Goal: Use online tool/utility: Utilize a website feature to perform a specific function

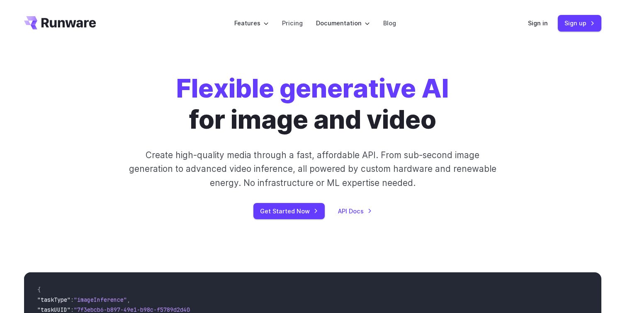
scroll to position [2, 0]
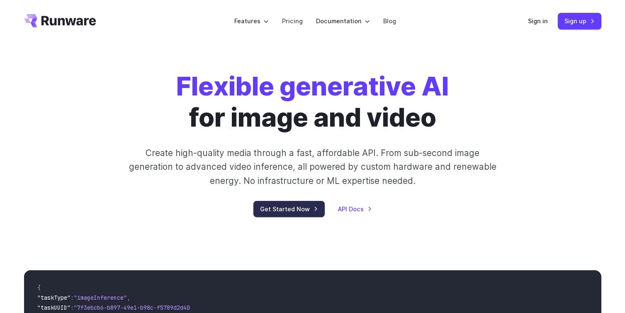
click at [285, 209] on link "Get Started Now" at bounding box center [288, 209] width 71 height 16
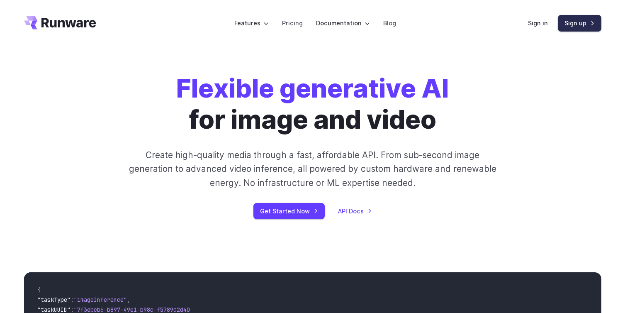
click at [580, 24] on link "Sign up" at bounding box center [580, 23] width 44 height 16
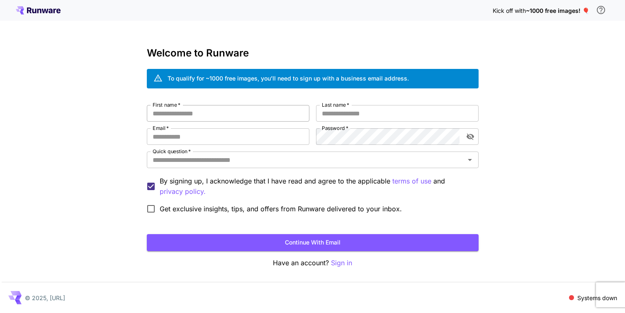
click at [168, 114] on input "First name   *" at bounding box center [228, 113] width 163 height 17
type input "*****"
click at [342, 118] on input "Last name   *" at bounding box center [397, 113] width 163 height 17
type input "*****"
click at [165, 134] on input "Email   *" at bounding box center [228, 136] width 163 height 17
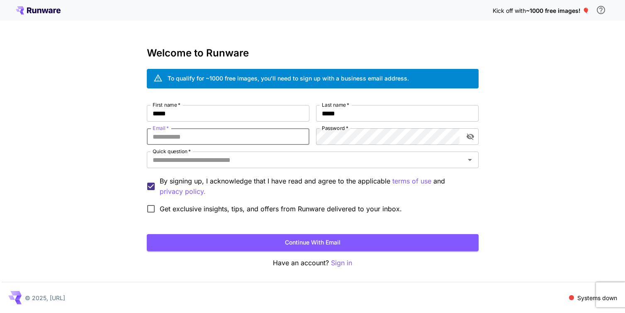
type input "**********"
click at [460, 136] on div at bounding box center [460, 136] width 0 height 0
click at [561, 122] on div "**********" at bounding box center [312, 156] width 625 height 313
click at [473, 136] on icon "toggle password visibility" at bounding box center [469, 137] width 7 height 7
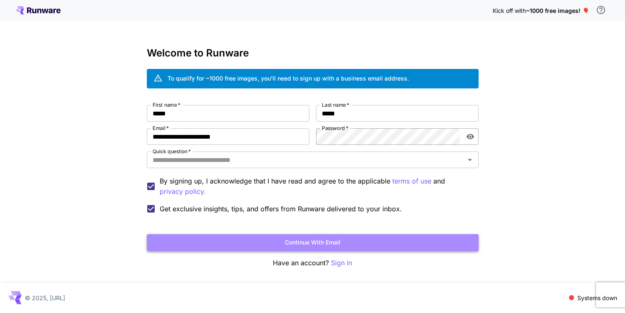
click at [302, 243] on button "Continue with email" at bounding box center [313, 242] width 332 height 17
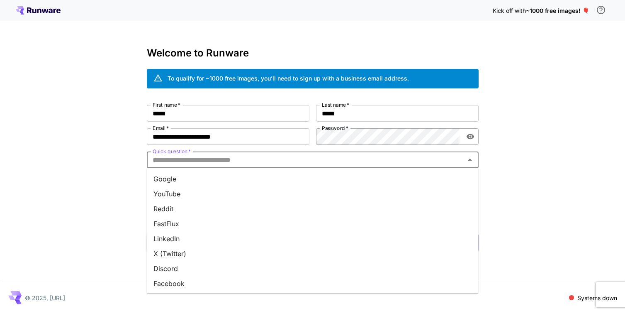
click at [238, 163] on input "Quick question   *" at bounding box center [305, 160] width 313 height 12
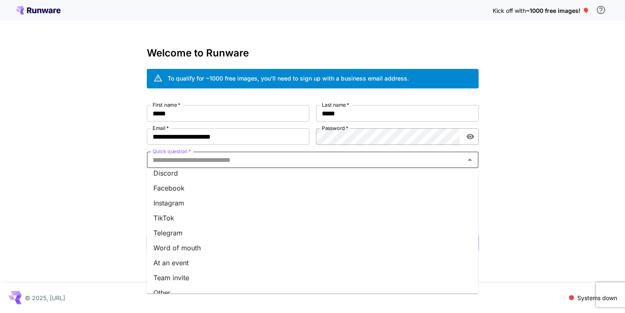
scroll to position [105, 0]
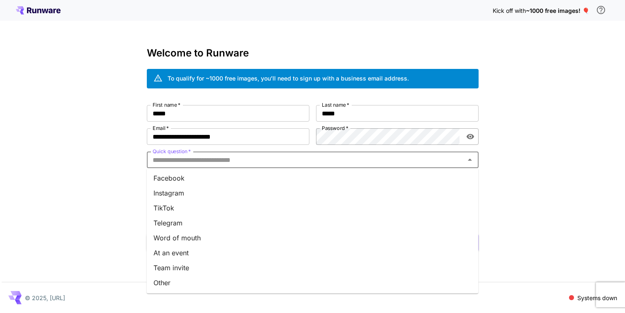
click at [190, 235] on li "Word of mouth" at bounding box center [313, 237] width 332 height 15
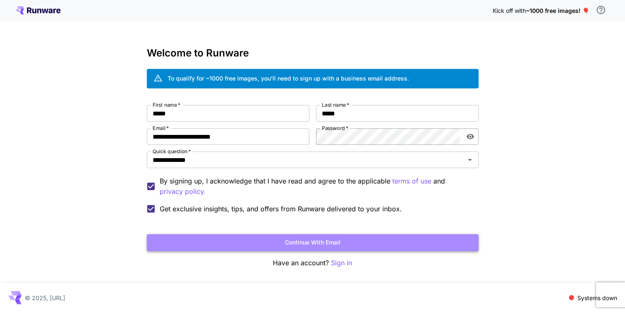
click at [323, 241] on button "Continue with email" at bounding box center [313, 242] width 332 height 17
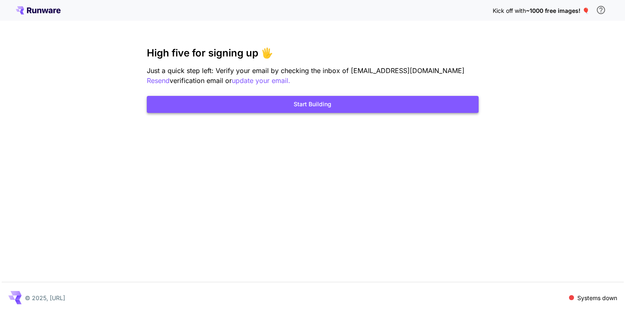
click at [323, 106] on button "Start Building" at bounding box center [313, 104] width 332 height 17
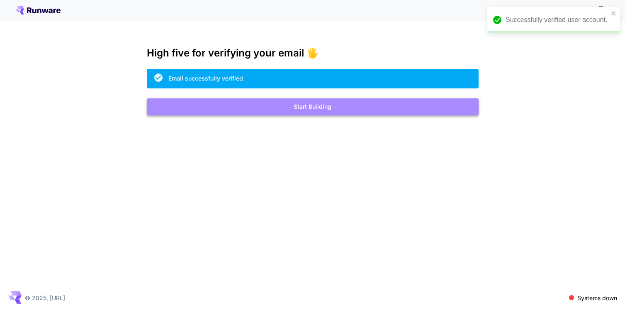
click at [328, 107] on button "Start Building" at bounding box center [313, 106] width 332 height 17
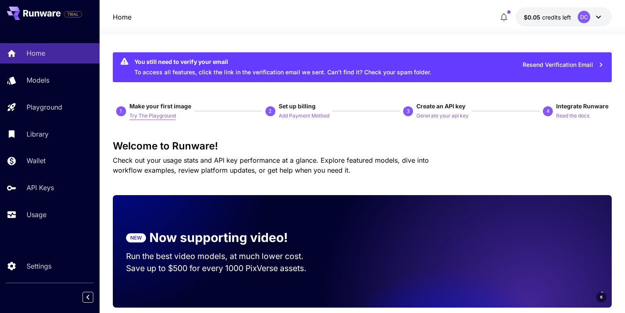
click at [159, 114] on p "Try The Playground" at bounding box center [152, 116] width 46 height 8
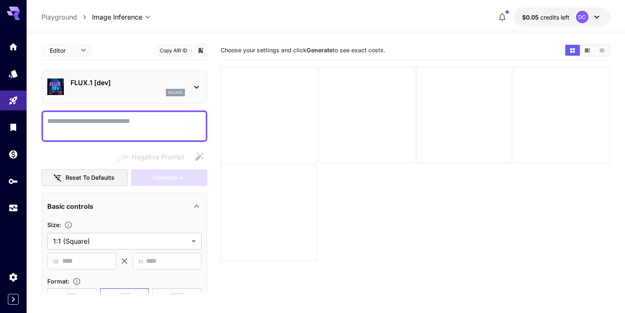
click at [82, 51] on body "**********" at bounding box center [312, 189] width 625 height 378
click at [117, 49] on div at bounding box center [312, 156] width 625 height 313
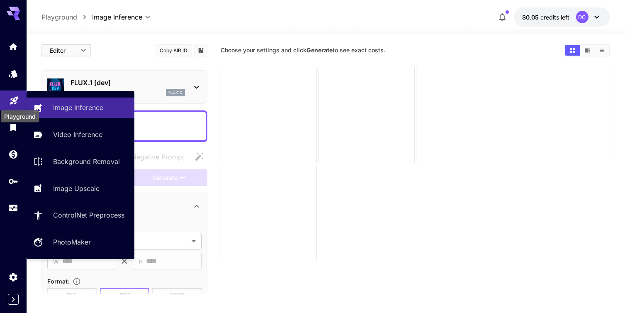
click at [12, 102] on icon "Playground" at bounding box center [14, 98] width 8 height 8
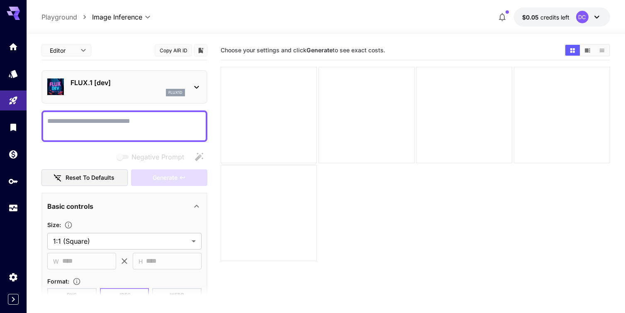
click at [74, 80] on p "FLUX.1 [dev]" at bounding box center [128, 83] width 114 height 10
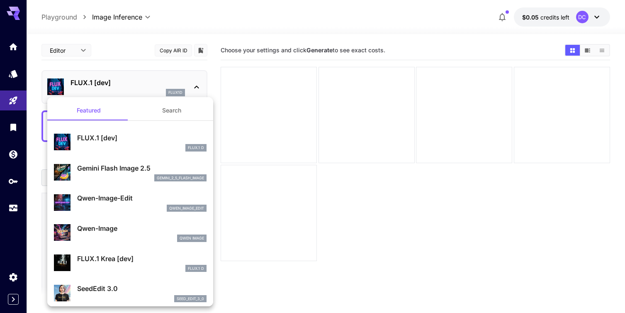
click at [73, 173] on div "Gemini Flash Image 2.5 gemini_2_5_flash_image" at bounding box center [130, 172] width 153 height 25
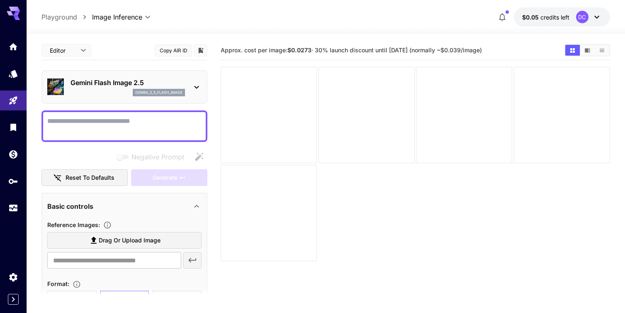
click at [117, 239] on span "Drag or upload image" at bounding box center [130, 240] width 62 height 10
click at [0, 0] on input "Drag or upload image" at bounding box center [0, 0] width 0 height 0
click at [124, 123] on textarea "Negative Prompt" at bounding box center [124, 126] width 154 height 20
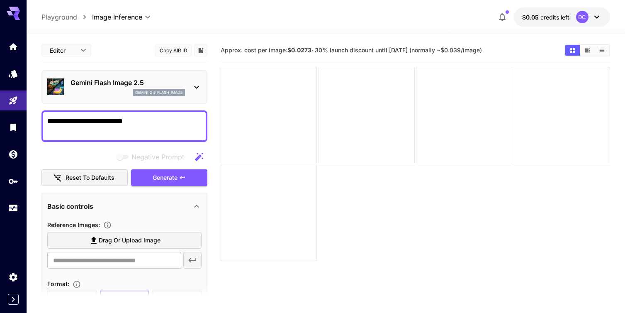
type textarea "**********"
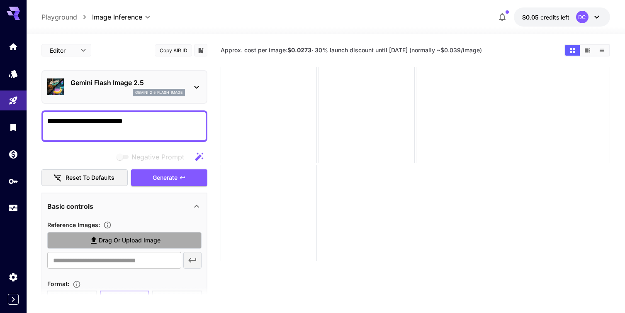
click at [107, 243] on span "Drag or upload image" at bounding box center [130, 240] width 62 height 10
click at [0, 0] on input "Drag or upload image" at bounding box center [0, 0] width 0 height 0
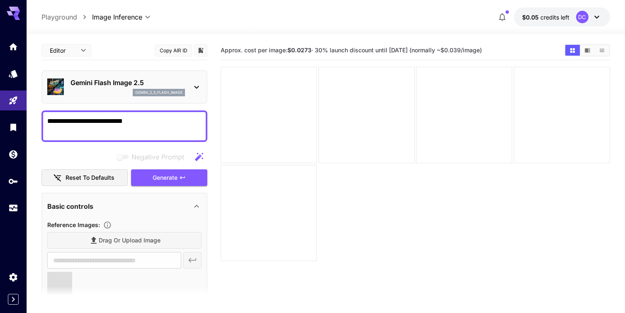
type input "**********"
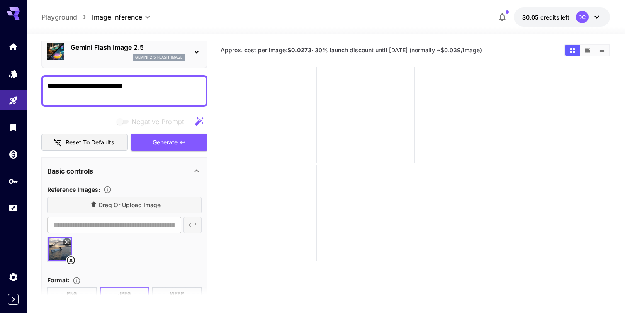
scroll to position [34, 0]
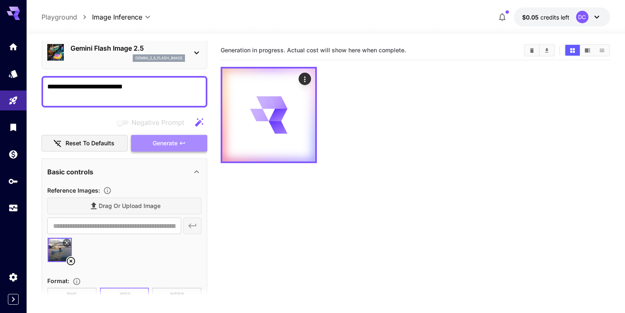
click at [158, 146] on span "Generate" at bounding box center [165, 143] width 25 height 10
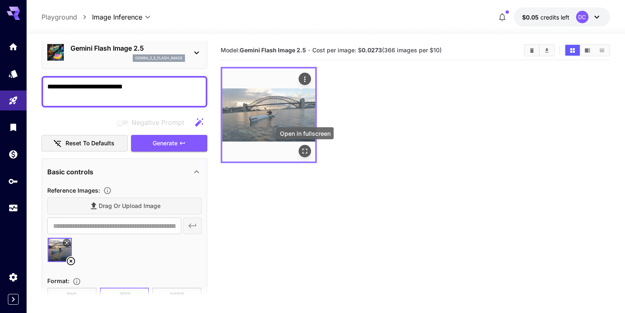
click at [304, 148] on icon "Open in fullscreen" at bounding box center [305, 151] width 8 height 8
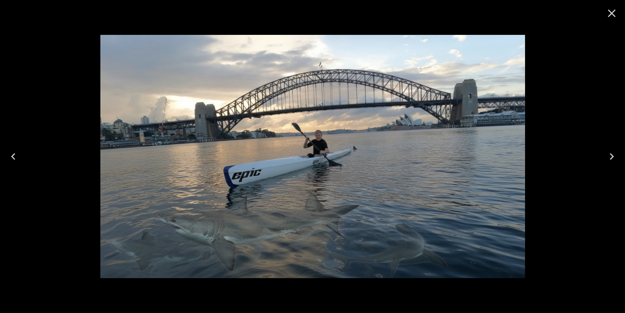
click at [610, 14] on icon "Close" at bounding box center [611, 13] width 13 height 13
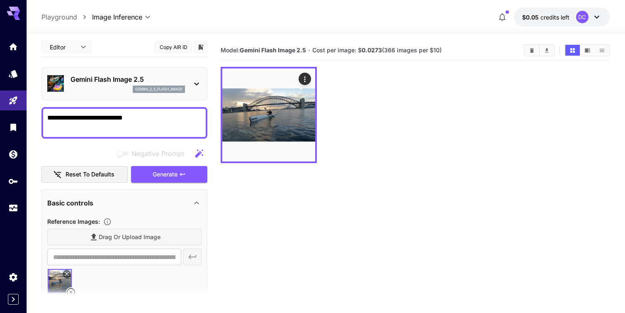
scroll to position [3, 0]
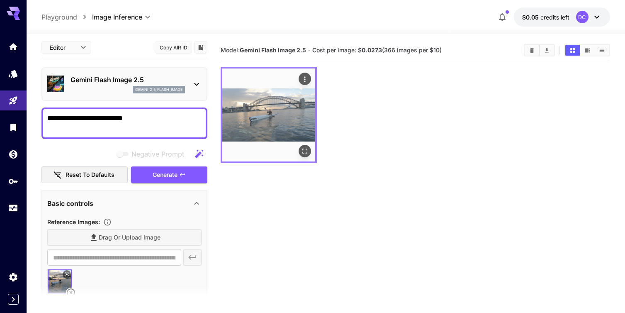
click at [284, 118] on img at bounding box center [268, 114] width 93 height 93
click at [305, 148] on icon "Open in fullscreen" at bounding box center [305, 151] width 8 height 8
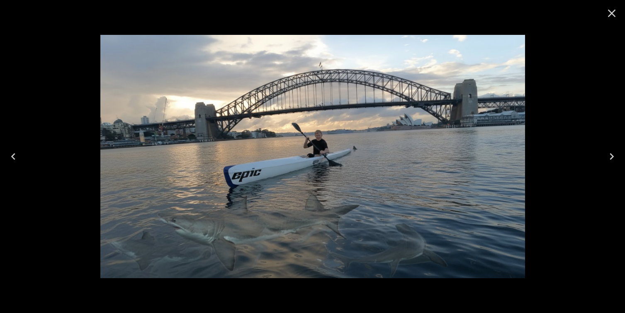
click at [610, 157] on icon "Next" at bounding box center [611, 156] width 13 height 13
click at [611, 14] on icon "Close" at bounding box center [612, 14] width 8 height 8
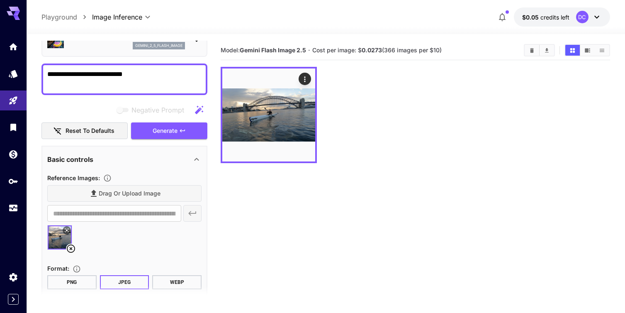
scroll to position [50, 0]
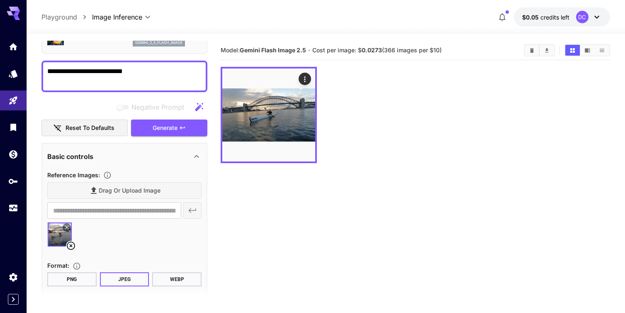
click at [127, 192] on div "Drag or upload image" at bounding box center [124, 190] width 154 height 17
click at [97, 190] on div "Drag or upload image" at bounding box center [124, 190] width 154 height 17
click at [100, 190] on div "Drag or upload image" at bounding box center [124, 190] width 154 height 17
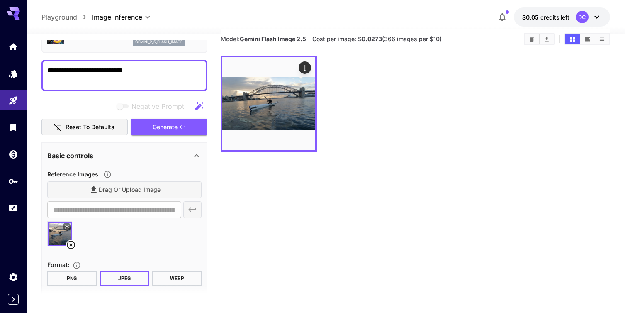
scroll to position [9, 0]
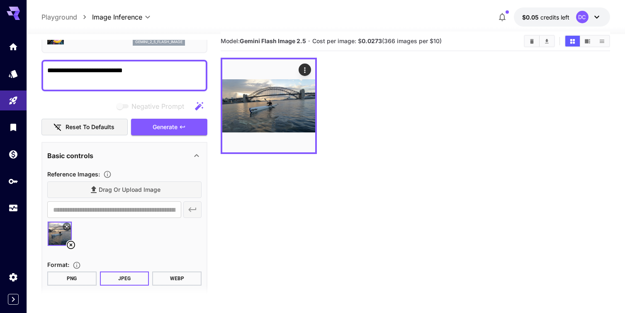
click at [131, 284] on button "JPEG" at bounding box center [124, 278] width 49 height 14
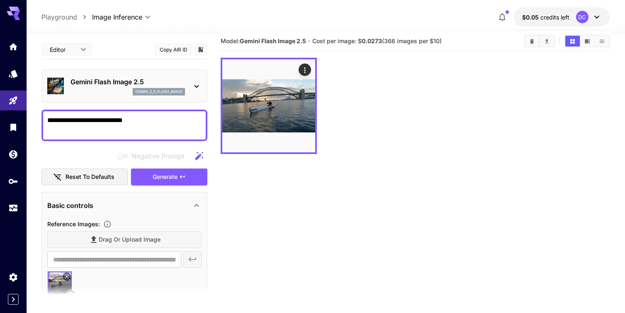
scroll to position [0, 0]
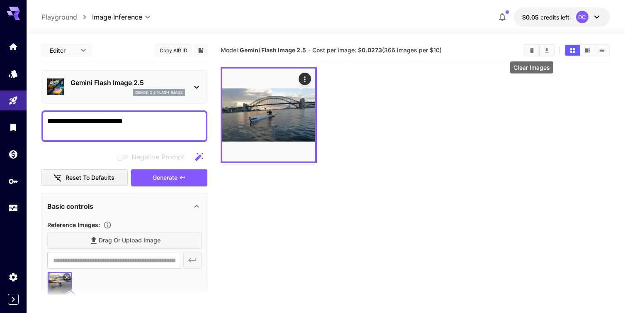
click at [530, 53] on icon "Clear Images" at bounding box center [532, 50] width 6 height 6
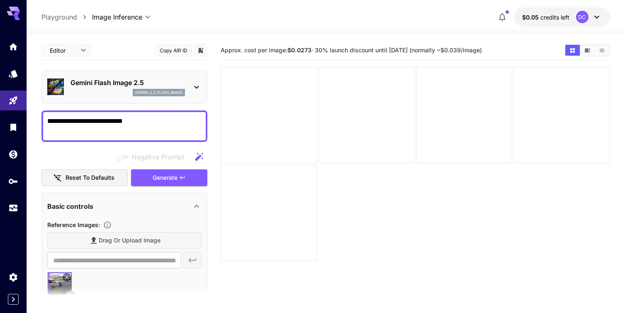
click at [115, 241] on div "Drag or upload image" at bounding box center [124, 240] width 154 height 17
click at [96, 239] on div "Drag or upload image" at bounding box center [124, 240] width 154 height 17
click at [139, 124] on textarea "**********" at bounding box center [124, 126] width 154 height 20
type textarea "*"
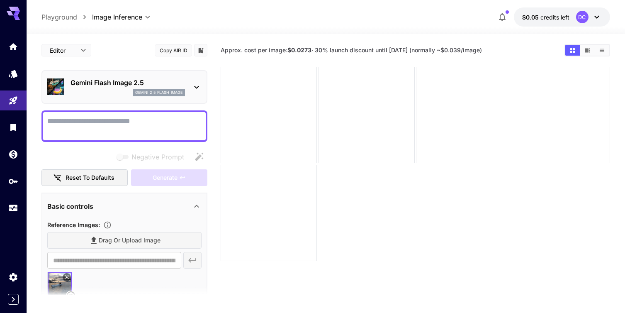
click at [122, 239] on div "Drag or upload image" at bounding box center [124, 240] width 154 height 17
click at [93, 238] on div "Drag or upload image" at bounding box center [124, 240] width 154 height 17
click at [13, 73] on icon "Models" at bounding box center [14, 71] width 9 height 8
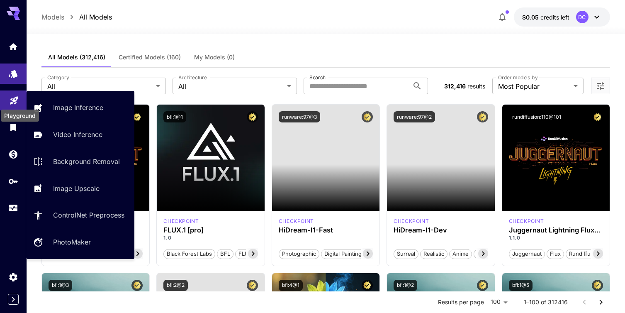
click at [14, 94] on link at bounding box center [13, 100] width 27 height 20
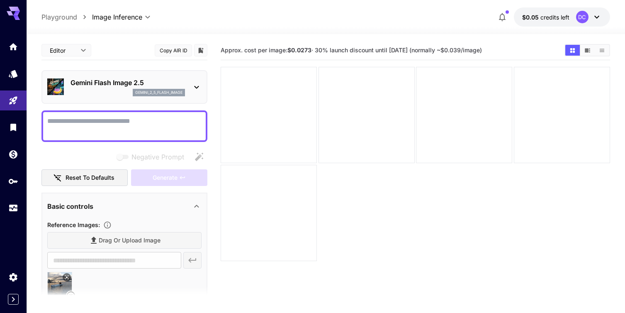
click at [103, 240] on div "Drag or upload image" at bounding box center [124, 240] width 154 height 17
click at [92, 239] on div "Drag or upload image" at bounding box center [124, 240] width 154 height 17
click at [95, 240] on div "Drag or upload image" at bounding box center [124, 240] width 154 height 17
click at [197, 85] on icon at bounding box center [197, 87] width 10 height 10
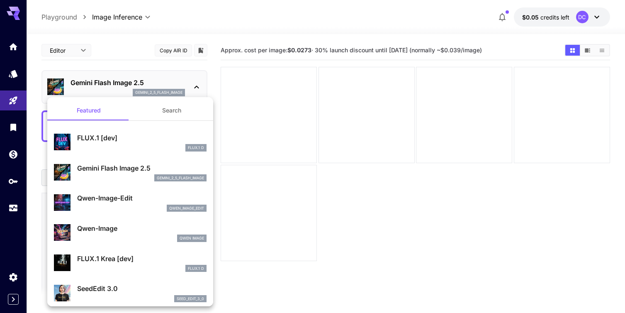
click at [116, 172] on p "Gemini Flash Image 2.5" at bounding box center [141, 168] width 129 height 10
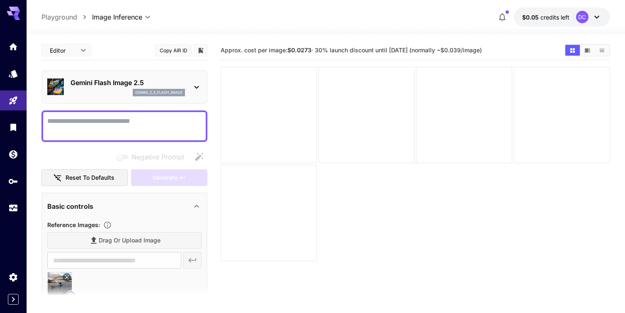
click at [104, 241] on div "Drag or upload image" at bounding box center [124, 240] width 154 height 17
click at [83, 225] on span "Reference Images :" at bounding box center [73, 224] width 53 height 7
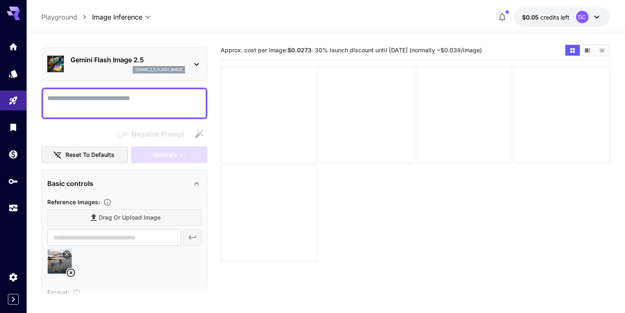
scroll to position [24, 0]
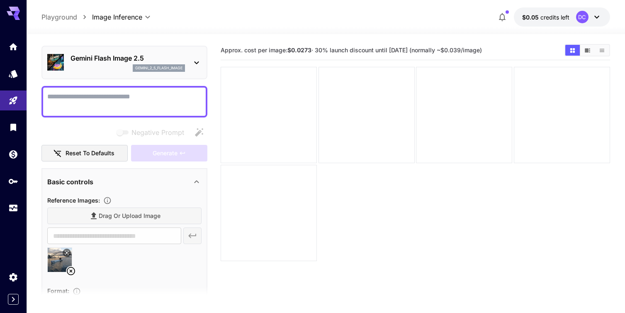
click at [188, 237] on div "​" at bounding box center [124, 235] width 154 height 17
click at [100, 156] on button "Reset to defaults" at bounding box center [84, 153] width 86 height 17
click at [103, 217] on div "Drag or upload image" at bounding box center [124, 215] width 154 height 17
click at [92, 215] on div "Drag or upload image" at bounding box center [124, 215] width 154 height 17
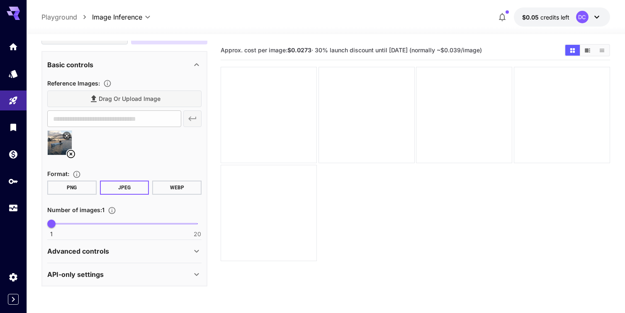
scroll to position [0, 0]
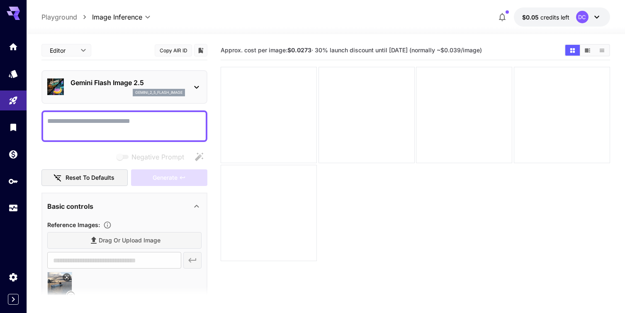
click at [598, 14] on icon at bounding box center [597, 17] width 10 height 10
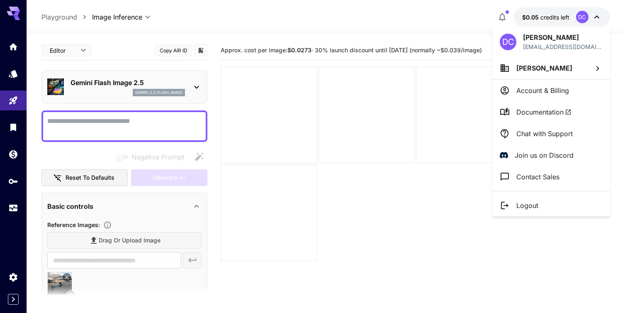
click at [89, 178] on div at bounding box center [312, 156] width 625 height 313
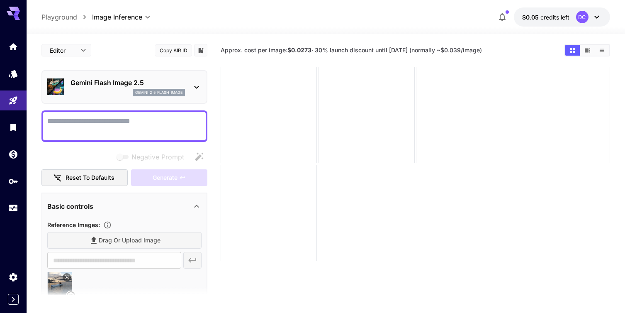
click at [591, 17] on div "DC" at bounding box center [589, 17] width 26 height 12
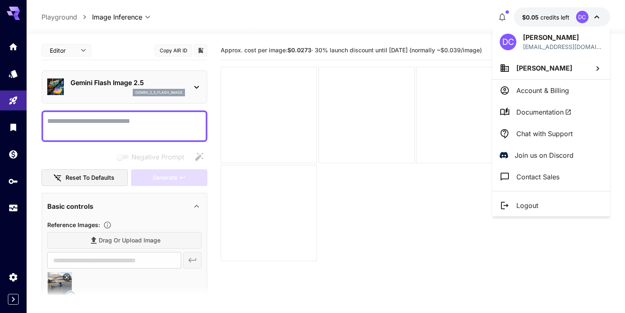
click at [547, 93] on p "Account & Billing" at bounding box center [542, 90] width 53 height 10
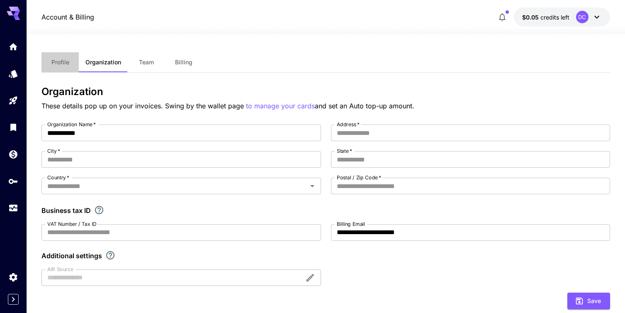
click at [62, 61] on span "Profile" at bounding box center [60, 61] width 18 height 7
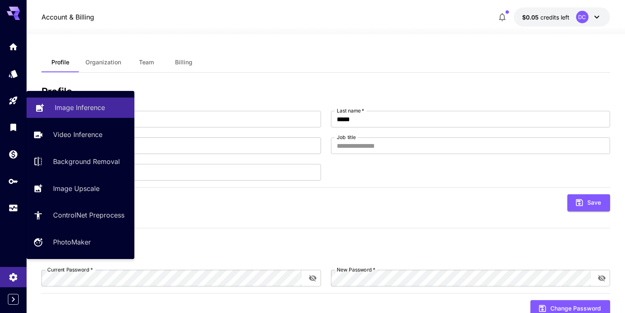
click at [85, 109] on p "Image Inference" at bounding box center [80, 107] width 50 height 10
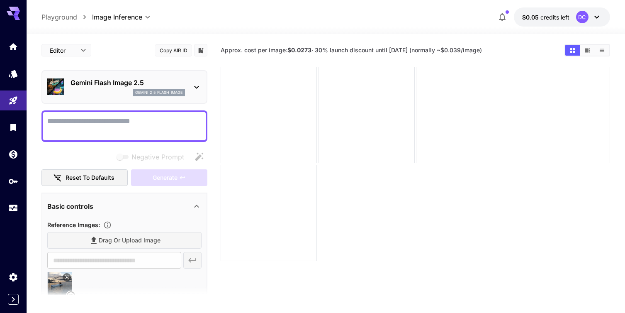
click at [194, 88] on icon at bounding box center [197, 87] width 10 height 10
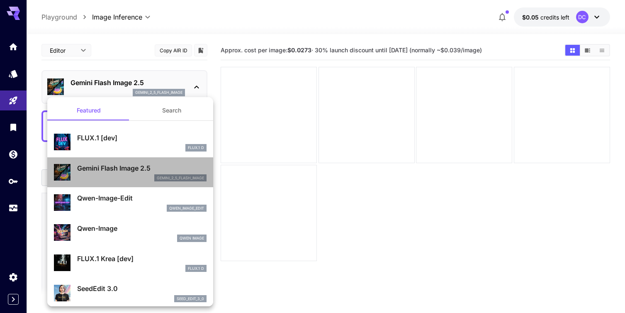
click at [126, 172] on p "Gemini Flash Image 2.5" at bounding box center [141, 168] width 129 height 10
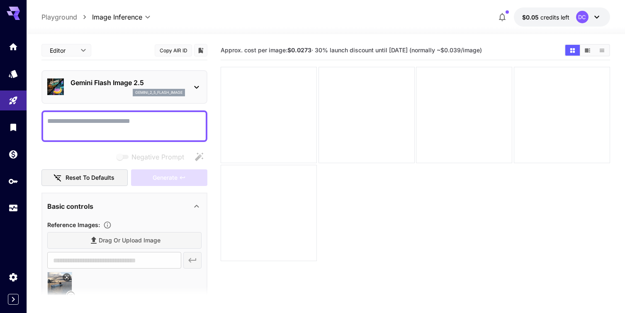
click at [110, 243] on div "Drag or upload image" at bounding box center [124, 240] width 154 height 17
click at [100, 240] on div "Drag or upload image" at bounding box center [124, 240] width 154 height 17
click at [92, 237] on div "Drag or upload image" at bounding box center [124, 240] width 154 height 17
click at [97, 122] on textarea "Negative Prompt" at bounding box center [124, 126] width 154 height 20
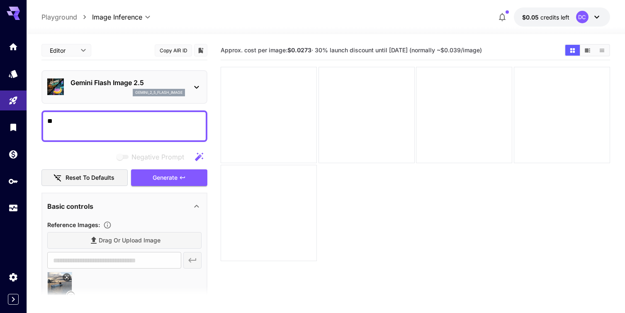
type textarea "*"
click at [94, 221] on span "Reference Images :" at bounding box center [73, 224] width 53 height 7
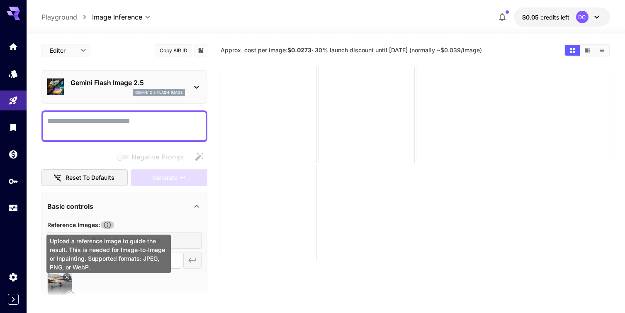
click at [111, 223] on icon "Upload a reference image to guide the result. This is needed for Image-to-Image…" at bounding box center [107, 224] width 7 height 7
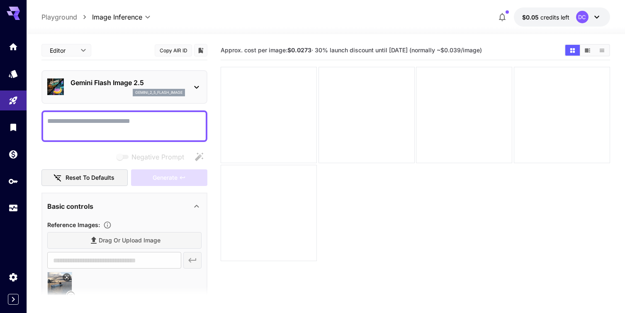
click at [105, 238] on div "Drag or upload image" at bounding box center [124, 240] width 154 height 17
click at [107, 225] on icon "Upload a reference image to guide the result. This is needed for Image-to-Image…" at bounding box center [107, 225] width 8 height 8
click at [147, 227] on div "Reference Images :" at bounding box center [124, 224] width 154 height 10
click at [102, 242] on div "Drag or upload image" at bounding box center [124, 240] width 154 height 17
click at [104, 240] on div "Drag or upload image" at bounding box center [124, 240] width 154 height 17
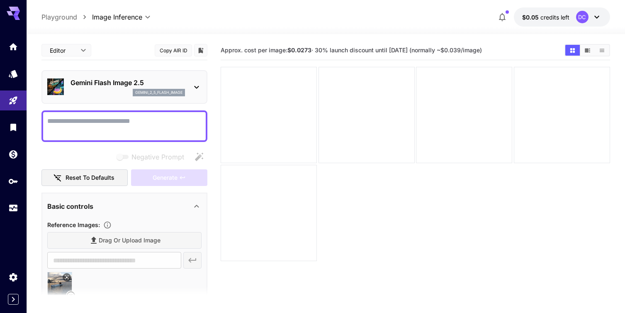
click at [104, 240] on div "Drag or upload image" at bounding box center [124, 240] width 154 height 17
click at [192, 257] on div "​" at bounding box center [124, 260] width 154 height 17
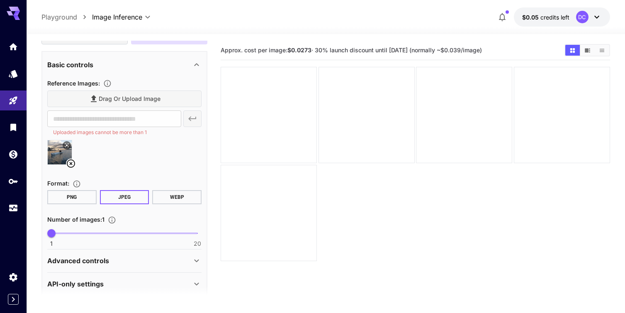
scroll to position [145, 0]
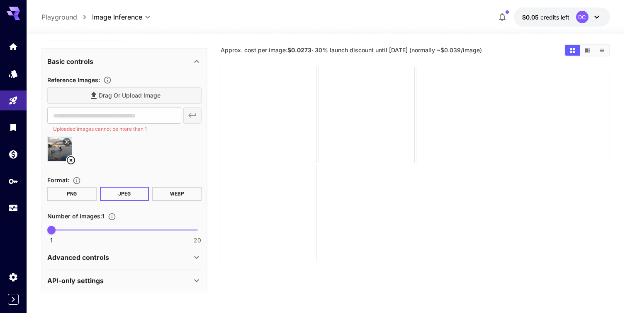
click at [69, 160] on icon at bounding box center [71, 160] width 10 height 10
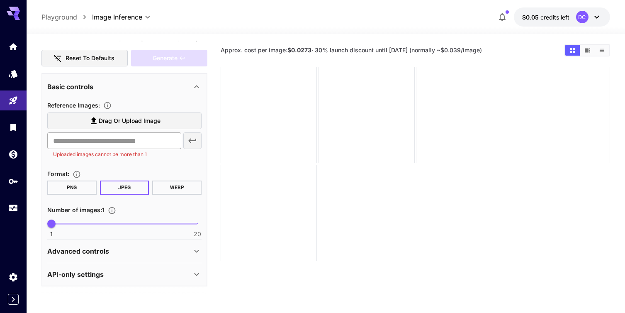
click at [116, 141] on input "text" at bounding box center [114, 140] width 134 height 17
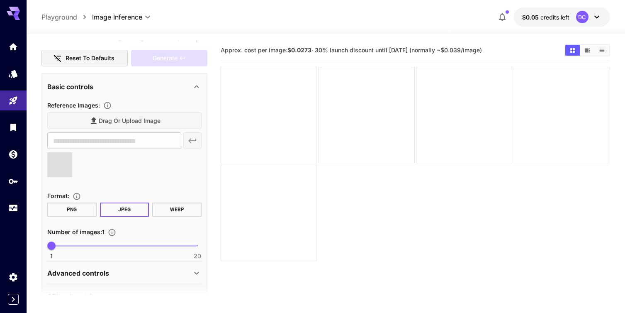
type input "**********"
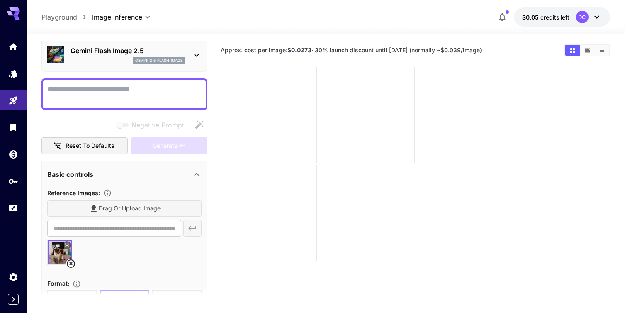
scroll to position [40, 0]
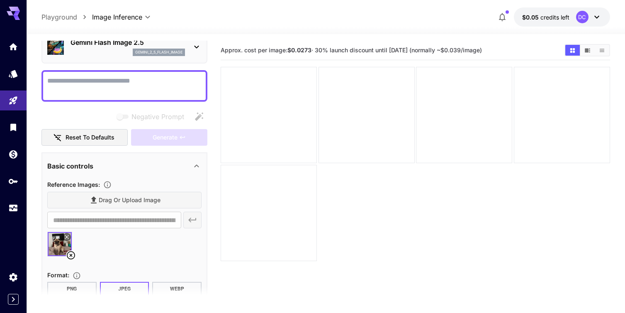
click at [80, 83] on textarea "Negative Prompt" at bounding box center [124, 86] width 154 height 20
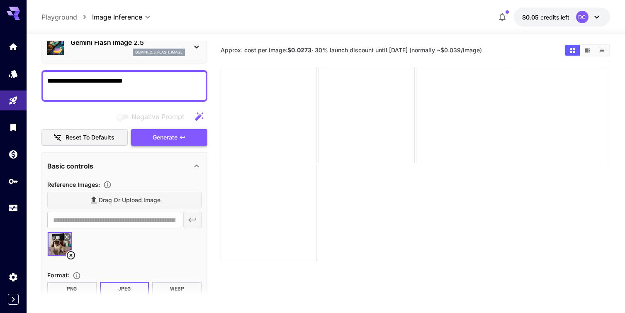
type textarea "**********"
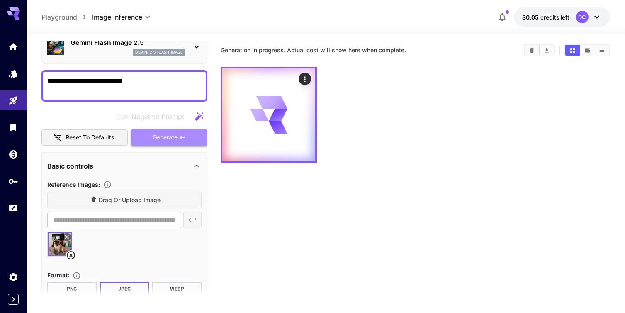
click at [156, 142] on button "Generate" at bounding box center [169, 137] width 76 height 17
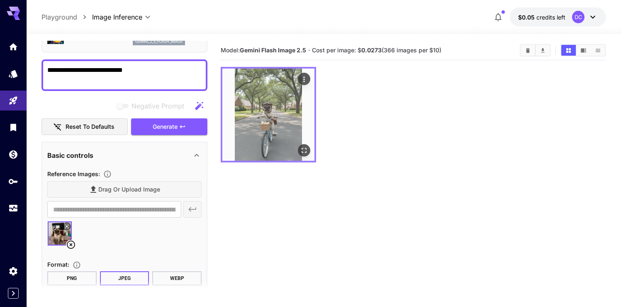
click at [255, 119] on img at bounding box center [268, 114] width 92 height 92
click at [305, 149] on icon "Open in fullscreen" at bounding box center [304, 150] width 8 height 8
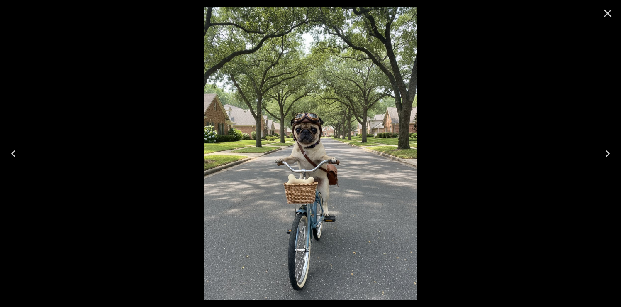
click at [606, 15] on icon "Close" at bounding box center [608, 14] width 8 height 8
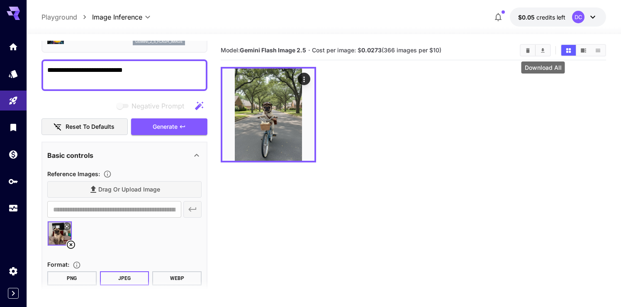
click at [543, 51] on icon "Download All" at bounding box center [543, 50] width 6 height 6
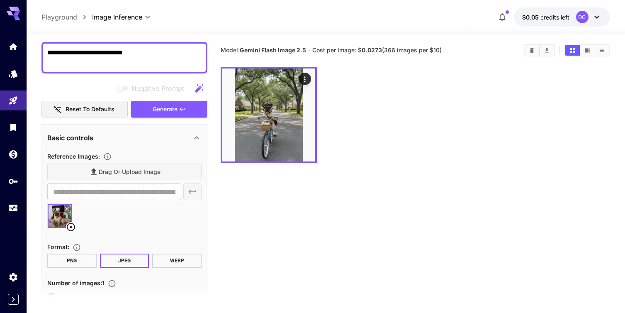
scroll to position [66, 0]
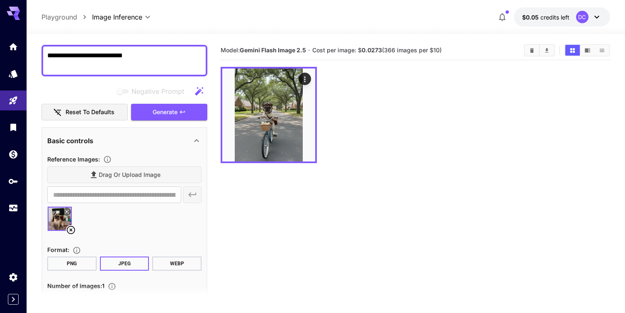
click at [71, 229] on icon at bounding box center [71, 230] width 8 height 8
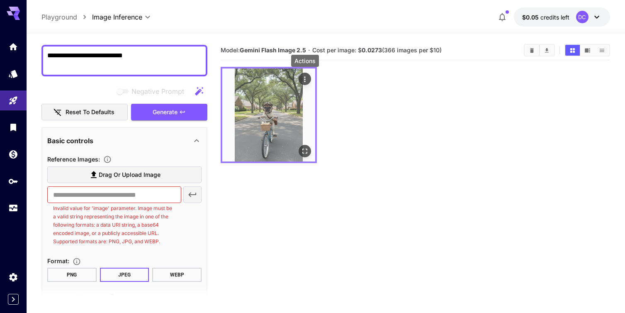
click at [304, 79] on icon "Actions" at bounding box center [304, 78] width 1 height 5
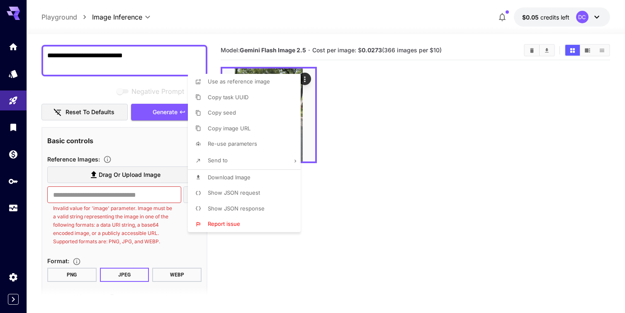
click at [345, 211] on div at bounding box center [312, 156] width 625 height 313
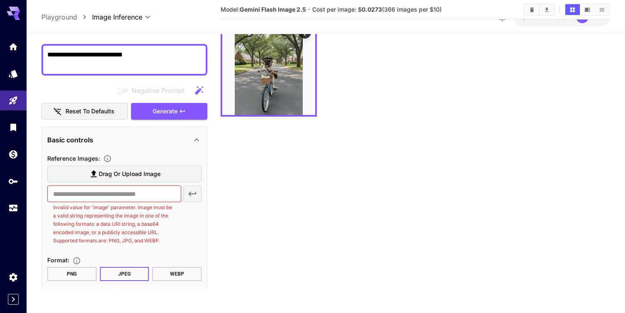
scroll to position [34, 0]
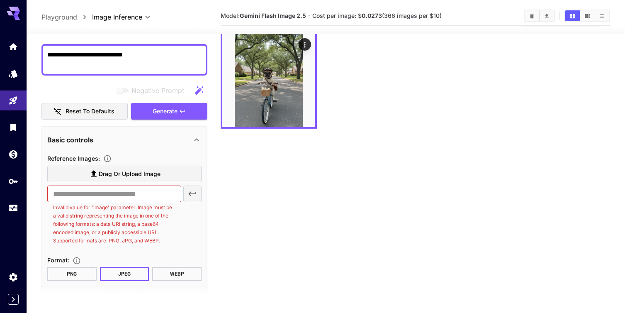
click at [76, 56] on textarea "**********" at bounding box center [124, 60] width 154 height 20
click at [94, 56] on textarea "**********" at bounding box center [124, 60] width 154 height 20
click at [157, 56] on textarea "**********" at bounding box center [124, 60] width 154 height 20
type textarea "**********"
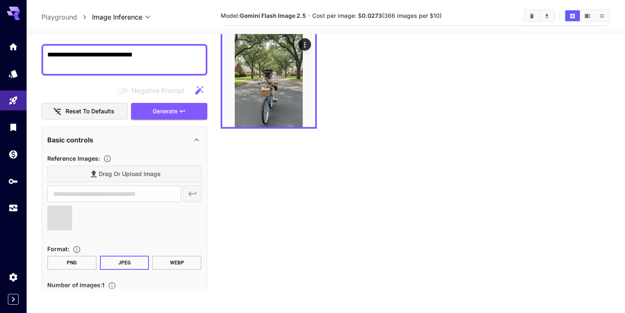
type input "**********"
click at [165, 113] on span "Generate" at bounding box center [165, 111] width 25 height 10
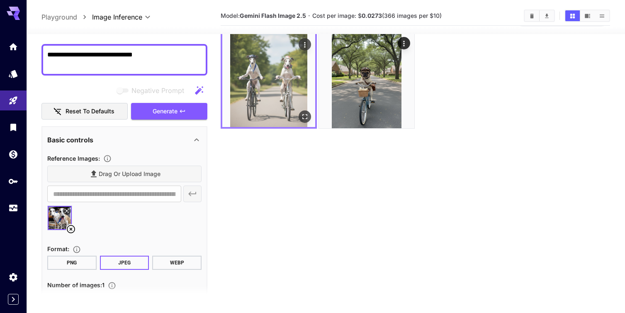
click at [256, 86] on img at bounding box center [268, 80] width 93 height 93
click at [254, 86] on img at bounding box center [268, 80] width 93 height 93
click at [307, 116] on icon "Open in fullscreen" at bounding box center [305, 116] width 5 height 5
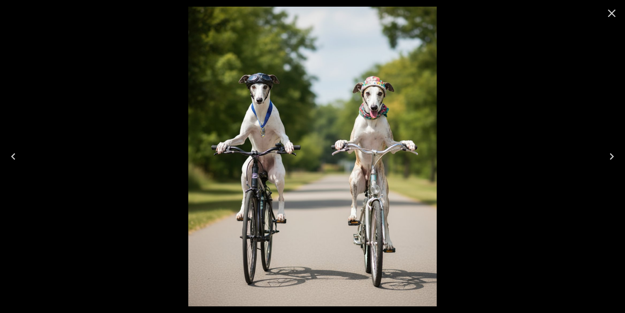
click at [613, 16] on icon "Close" at bounding box center [611, 13] width 13 height 13
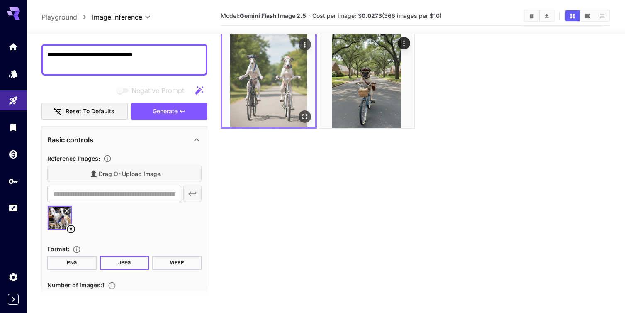
click at [303, 45] on icon "Actions" at bounding box center [305, 45] width 8 height 8
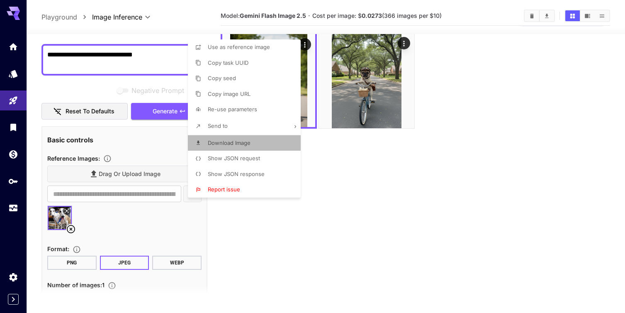
click at [241, 143] on span "Download Image" at bounding box center [229, 142] width 43 height 7
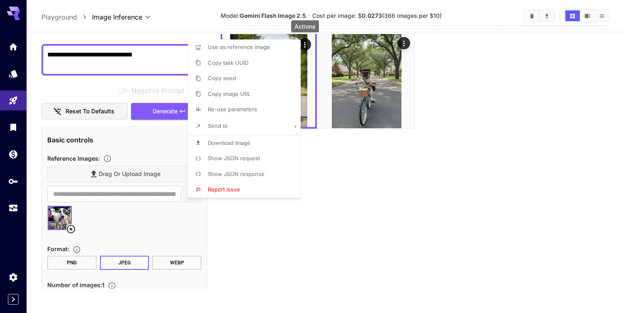
click at [321, 155] on div at bounding box center [312, 156] width 625 height 313
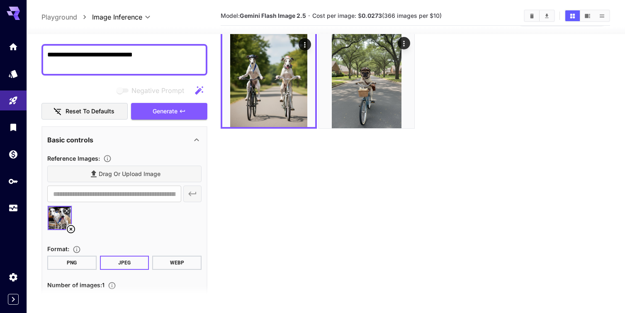
click at [102, 175] on div "Drag or upload image" at bounding box center [124, 173] width 154 height 17
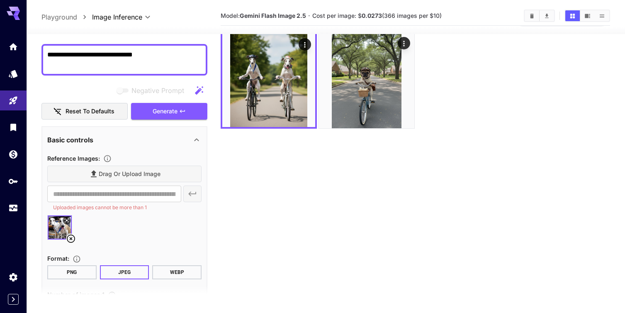
click at [69, 238] on icon at bounding box center [71, 239] width 10 height 10
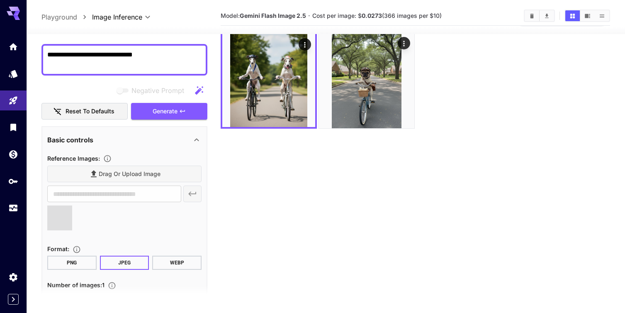
type input "**********"
click at [160, 56] on textarea "**********" at bounding box center [124, 60] width 154 height 20
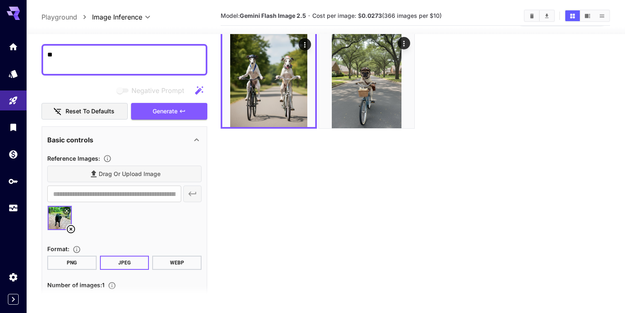
type textarea "*"
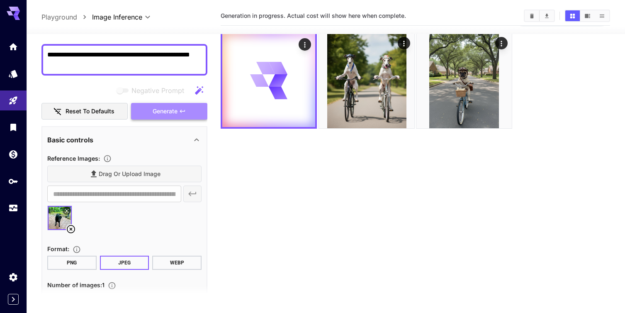
click at [172, 108] on span "Generate" at bounding box center [165, 111] width 25 height 10
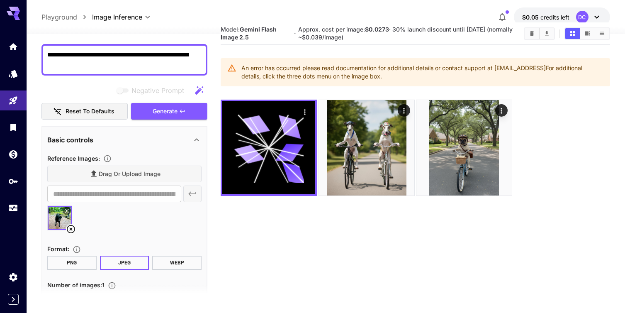
scroll to position [16, 0]
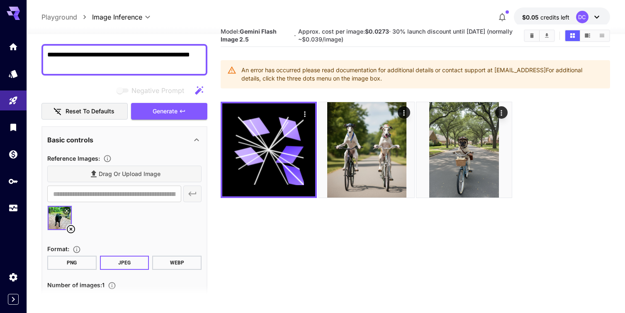
click at [82, 56] on textarea "**********" at bounding box center [124, 60] width 154 height 20
type textarea "**********"
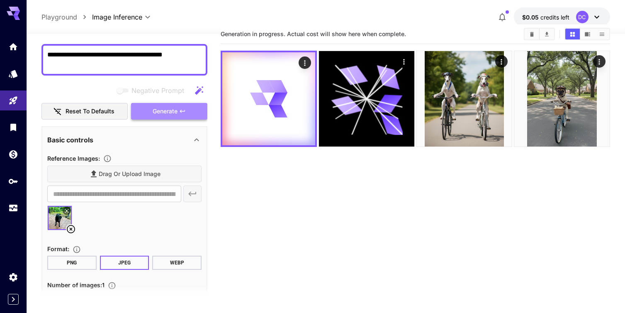
click at [173, 109] on span "Generate" at bounding box center [165, 111] width 25 height 10
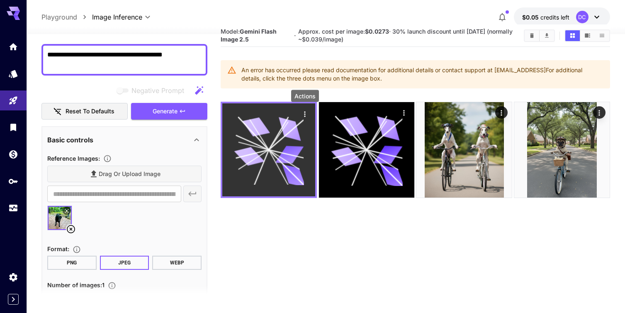
click at [305, 113] on icon "Actions" at bounding box center [305, 114] width 8 height 8
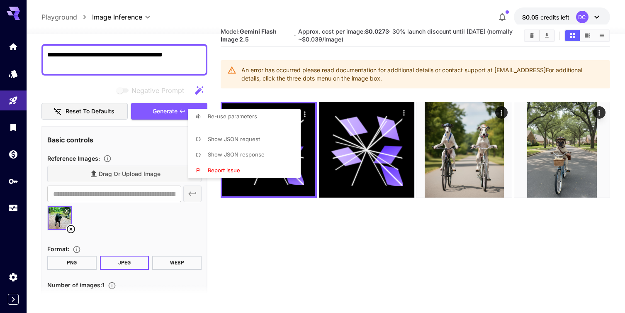
click at [344, 94] on div at bounding box center [312, 156] width 625 height 313
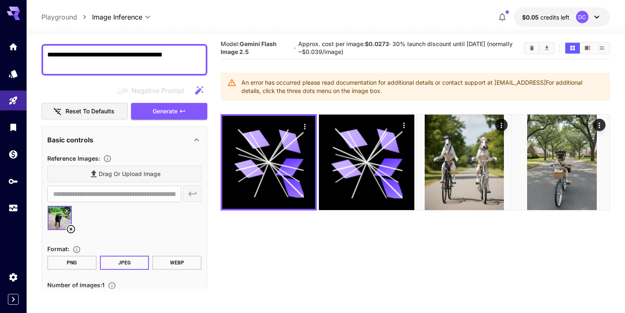
scroll to position [0, 0]
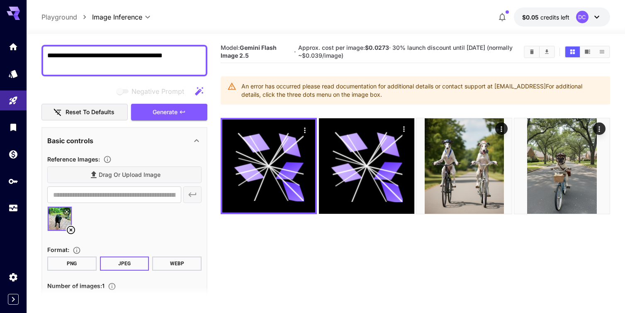
click at [577, 19] on div "DC" at bounding box center [582, 17] width 12 height 12
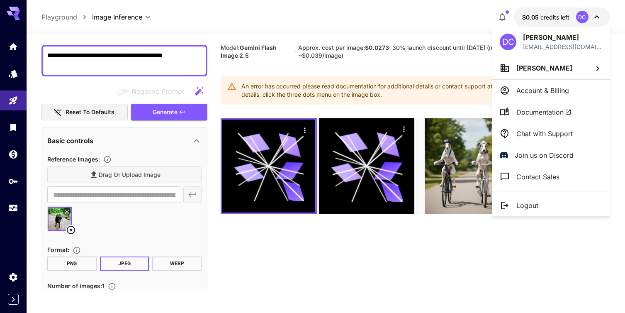
click at [545, 87] on p "Account & Billing" at bounding box center [542, 90] width 53 height 10
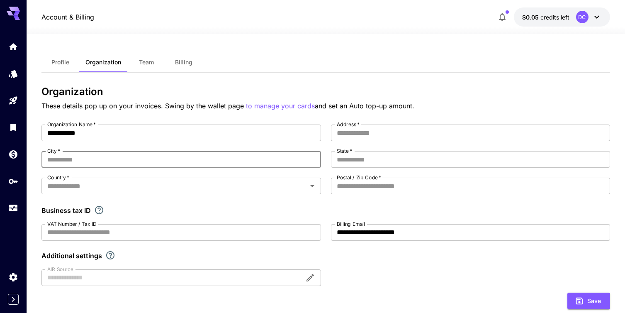
click at [66, 156] on input "City   *" at bounding box center [180, 159] width 279 height 17
type input "******"
click at [349, 134] on input "Address   *" at bounding box center [470, 132] width 279 height 17
type input "**********"
click at [98, 163] on input "******" at bounding box center [180, 159] width 279 height 17
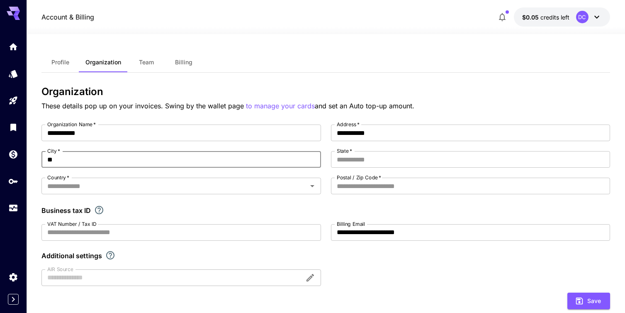
type input "*"
type input "********"
click at [353, 161] on input "State   *" at bounding box center [470, 159] width 279 height 17
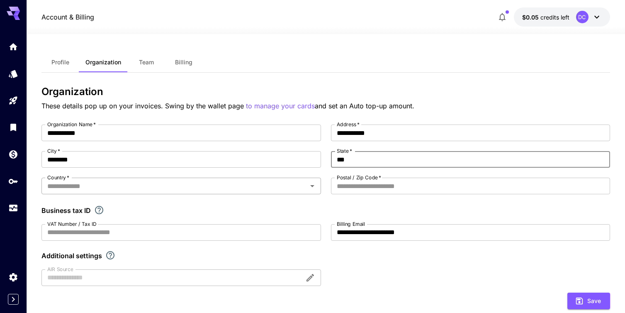
type input "***"
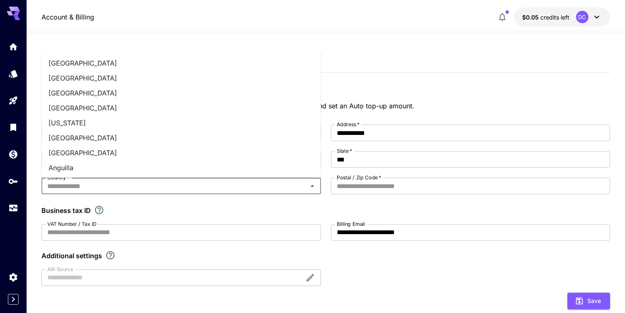
click at [80, 189] on input "Country   *" at bounding box center [174, 186] width 260 height 12
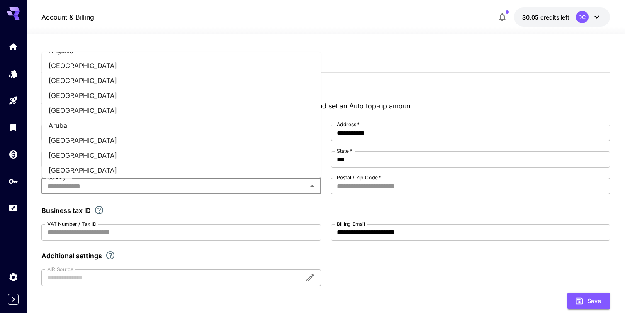
scroll to position [119, 0]
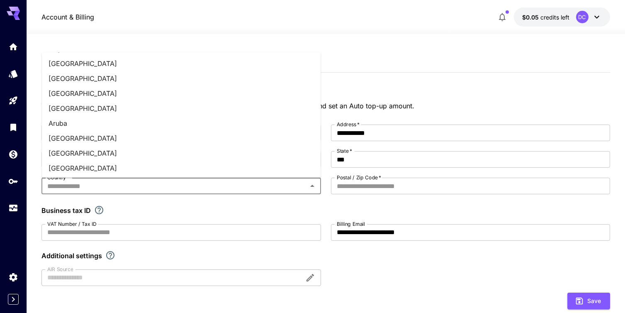
click at [67, 135] on li "Australia" at bounding box center [181, 138] width 279 height 15
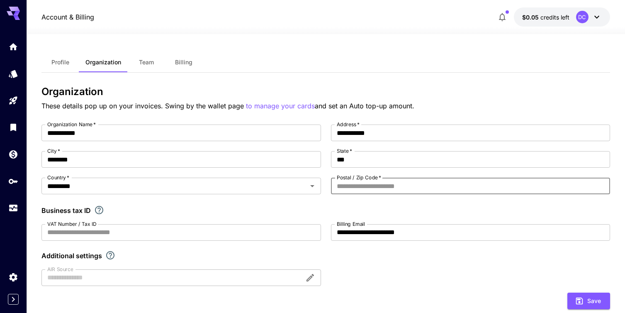
click at [358, 187] on input "Postal / Zip Code   *" at bounding box center [470, 186] width 279 height 17
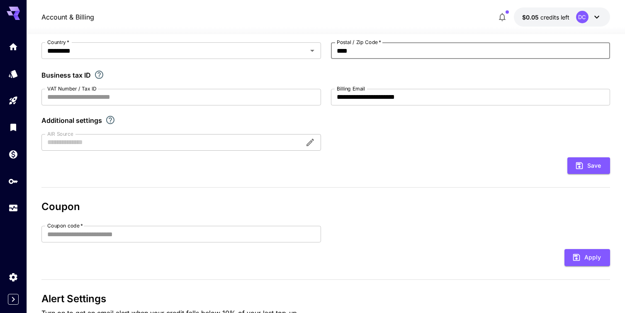
scroll to position [0, 0]
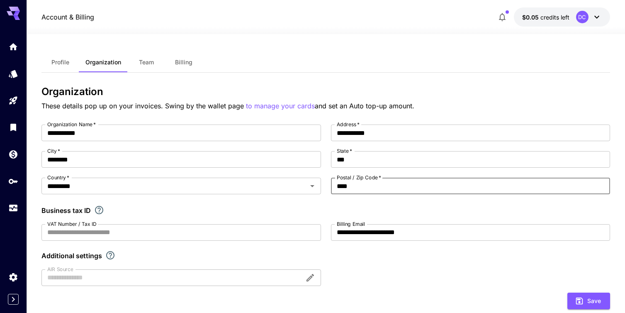
type input "****"
click at [142, 64] on span "Team" at bounding box center [146, 61] width 15 height 7
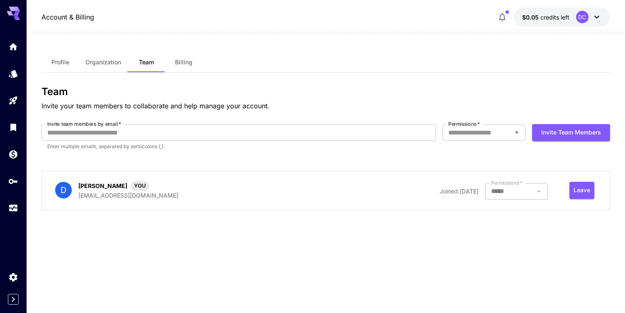
type input "**********"
click at [187, 63] on span "Billing" at bounding box center [183, 61] width 17 height 7
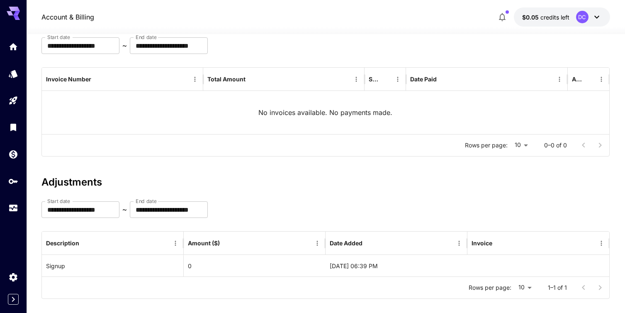
scroll to position [84, 0]
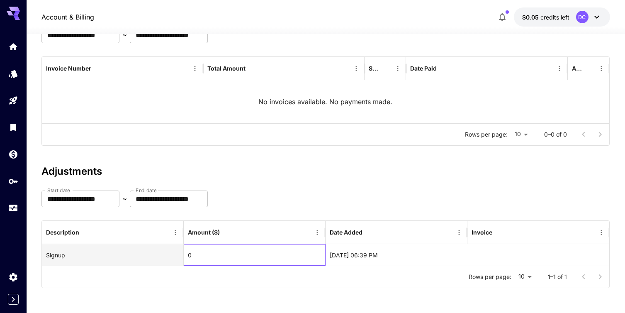
click at [201, 250] on div "0" at bounding box center [255, 255] width 142 height 22
click at [199, 255] on div "0" at bounding box center [255, 255] width 142 height 22
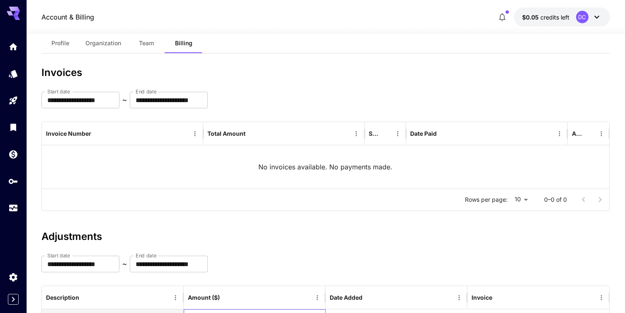
scroll to position [0, 0]
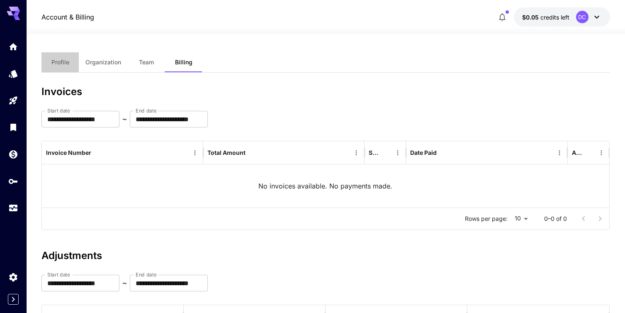
click at [58, 59] on span "Profile" at bounding box center [60, 61] width 18 height 7
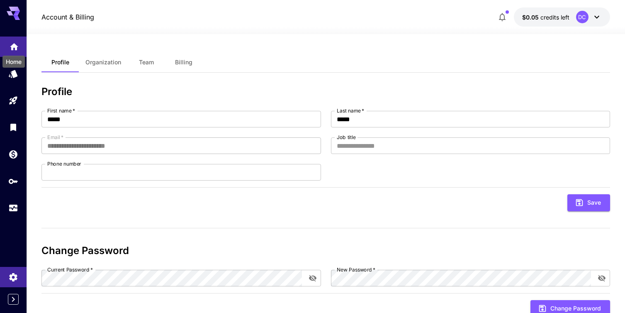
click at [16, 47] on icon "Home" at bounding box center [14, 44] width 8 height 7
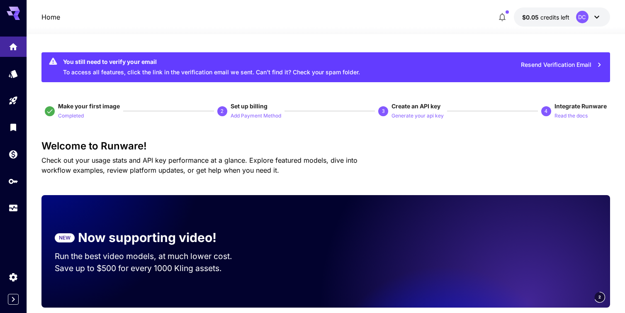
click at [594, 16] on icon at bounding box center [597, 17] width 10 height 10
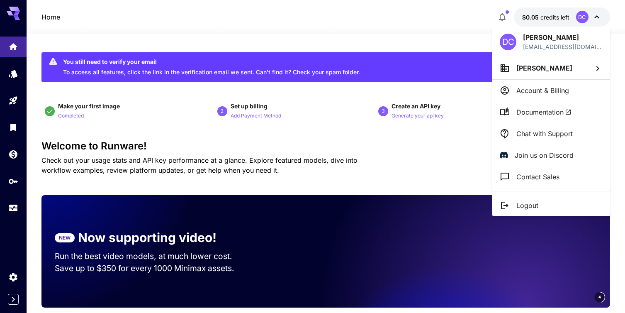
click at [443, 7] on div at bounding box center [312, 156] width 625 height 313
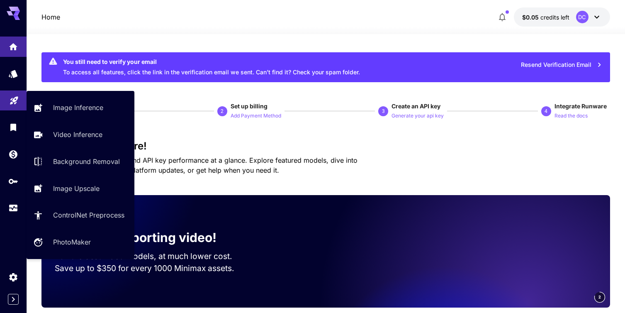
click at [12, 101] on icon "Playground" at bounding box center [14, 98] width 8 height 8
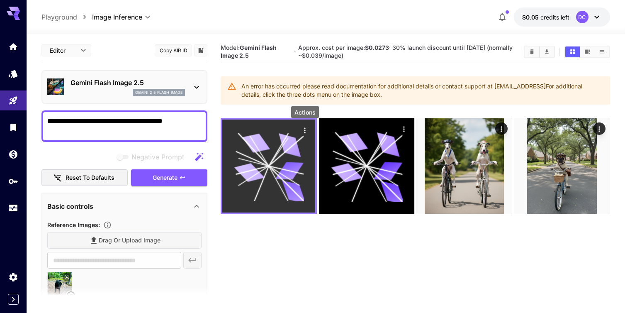
click at [305, 131] on icon "Actions" at bounding box center [305, 130] width 8 height 8
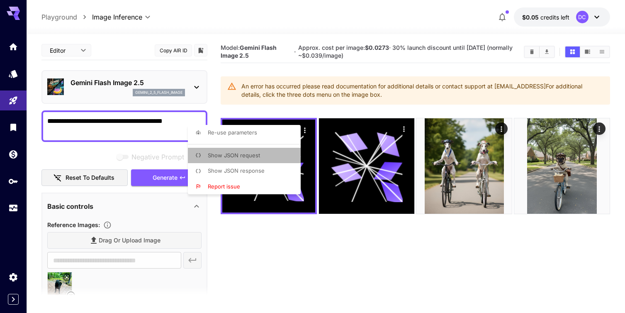
click at [251, 155] on span "Show JSON request" at bounding box center [234, 155] width 52 height 7
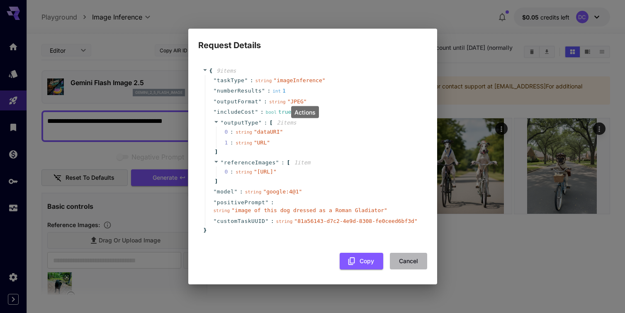
click at [405, 270] on button "Cancel" at bounding box center [408, 261] width 37 height 17
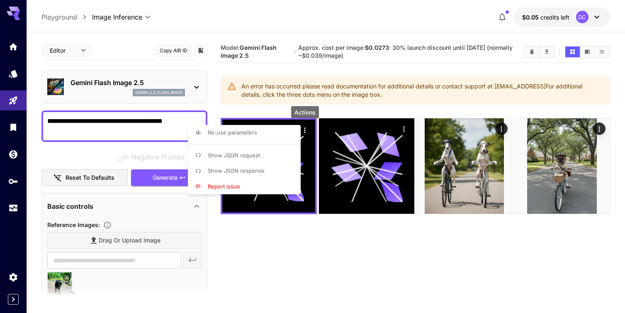
click at [251, 171] on span "Show JSON response" at bounding box center [236, 170] width 57 height 7
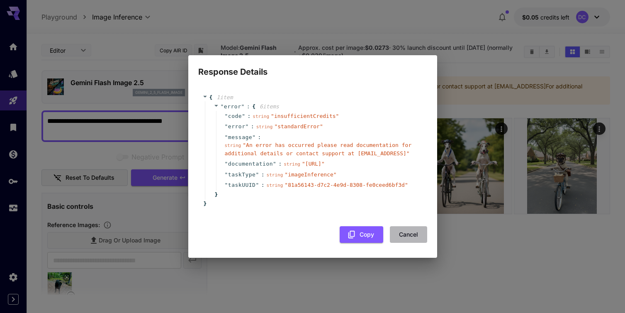
click at [401, 237] on button "Cancel" at bounding box center [408, 234] width 37 height 17
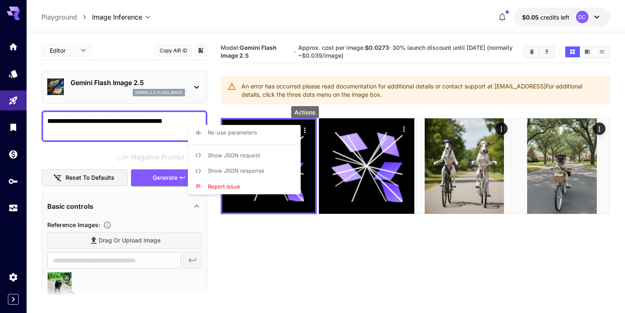
click at [355, 110] on div at bounding box center [312, 156] width 625 height 313
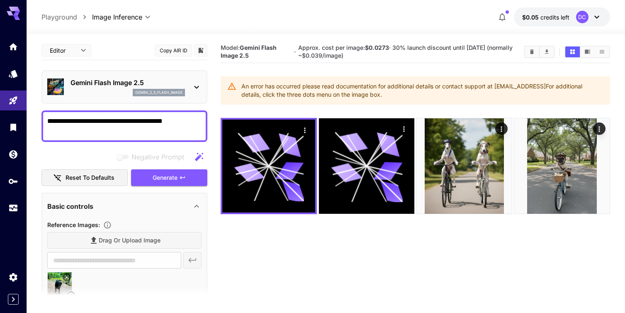
click at [147, 15] on body "**********" at bounding box center [312, 189] width 625 height 378
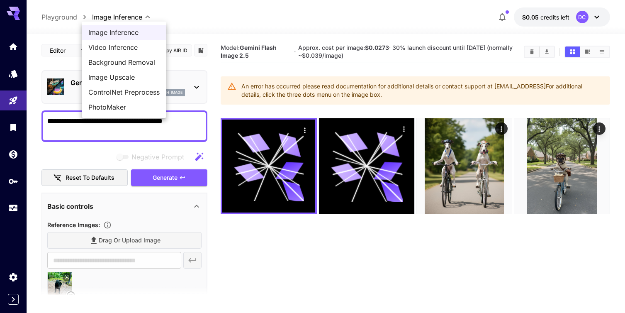
click at [197, 18] on div at bounding box center [312, 156] width 625 height 313
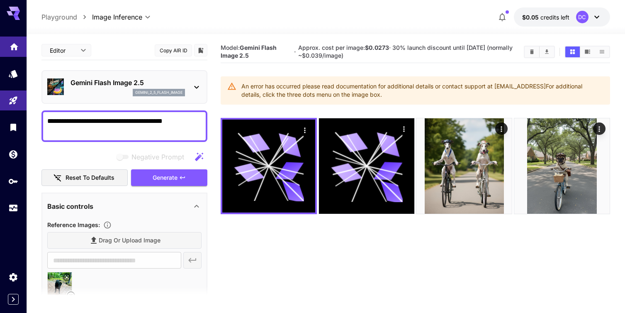
click at [13, 48] on icon "Home" at bounding box center [14, 44] width 10 height 10
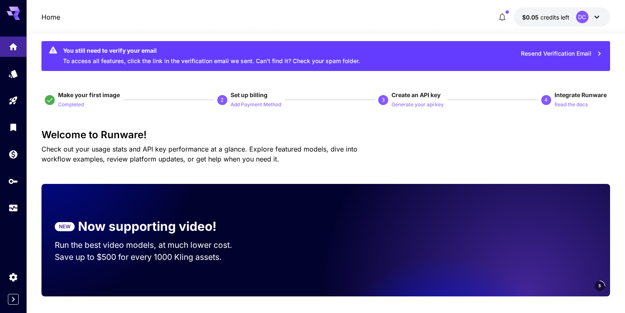
scroll to position [12, 0]
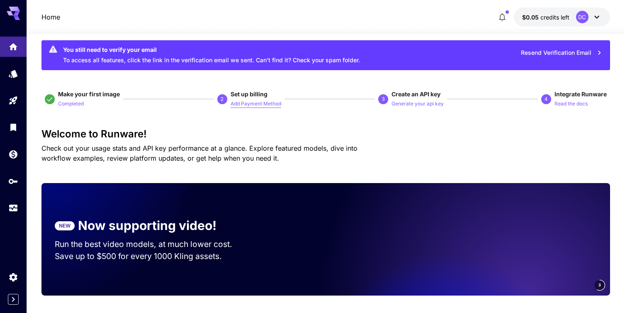
click at [253, 103] on p "Add Payment Method" at bounding box center [256, 104] width 51 height 8
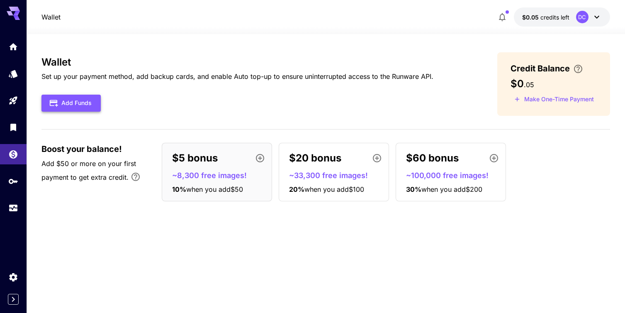
click at [85, 105] on button "Add Funds" at bounding box center [70, 103] width 59 height 17
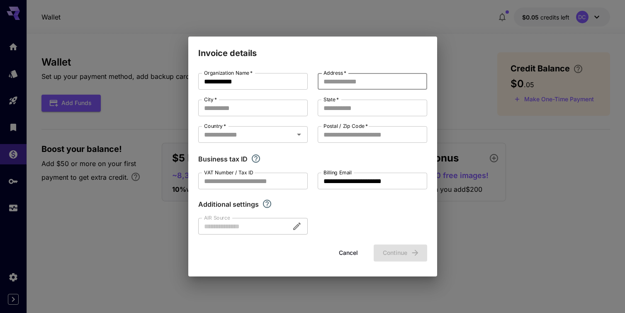
click at [350, 82] on input "Address   *" at bounding box center [372, 81] width 109 height 17
type input "**********"
click at [218, 108] on input "City   *" at bounding box center [252, 108] width 109 height 17
type input "********"
click at [328, 109] on input "State   *" at bounding box center [372, 108] width 109 height 17
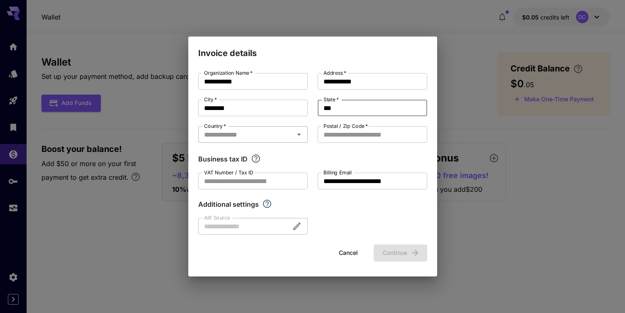
type input "***"
click at [212, 136] on input "Country   *" at bounding box center [246, 135] width 91 height 12
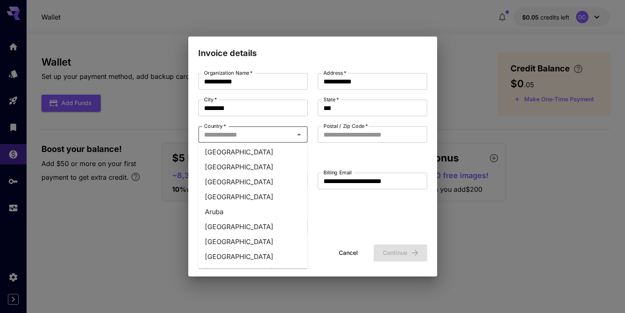
scroll to position [124, 0]
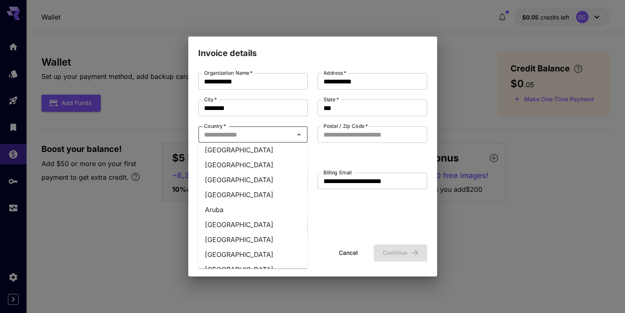
click at [221, 227] on li "Australia" at bounding box center [252, 224] width 109 height 15
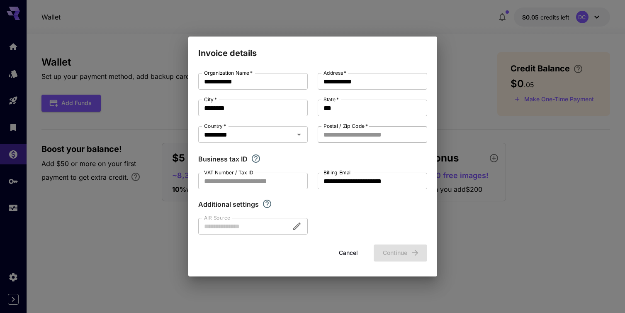
click at [371, 137] on input "Postal / Zip Code   *" at bounding box center [372, 134] width 109 height 17
type input "****"
click at [255, 159] on icon "If you are a business tax registrant, please enter your business tax ID here." at bounding box center [256, 158] width 10 height 10
click at [389, 254] on button "Continue" at bounding box center [401, 252] width 54 height 17
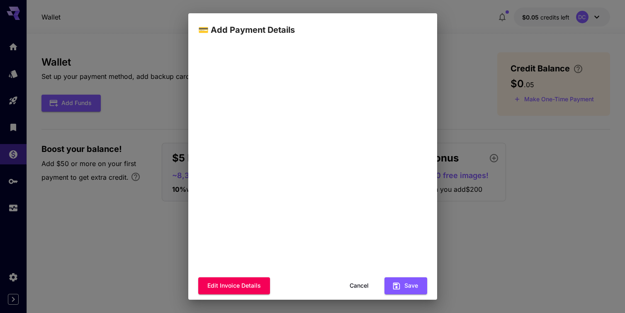
scroll to position [70, 0]
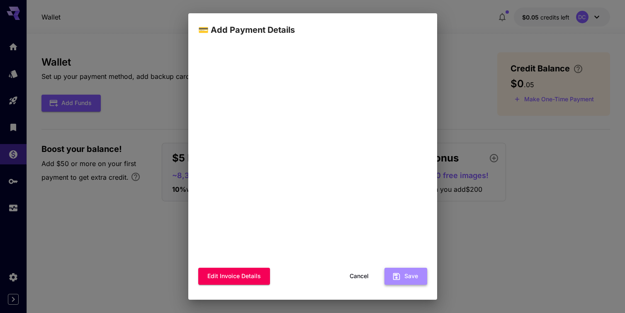
click at [401, 280] on button "Save" at bounding box center [405, 276] width 43 height 17
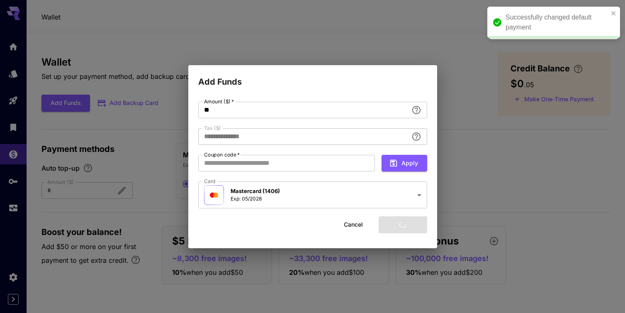
type input "****"
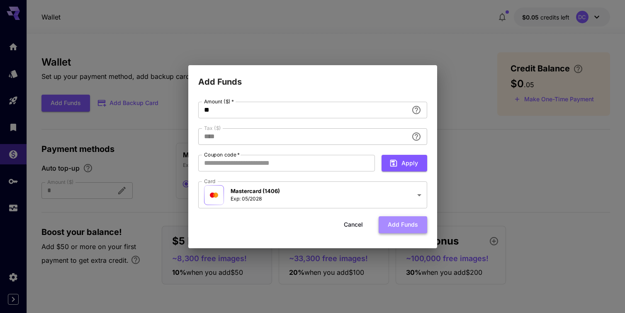
click at [396, 226] on button "Add funds" at bounding box center [403, 224] width 49 height 17
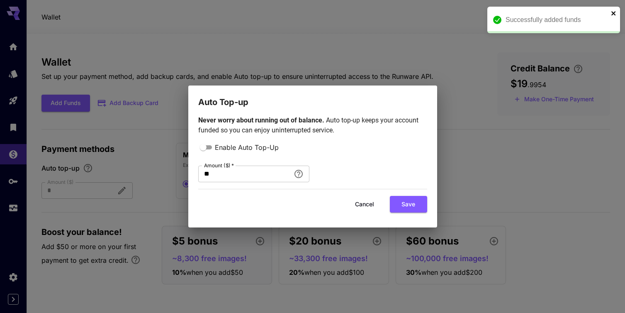
click at [612, 13] on icon "close" at bounding box center [614, 13] width 6 height 7
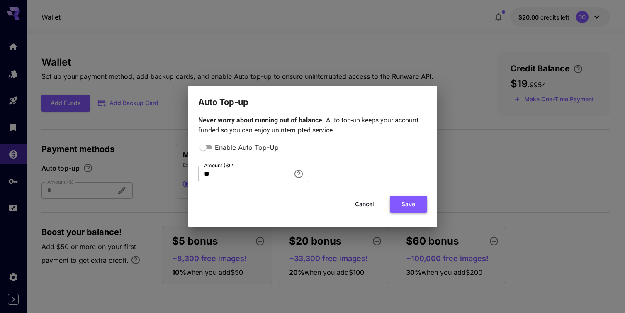
click at [411, 206] on button "Save" at bounding box center [408, 204] width 37 height 17
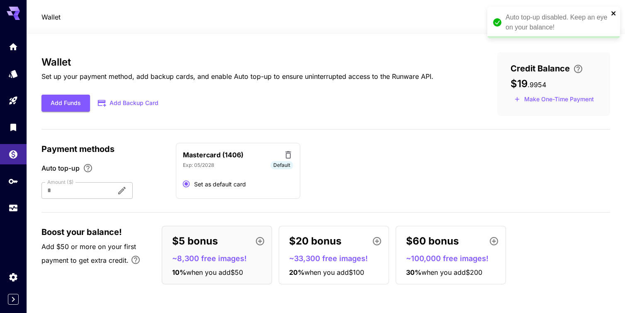
click at [613, 12] on icon "close" at bounding box center [614, 13] width 6 height 7
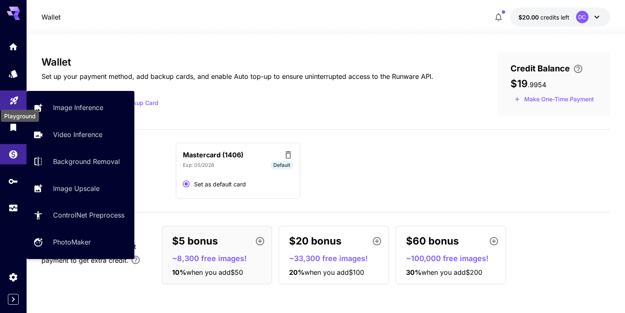
click at [12, 99] on icon "Playground" at bounding box center [14, 98] width 8 height 8
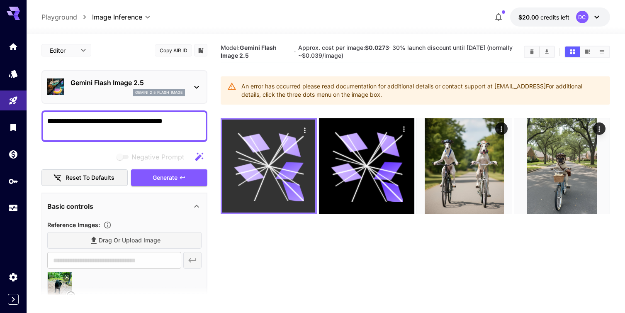
click at [268, 169] on icon at bounding box center [269, 166] width 70 height 70
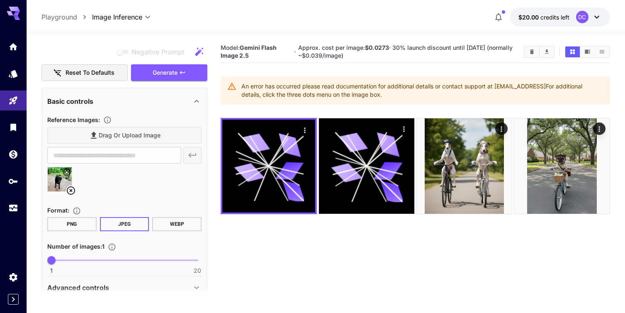
scroll to position [104, 0]
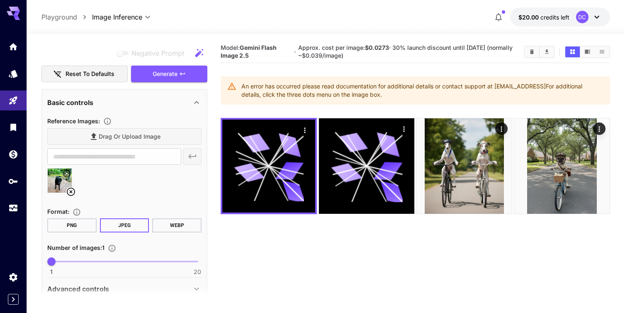
click at [72, 190] on icon at bounding box center [71, 191] width 8 height 8
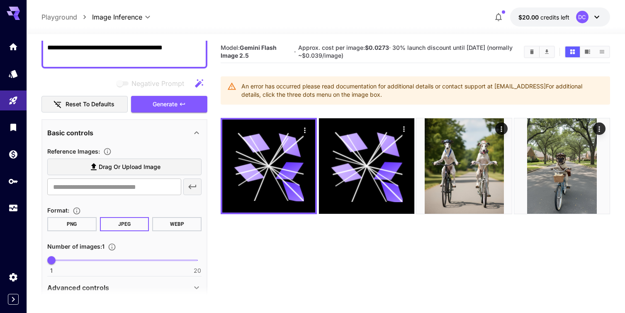
scroll to position [74, 0]
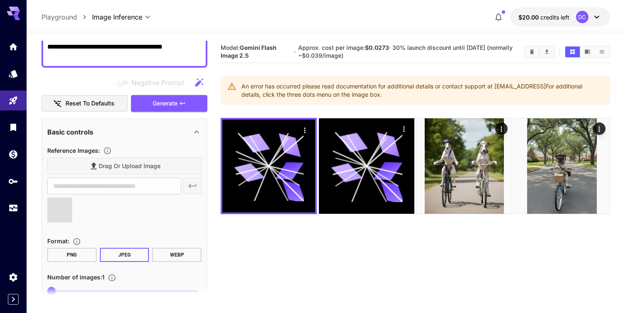
type input "**********"
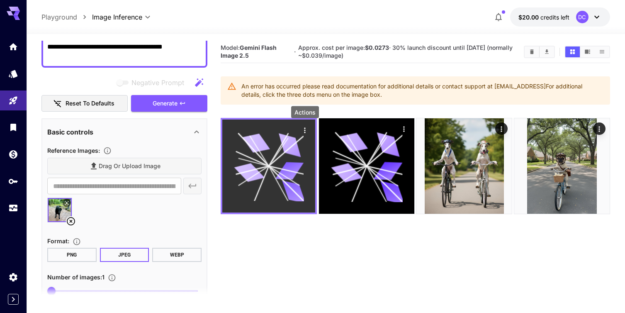
click at [304, 130] on icon "Actions" at bounding box center [305, 130] width 8 height 8
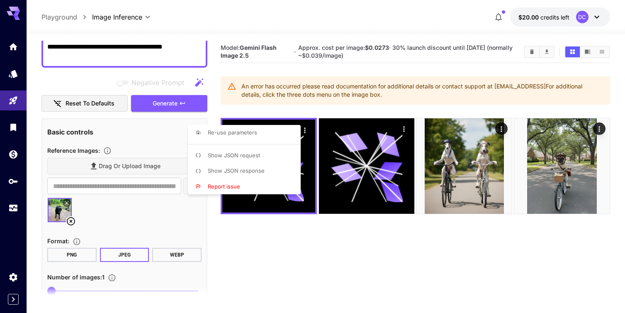
click at [340, 107] on div at bounding box center [312, 156] width 625 height 313
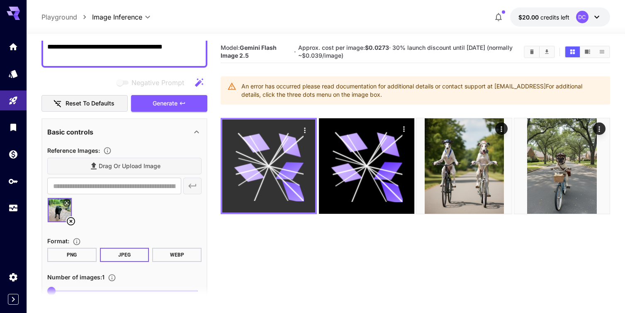
click at [290, 169] on icon at bounding box center [289, 171] width 28 height 18
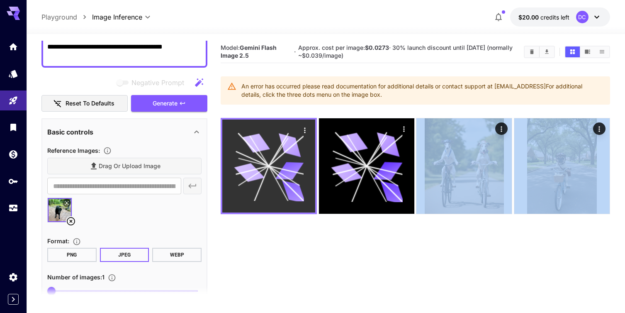
click at [290, 169] on icon at bounding box center [289, 171] width 28 height 18
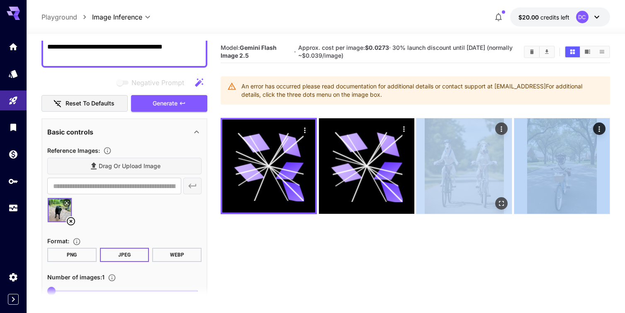
click at [491, 151] on img at bounding box center [463, 165] width 95 height 95
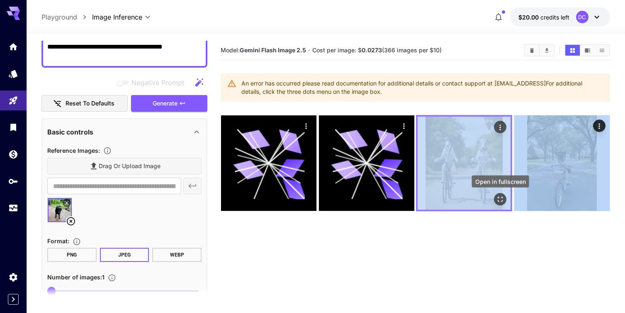
click at [500, 200] on icon "Open in fullscreen" at bounding box center [500, 199] width 8 height 8
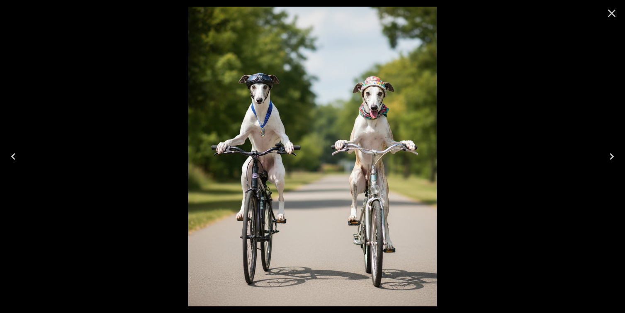
click at [127, 72] on div at bounding box center [312, 156] width 625 height 313
click at [615, 12] on icon "Close" at bounding box center [611, 13] width 13 height 13
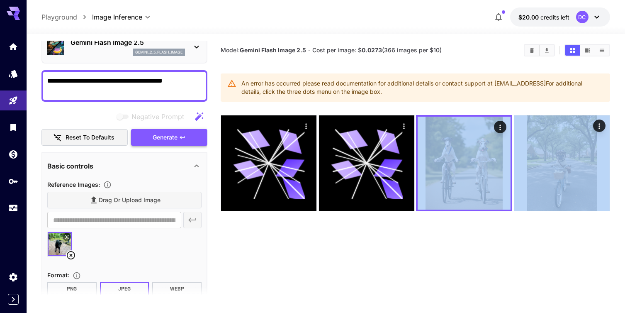
scroll to position [41, 0]
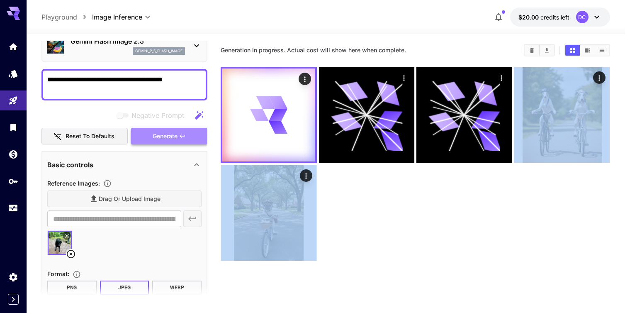
click at [154, 137] on span "Generate" at bounding box center [165, 136] width 25 height 10
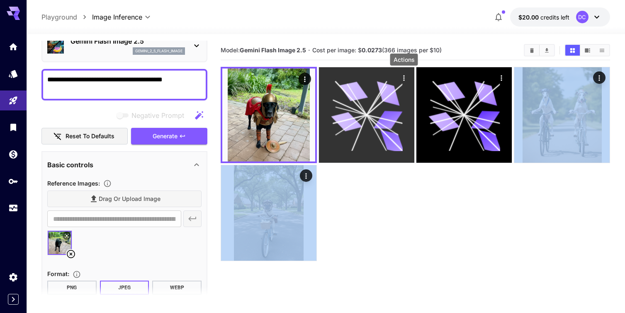
click at [406, 77] on icon "Actions" at bounding box center [404, 78] width 8 height 8
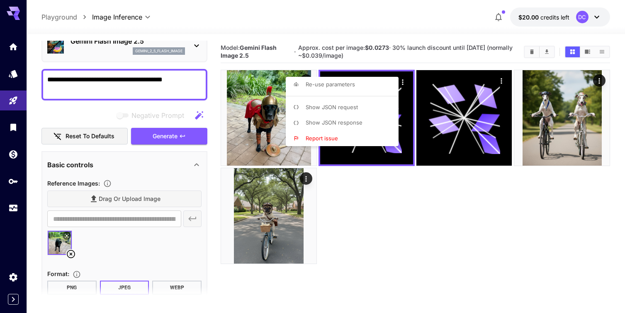
click at [265, 127] on div at bounding box center [312, 156] width 625 height 313
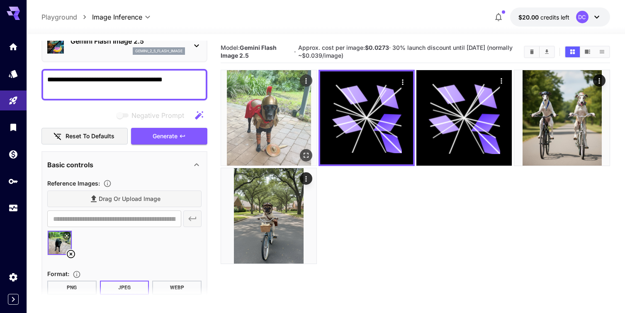
click at [257, 118] on img at bounding box center [268, 117] width 95 height 95
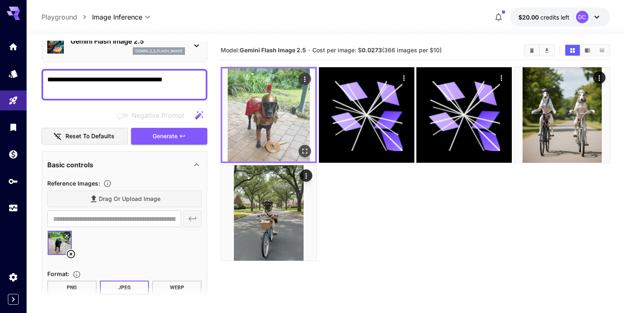
click at [257, 118] on img at bounding box center [268, 114] width 93 height 93
click at [307, 78] on icon "Actions" at bounding box center [305, 79] width 8 height 8
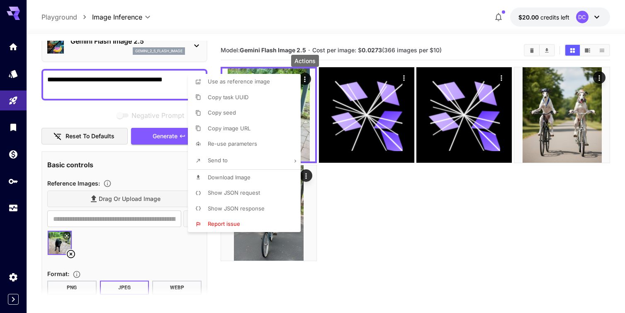
click at [242, 177] on span "Download Image" at bounding box center [229, 177] width 43 height 7
click at [190, 83] on li "Use as reference image" at bounding box center [247, 82] width 118 height 16
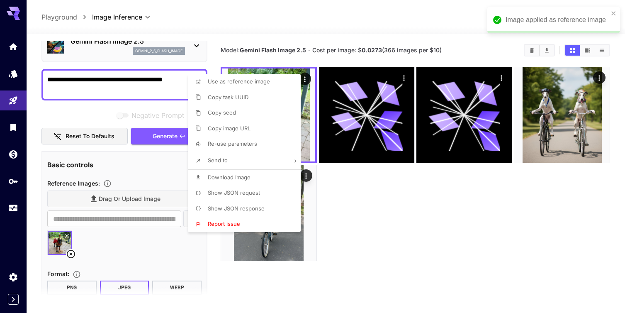
click at [177, 85] on div at bounding box center [312, 156] width 625 height 313
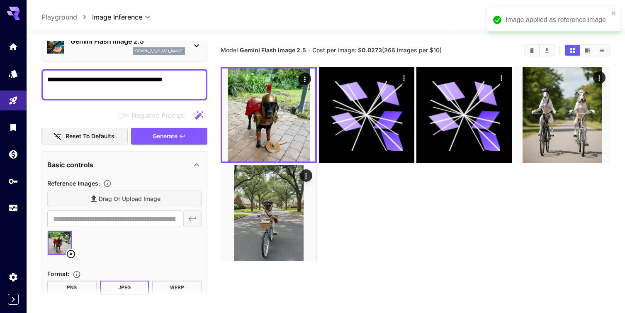
click at [193, 81] on textarea "**********" at bounding box center [124, 85] width 154 height 20
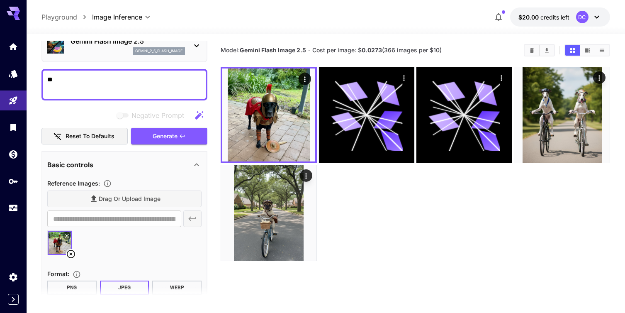
type textarea "*"
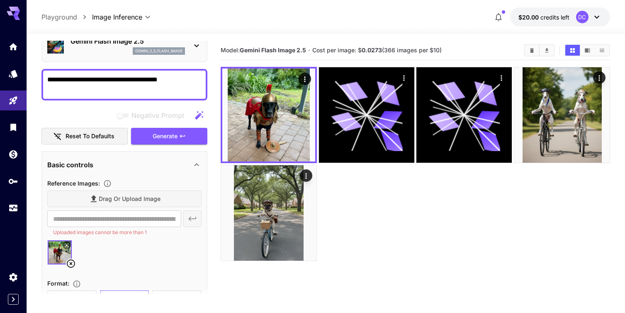
type textarea "**********"
click at [70, 262] on icon at bounding box center [71, 263] width 10 height 10
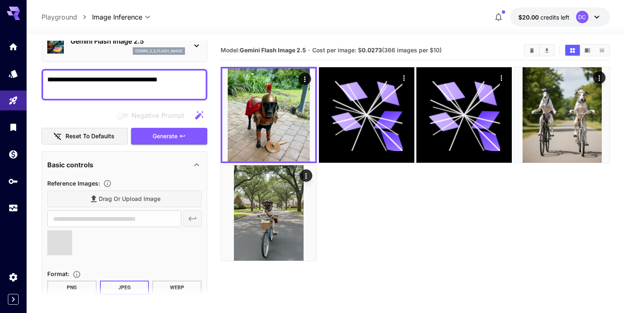
type input "**********"
click at [158, 130] on button "Generate" at bounding box center [169, 136] width 76 height 17
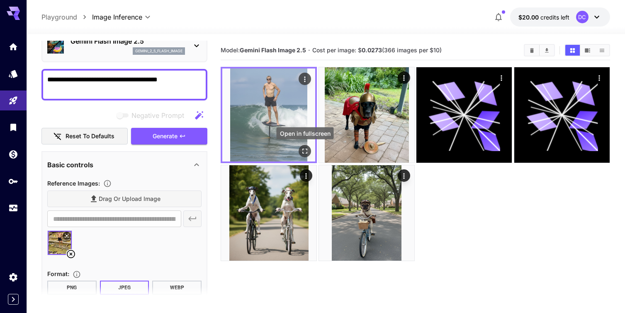
click at [303, 148] on icon "Open in fullscreen" at bounding box center [305, 151] width 8 height 8
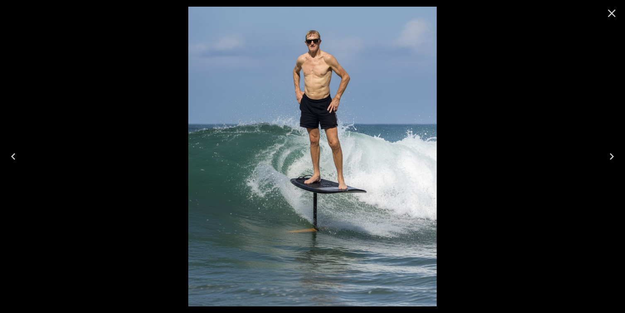
scroll to position [41, 0]
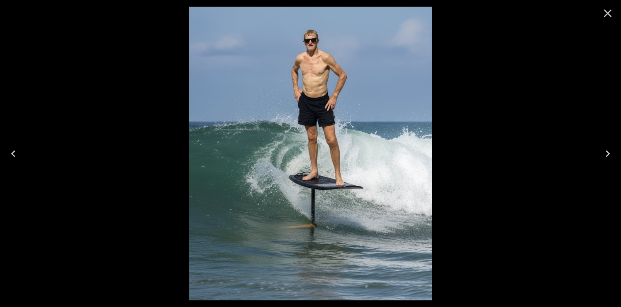
click at [604, 13] on icon "Close" at bounding box center [607, 13] width 13 height 13
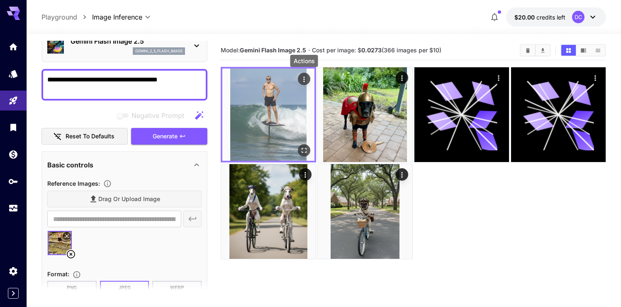
click at [306, 78] on icon "Actions" at bounding box center [304, 79] width 8 height 8
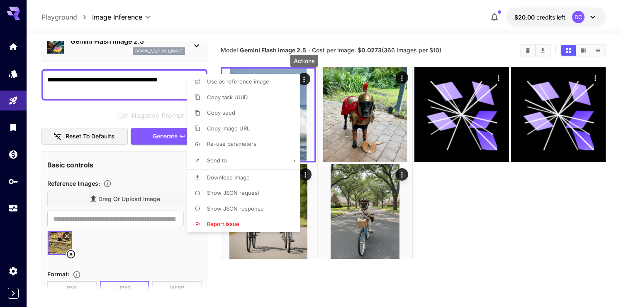
click at [236, 178] on span "Download Image" at bounding box center [228, 177] width 43 height 7
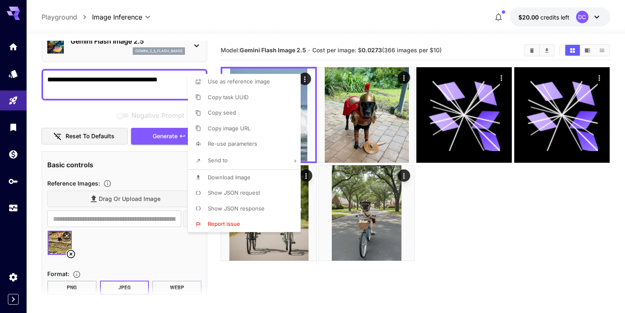
click at [517, 281] on div at bounding box center [312, 156] width 625 height 313
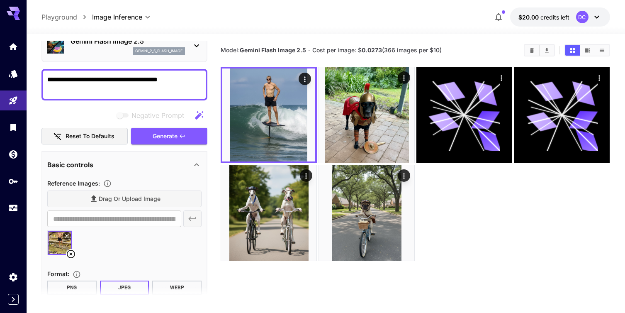
scroll to position [2, 0]
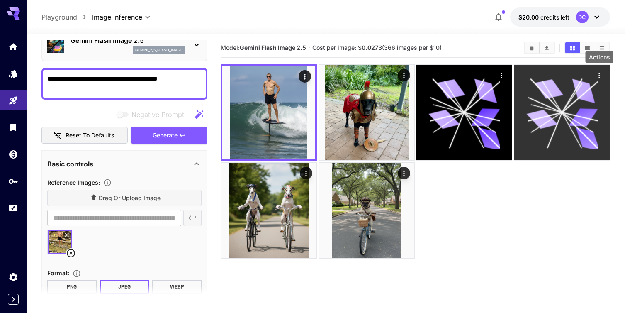
click at [601, 75] on icon "Actions" at bounding box center [599, 75] width 8 height 8
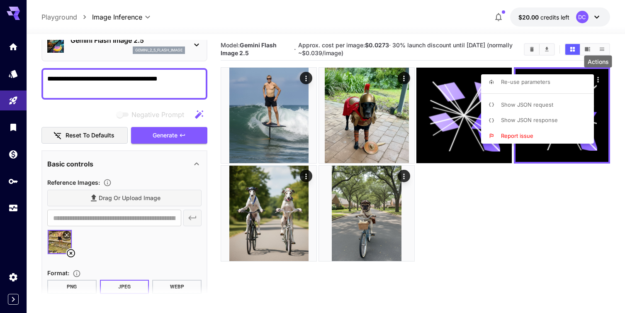
click at [511, 134] on span "Report issue" at bounding box center [517, 135] width 32 height 7
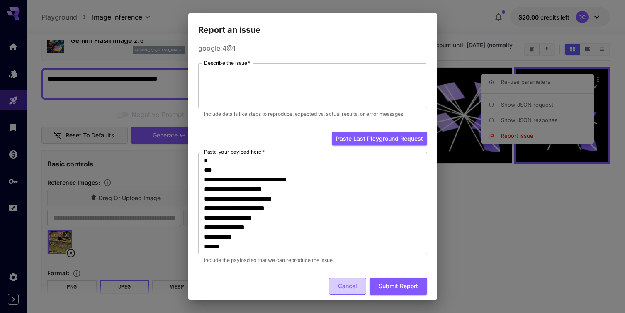
click at [343, 285] on button "Cancel" at bounding box center [347, 285] width 37 height 17
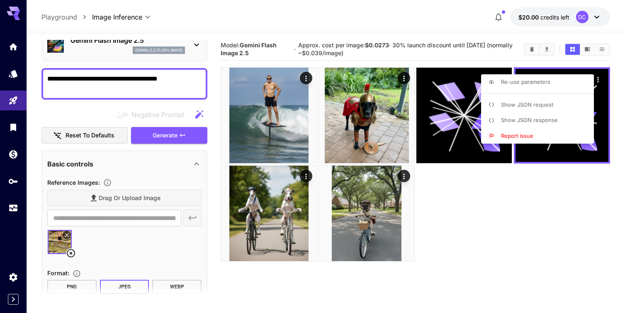
click at [429, 138] on div at bounding box center [312, 156] width 625 height 313
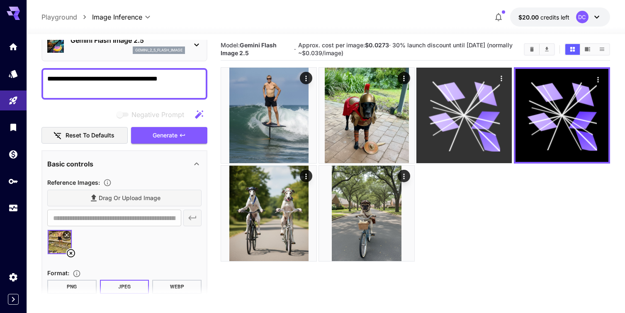
click at [433, 136] on icon at bounding box center [464, 116] width 72 height 72
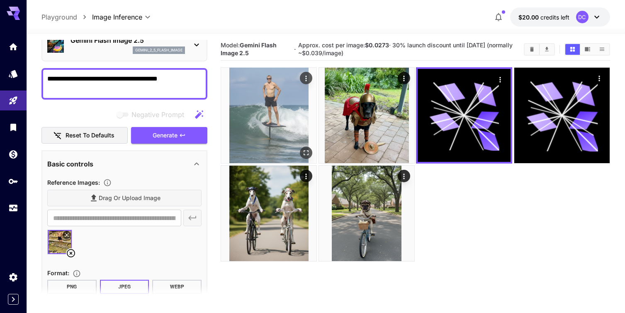
click at [284, 134] on img at bounding box center [268, 115] width 95 height 95
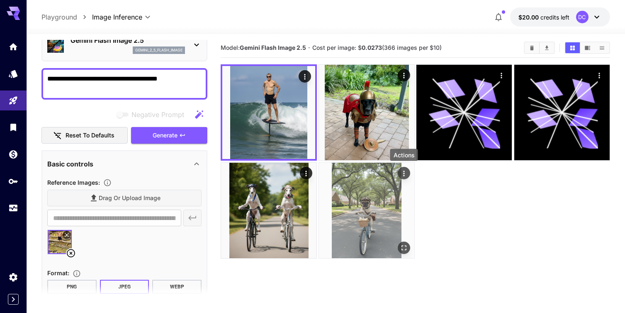
click at [403, 172] on icon "Actions" at bounding box center [404, 173] width 8 height 8
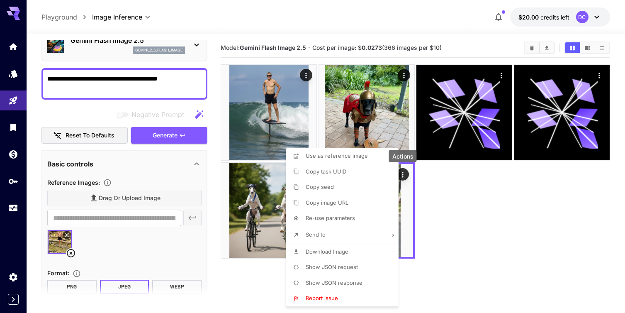
click at [463, 204] on div at bounding box center [312, 156] width 625 height 313
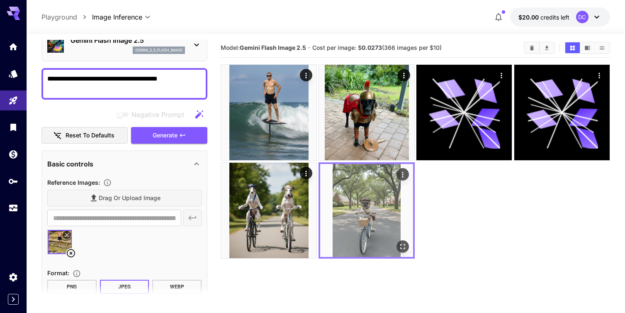
click at [354, 214] on img at bounding box center [366, 210] width 93 height 93
click at [404, 247] on icon "Open in fullscreen" at bounding box center [402, 246] width 5 height 5
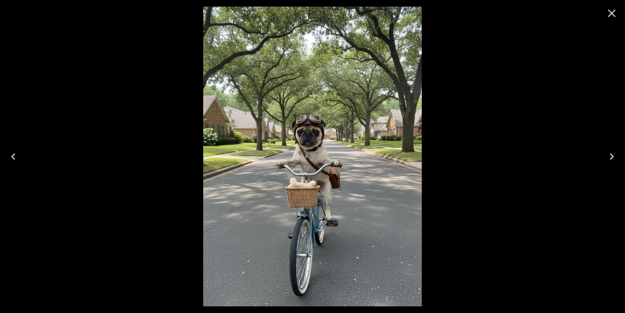
click at [611, 15] on icon "Close" at bounding box center [611, 13] width 13 height 13
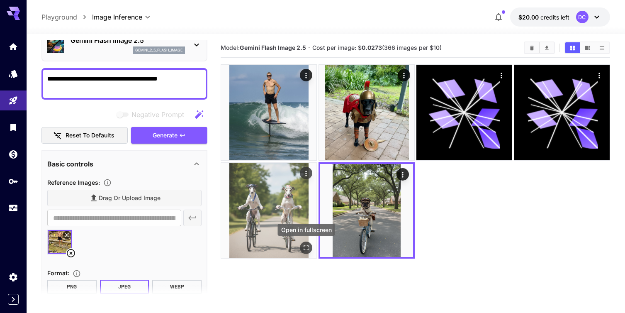
click at [305, 244] on icon "Open in fullscreen" at bounding box center [306, 247] width 8 height 8
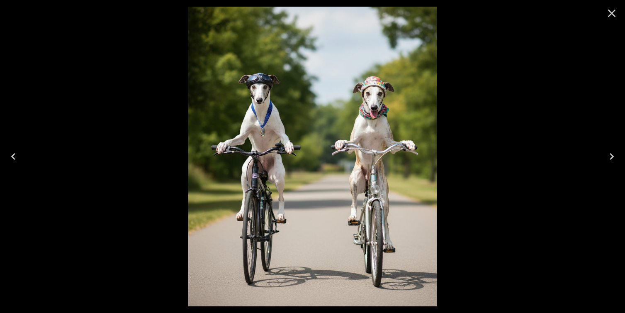
click at [613, 10] on icon "Close" at bounding box center [611, 13] width 13 height 13
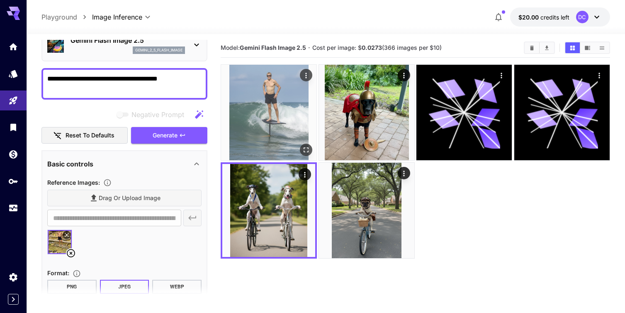
click at [260, 129] on img at bounding box center [268, 112] width 95 height 95
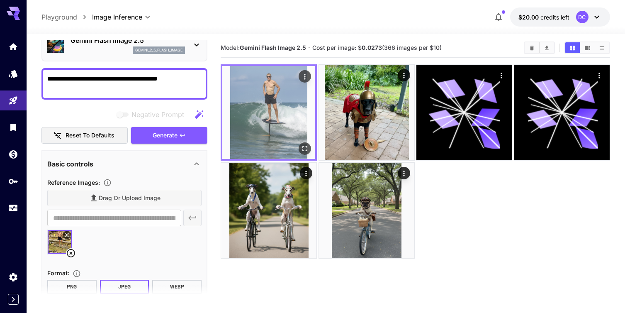
click at [260, 129] on img at bounding box center [268, 112] width 93 height 93
click at [311, 151] on img at bounding box center [268, 112] width 93 height 93
click at [304, 150] on icon "Open in fullscreen" at bounding box center [305, 148] width 8 height 8
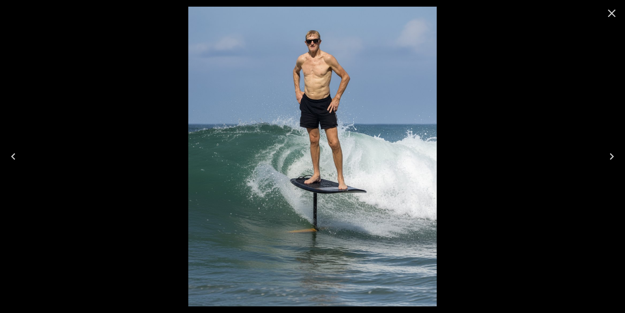
click at [611, 14] on icon "Close" at bounding box center [612, 14] width 8 height 8
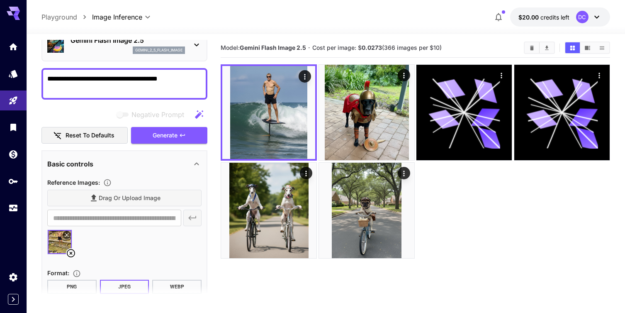
click at [176, 77] on textarea "**********" at bounding box center [124, 84] width 154 height 20
type textarea "*"
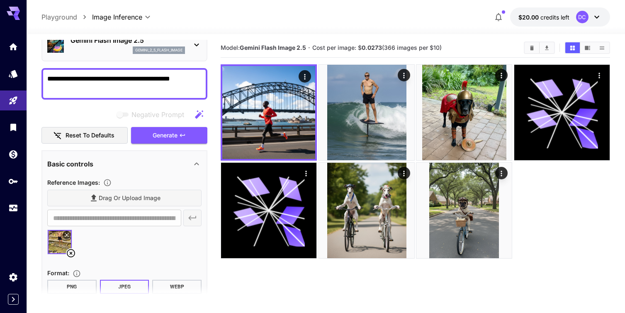
type textarea "**********"
click at [71, 253] on icon at bounding box center [71, 253] width 8 height 8
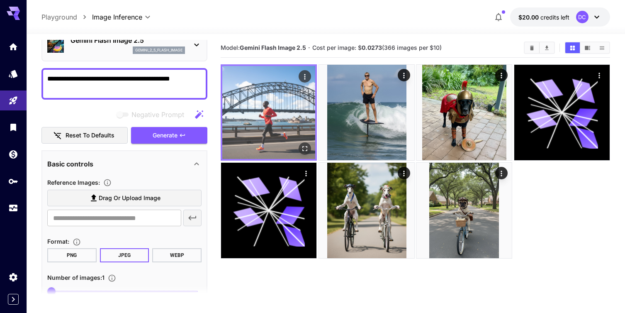
click at [273, 145] on img at bounding box center [268, 112] width 93 height 93
click at [304, 146] on icon "Open in fullscreen" at bounding box center [305, 148] width 8 height 8
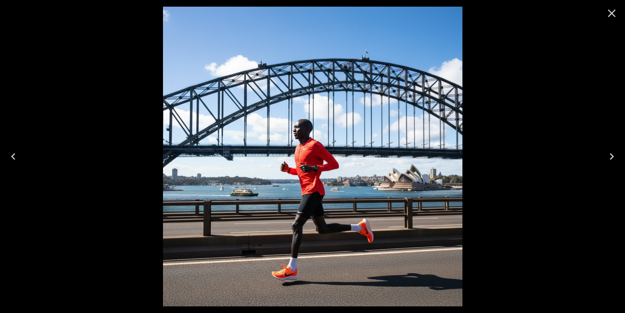
click at [613, 13] on icon "Close" at bounding box center [611, 13] width 13 height 13
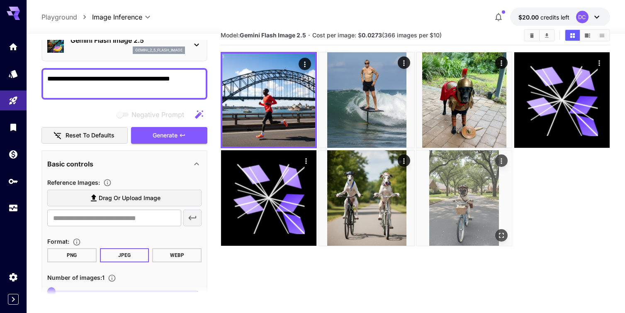
scroll to position [0, 0]
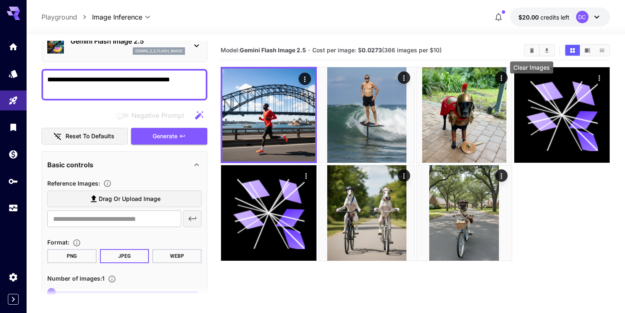
click at [532, 52] on icon "Clear Images" at bounding box center [532, 50] width 4 height 5
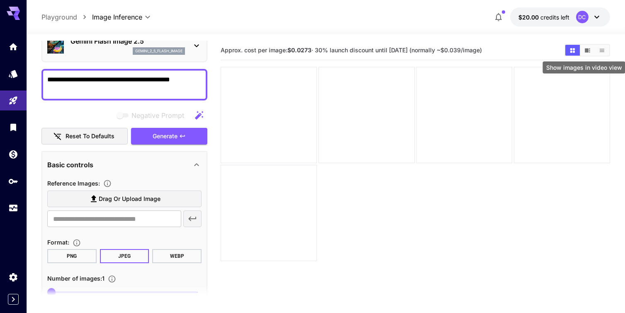
click at [588, 51] on icon "Show images in video view" at bounding box center [587, 50] width 5 height 4
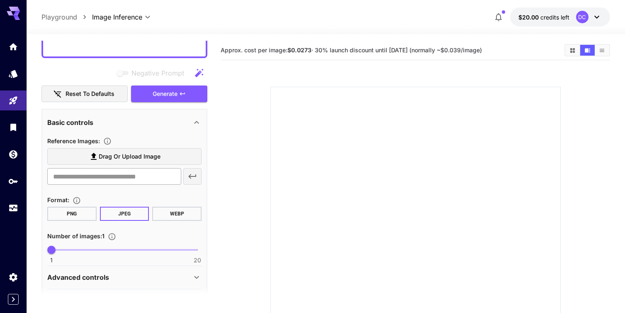
scroll to position [110, 0]
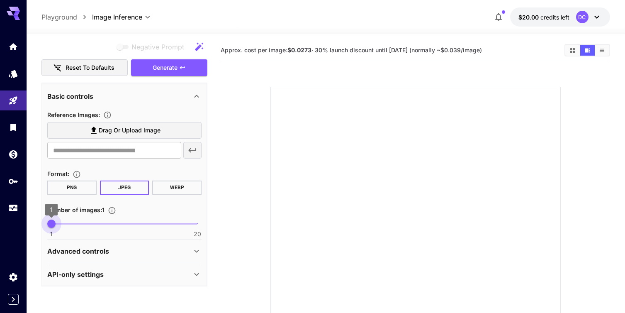
click at [47, 224] on span "1" at bounding box center [51, 223] width 8 height 8
type input "*"
drag, startPoint x: 48, startPoint y: 224, endPoint x: 62, endPoint y: 230, distance: 15.0
click at [62, 228] on span "2" at bounding box center [59, 223] width 8 height 8
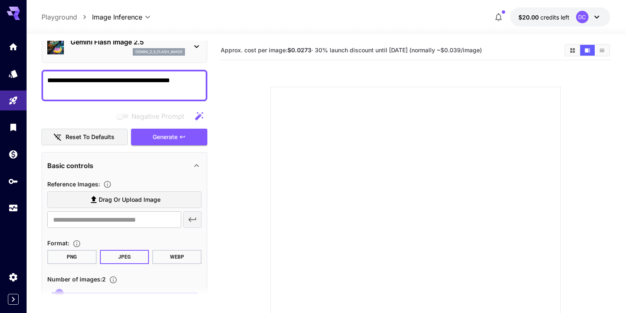
scroll to position [0, 0]
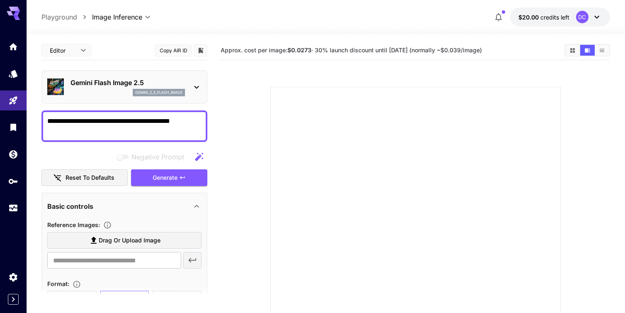
click at [129, 123] on textarea "**********" at bounding box center [124, 126] width 154 height 20
click at [191, 122] on textarea "**********" at bounding box center [124, 126] width 154 height 20
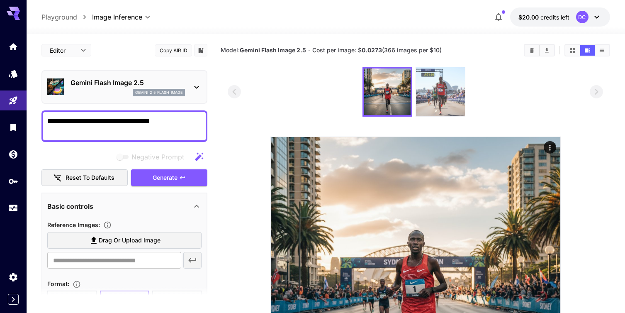
click at [432, 94] on img at bounding box center [440, 91] width 49 height 49
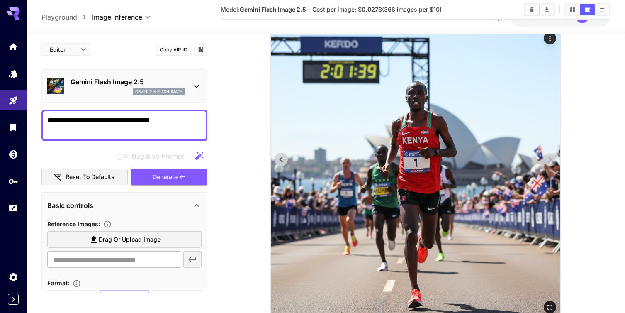
scroll to position [107, 0]
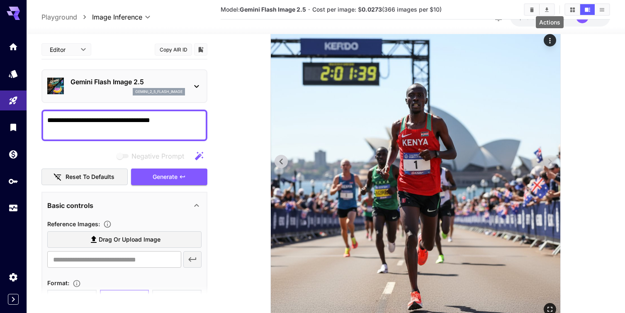
click at [552, 42] on icon "Actions" at bounding box center [550, 40] width 8 height 8
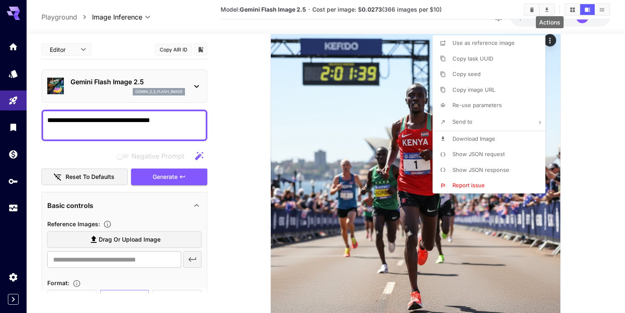
click at [484, 136] on span "Download Image" at bounding box center [474, 138] width 43 height 7
click at [586, 143] on div at bounding box center [312, 156] width 625 height 313
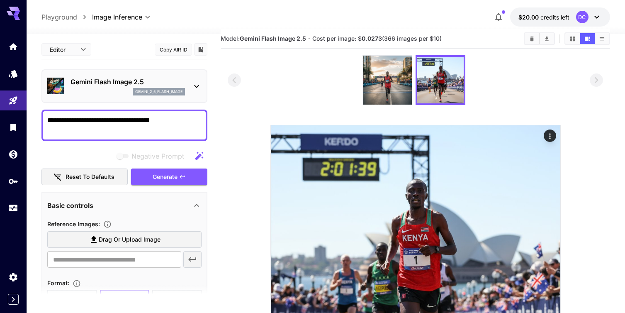
scroll to position [0, 0]
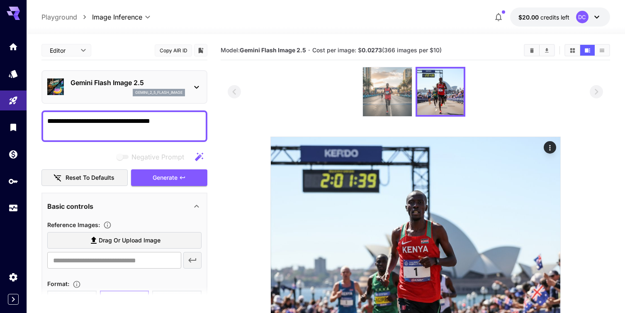
click at [389, 109] on img at bounding box center [387, 91] width 49 height 49
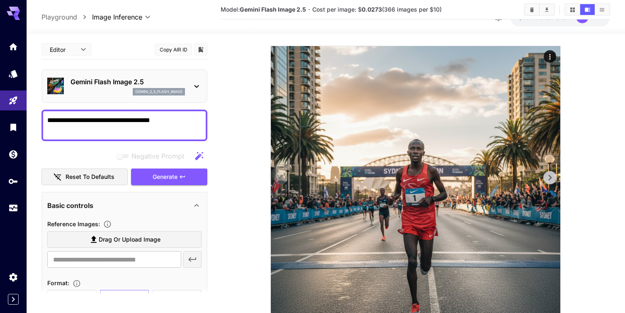
scroll to position [90, 0]
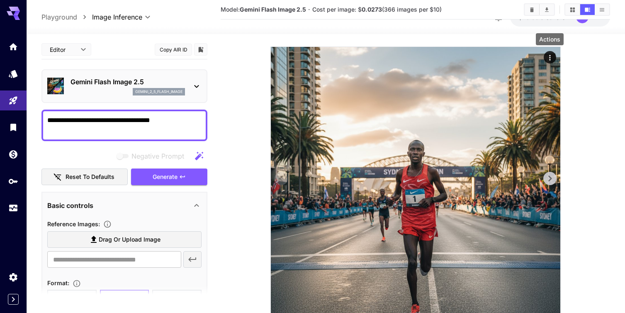
click at [547, 56] on icon "Actions" at bounding box center [550, 58] width 8 height 8
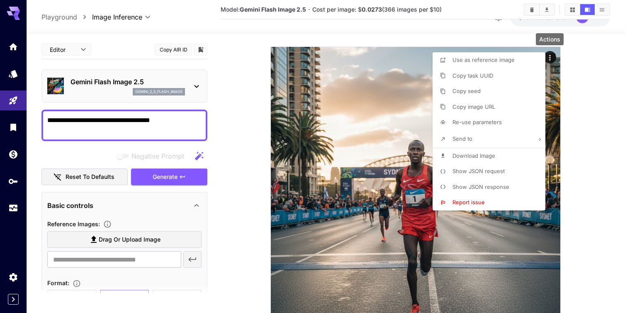
click at [472, 154] on span "Download Image" at bounding box center [474, 155] width 43 height 7
click at [606, 98] on div at bounding box center [312, 156] width 625 height 313
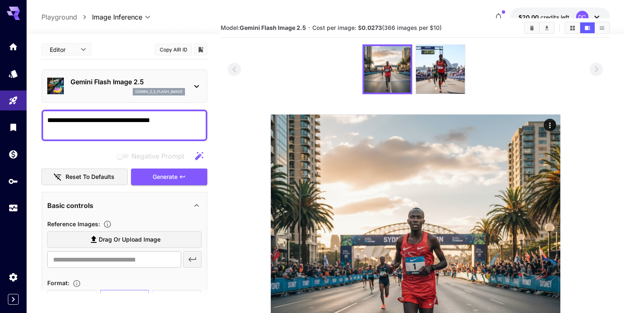
scroll to position [24, 0]
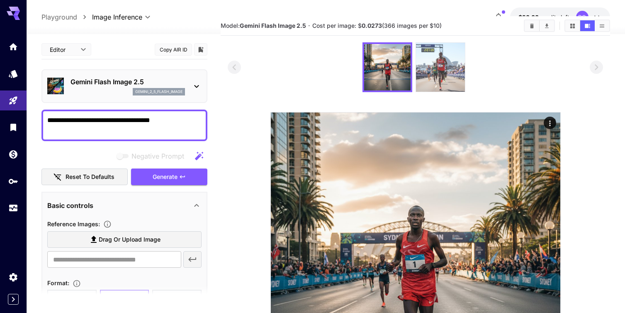
click at [450, 75] on img at bounding box center [440, 67] width 49 height 49
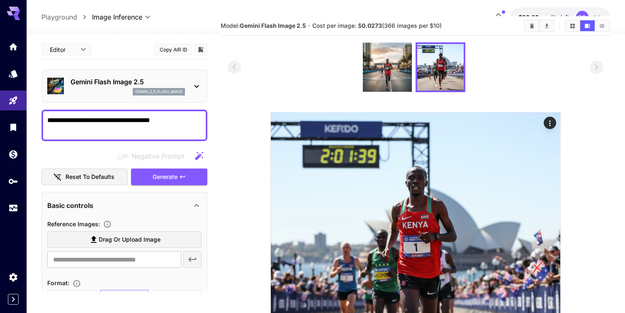
click at [114, 124] on textarea "**********" at bounding box center [124, 125] width 154 height 20
click at [48, 121] on textarea "**********" at bounding box center [124, 125] width 154 height 20
type textarea "**********"
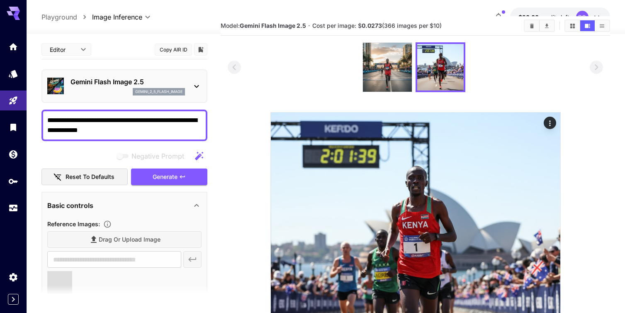
type input "**********"
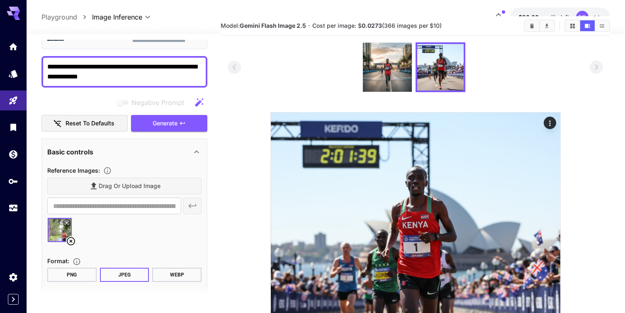
scroll to position [42, 0]
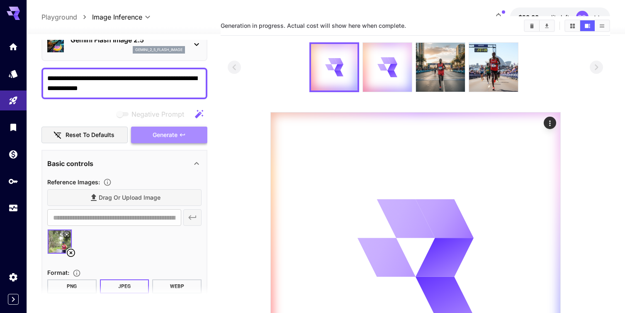
click at [169, 135] on span "Generate" at bounding box center [165, 135] width 25 height 10
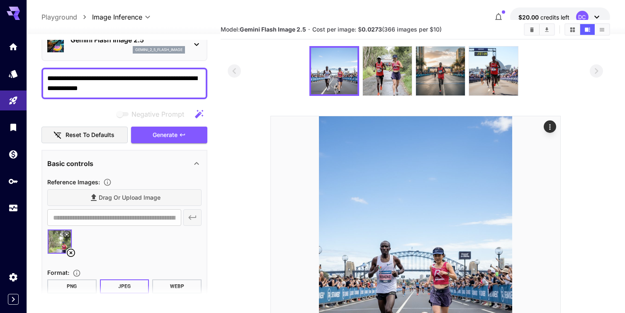
scroll to position [24, 0]
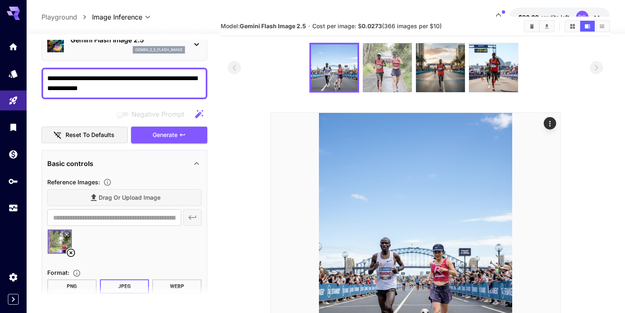
click at [390, 77] on img at bounding box center [387, 67] width 49 height 49
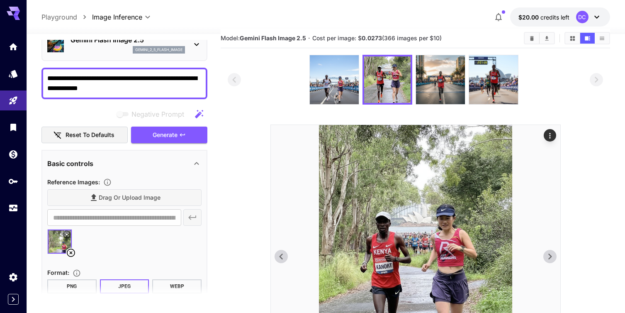
scroll to position [0, 0]
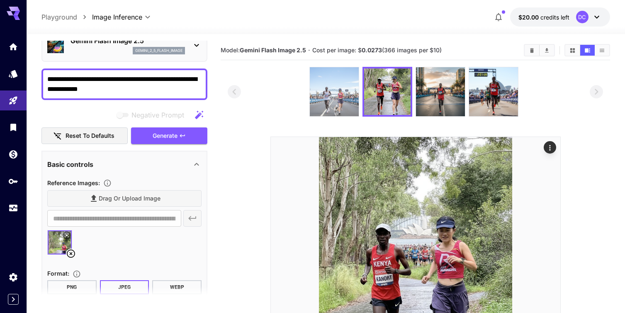
click at [334, 102] on img at bounding box center [334, 91] width 49 height 49
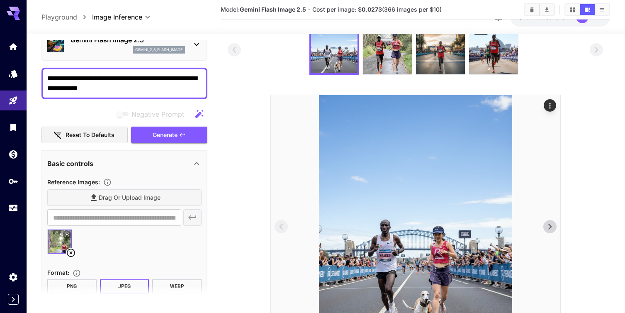
scroll to position [49, 0]
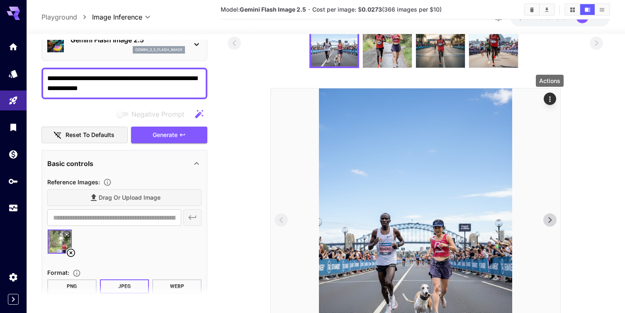
click at [548, 101] on icon "Actions" at bounding box center [550, 99] width 8 height 8
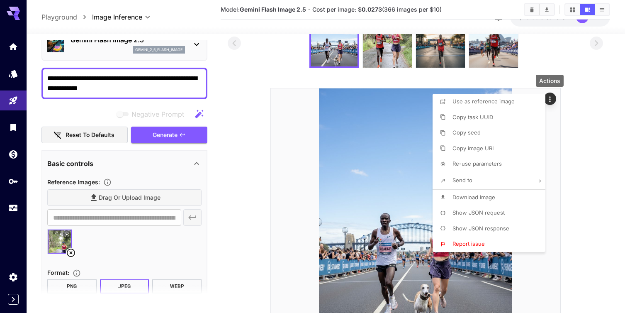
click at [462, 198] on span "Download Image" at bounding box center [474, 197] width 43 height 7
click at [465, 197] on span "Download Image" at bounding box center [474, 197] width 43 height 7
click at [380, 197] on div at bounding box center [312, 156] width 625 height 313
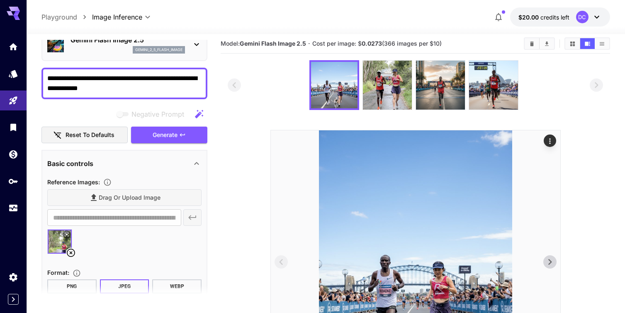
scroll to position [0, 0]
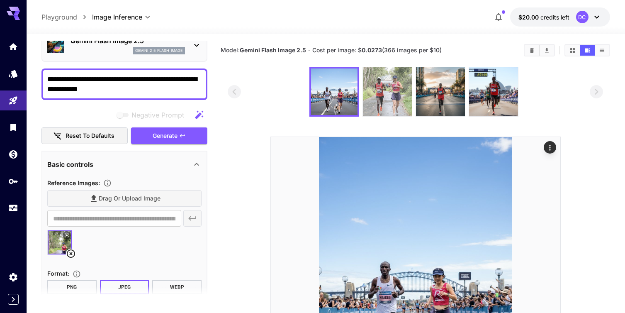
click at [397, 88] on img at bounding box center [387, 91] width 49 height 49
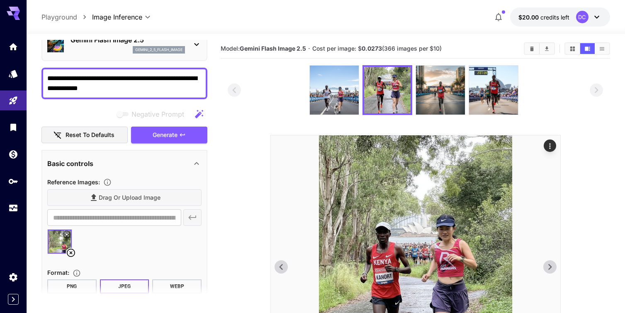
scroll to position [3, 0]
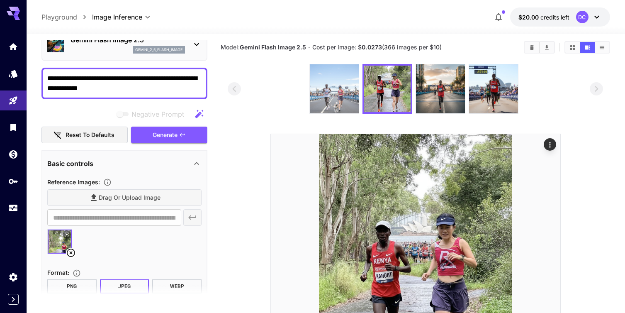
click at [332, 91] on img at bounding box center [334, 88] width 49 height 49
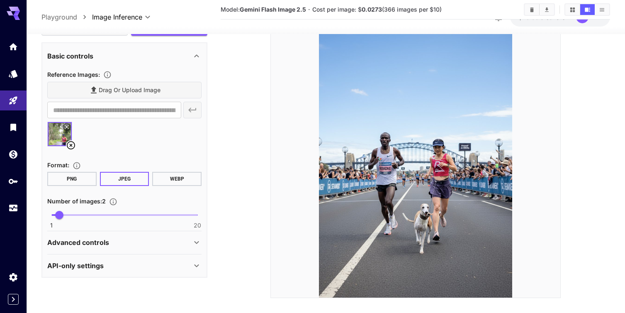
scroll to position [139, 0]
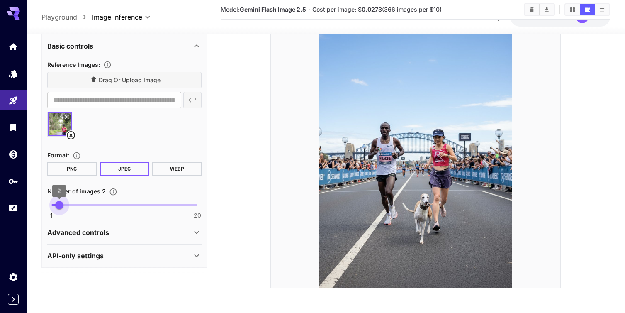
type input "*"
drag, startPoint x: 59, startPoint y: 202, endPoint x: 51, endPoint y: 203, distance: 8.3
click at [51, 202] on span "1" at bounding box center [51, 205] width 8 height 8
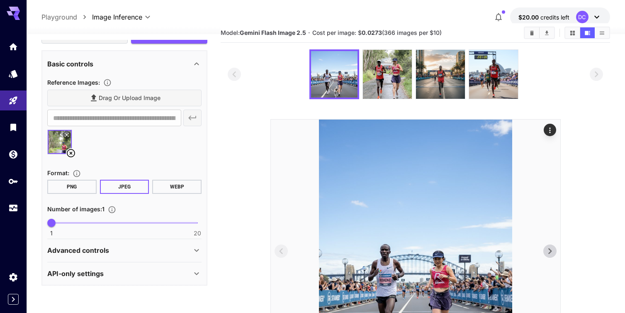
scroll to position [0, 0]
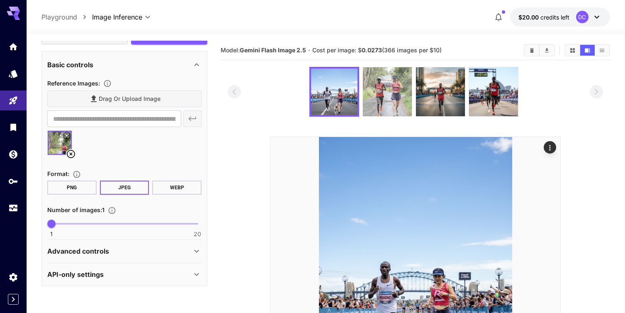
click at [377, 101] on img at bounding box center [387, 91] width 49 height 49
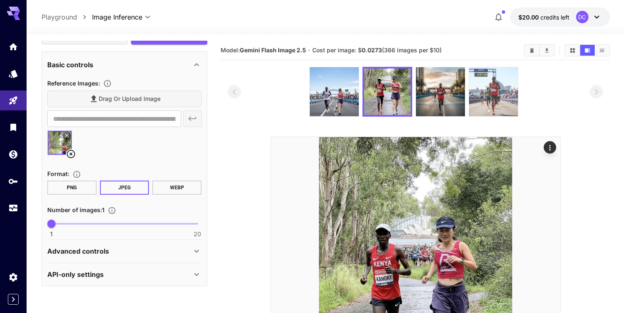
click at [490, 101] on img at bounding box center [493, 91] width 49 height 49
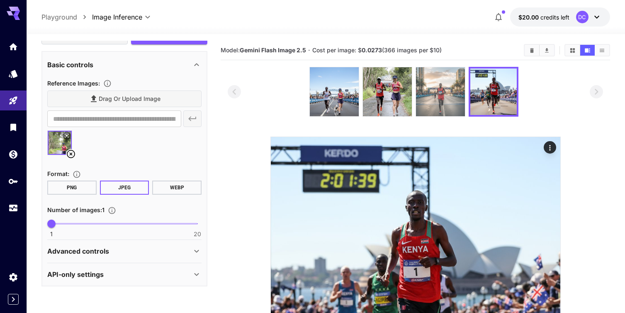
click at [447, 100] on img at bounding box center [440, 91] width 49 height 49
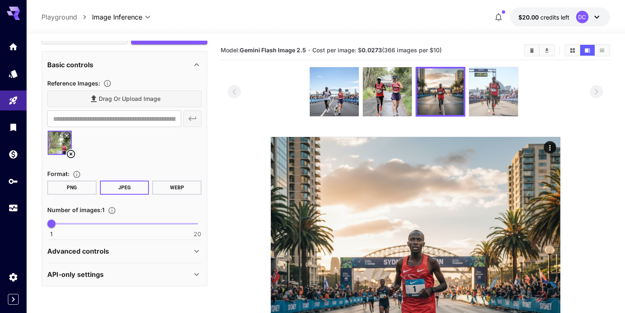
click at [492, 94] on img at bounding box center [493, 91] width 49 height 49
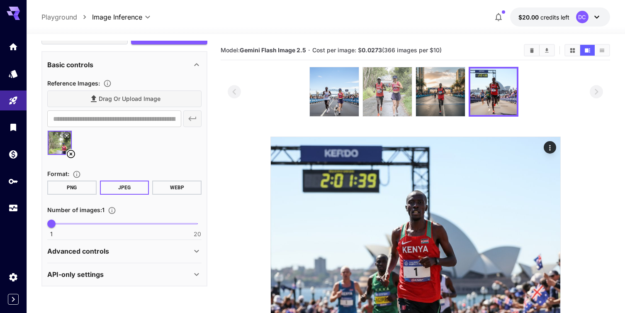
click at [382, 90] on img at bounding box center [387, 91] width 49 height 49
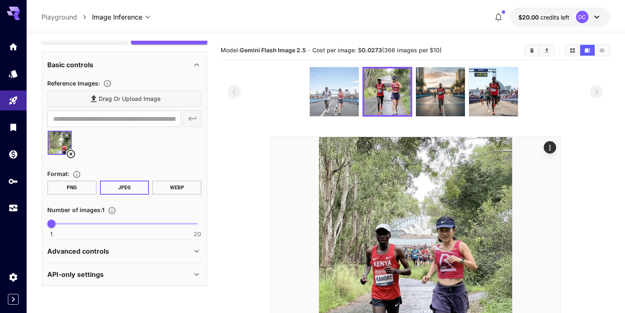
click at [339, 93] on img at bounding box center [334, 91] width 49 height 49
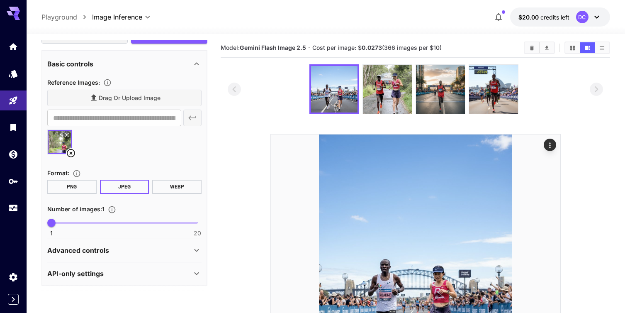
scroll to position [5, 0]
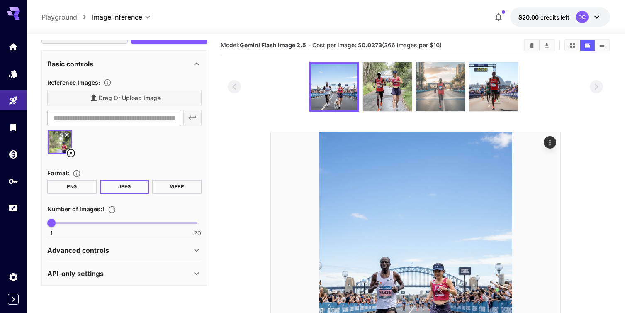
click at [441, 95] on img at bounding box center [440, 86] width 49 height 49
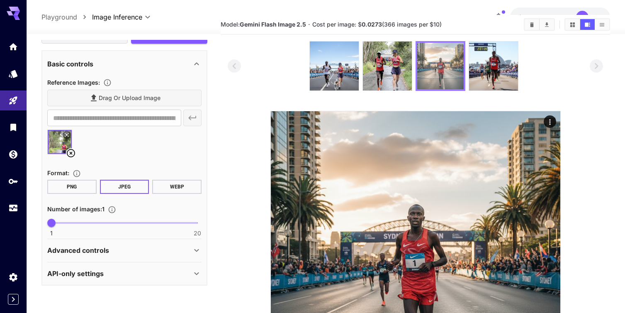
scroll to position [35, 0]
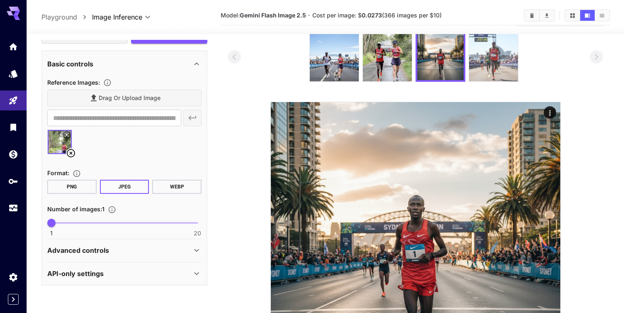
click at [490, 69] on img at bounding box center [493, 56] width 49 height 49
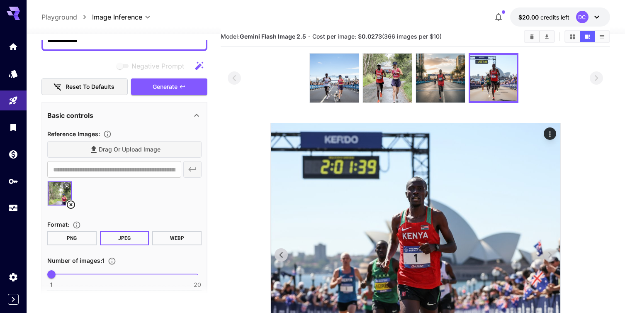
scroll to position [0, 0]
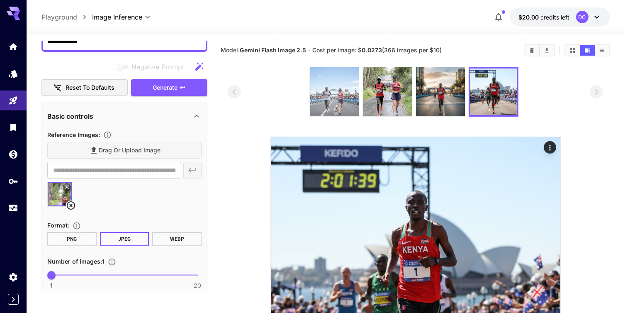
click at [338, 104] on img at bounding box center [334, 91] width 49 height 49
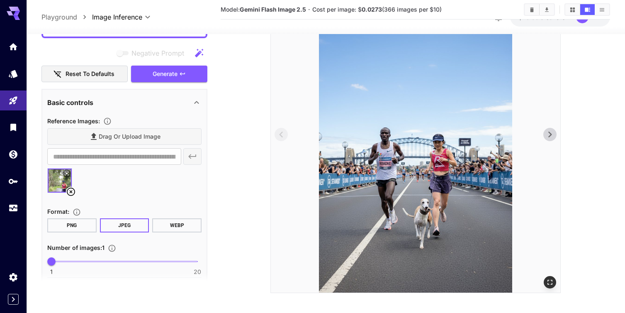
scroll to position [137, 0]
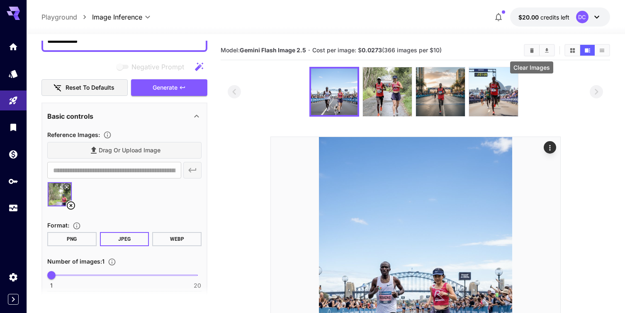
click at [530, 53] on icon "Clear Images" at bounding box center [532, 50] width 6 height 6
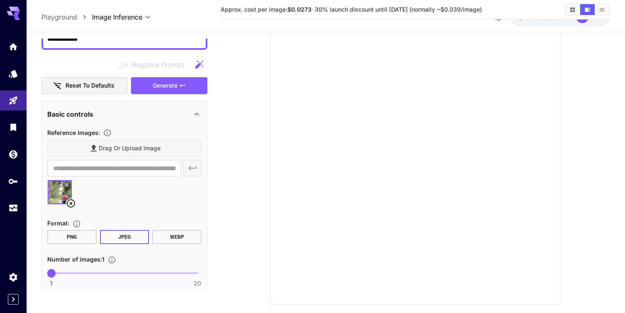
scroll to position [86, 0]
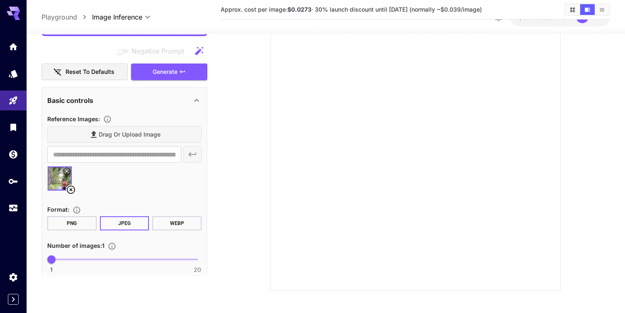
click at [71, 189] on icon at bounding box center [71, 190] width 8 height 8
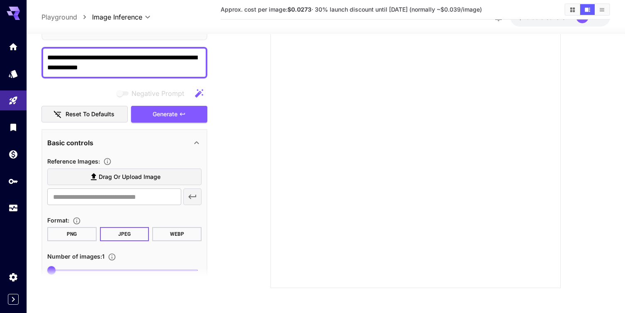
scroll to position [0, 0]
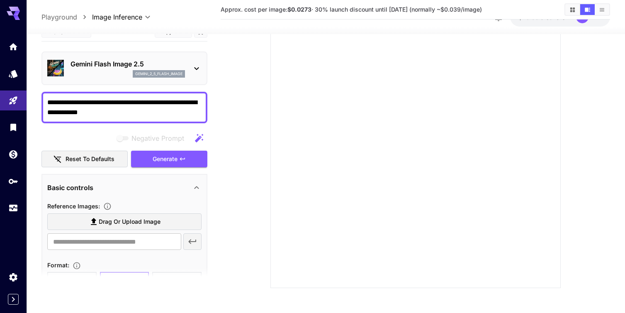
click at [144, 112] on textarea "**********" at bounding box center [124, 107] width 154 height 20
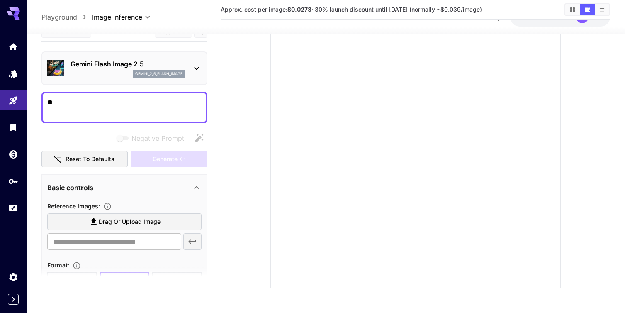
type textarea "*"
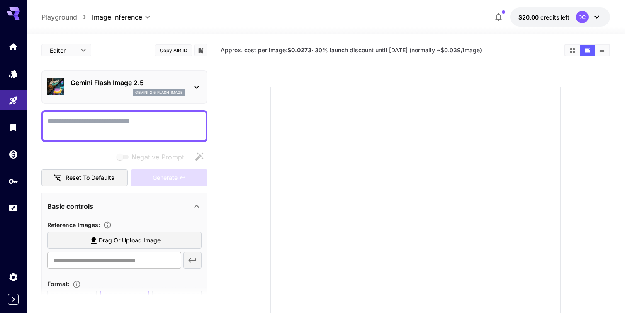
click at [594, 16] on icon at bounding box center [596, 17] width 5 height 3
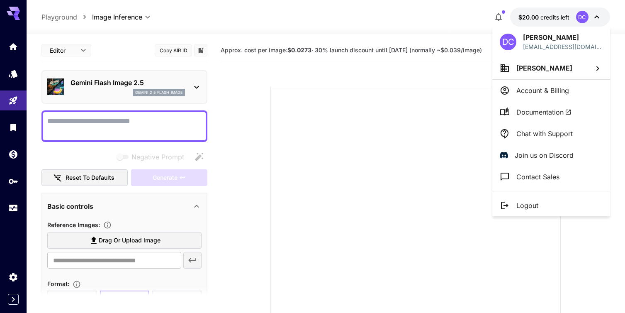
click at [542, 89] on p "Account & Billing" at bounding box center [542, 90] width 53 height 10
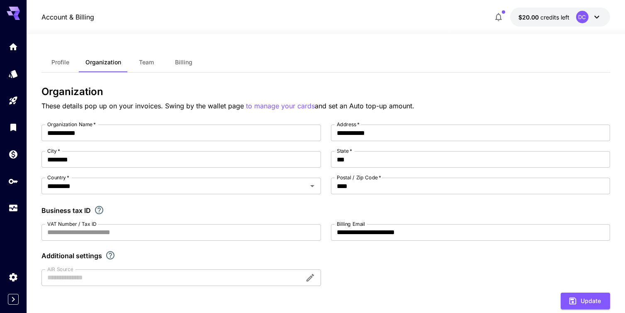
click at [188, 63] on span "Billing" at bounding box center [183, 61] width 17 height 7
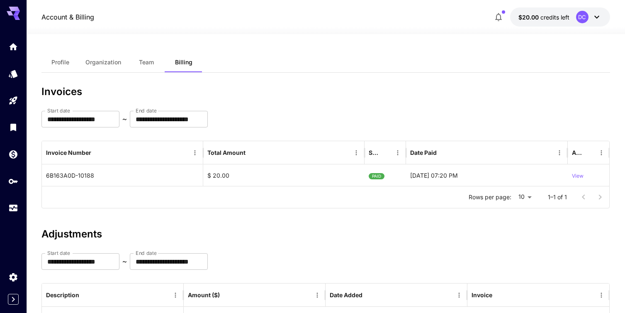
click at [61, 65] on span "Profile" at bounding box center [60, 61] width 18 height 7
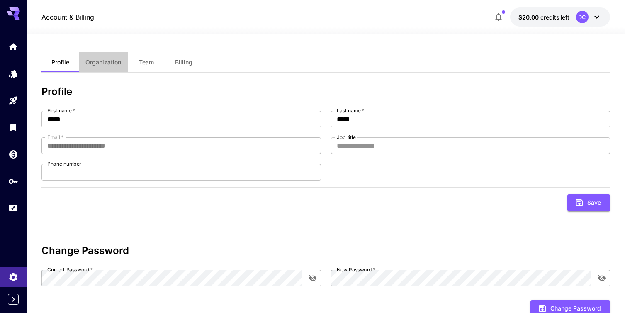
click at [100, 62] on span "Organization" at bounding box center [103, 61] width 36 height 7
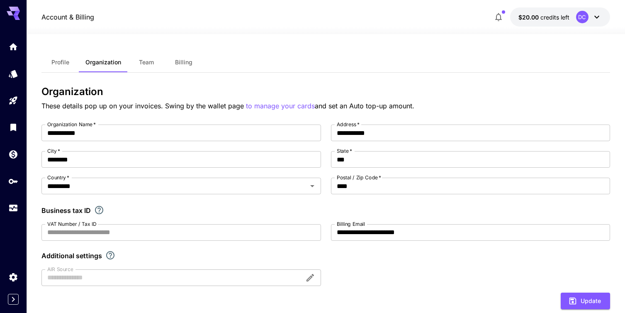
click at [142, 62] on span "Team" at bounding box center [146, 61] width 15 height 7
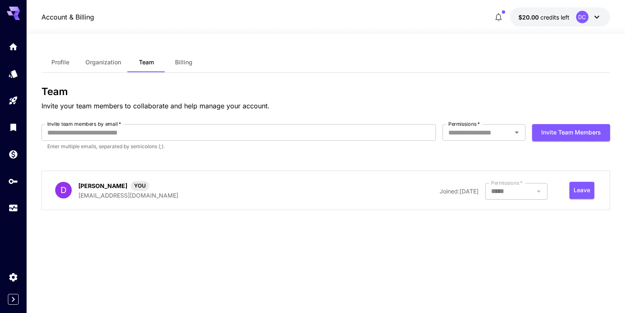
click at [179, 63] on span "Billing" at bounding box center [183, 61] width 17 height 7
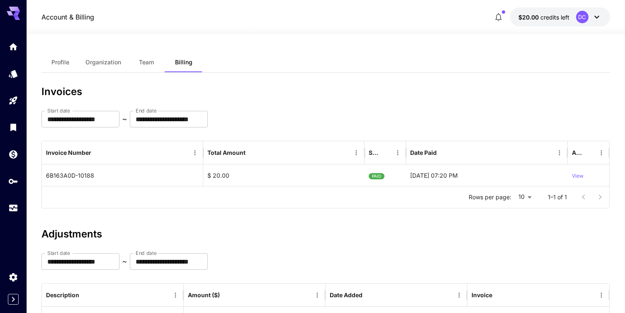
click at [595, 19] on icon at bounding box center [597, 17] width 10 height 10
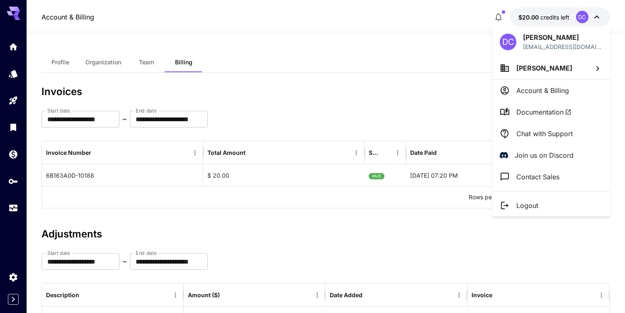
click at [532, 111] on span "Documentation" at bounding box center [543, 112] width 55 height 10
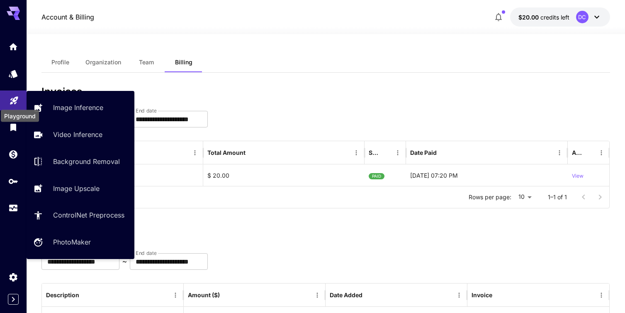
click at [12, 99] on icon "Playground" at bounding box center [14, 98] width 10 height 10
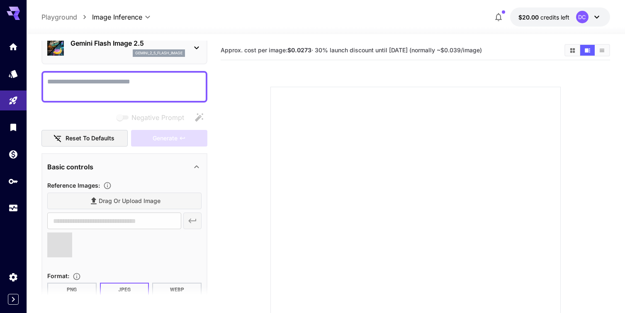
type input "**********"
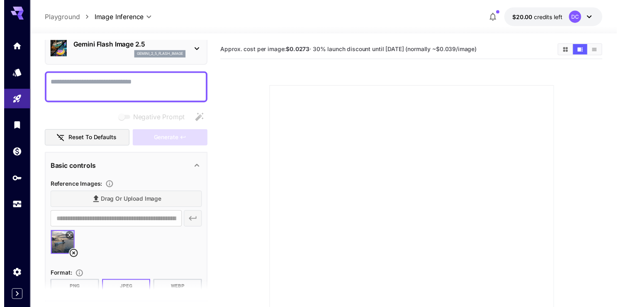
scroll to position [27, 0]
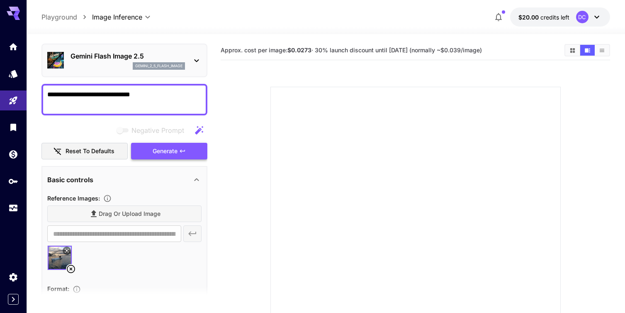
type textarea "**********"
click at [159, 156] on span "Generate" at bounding box center [165, 151] width 25 height 10
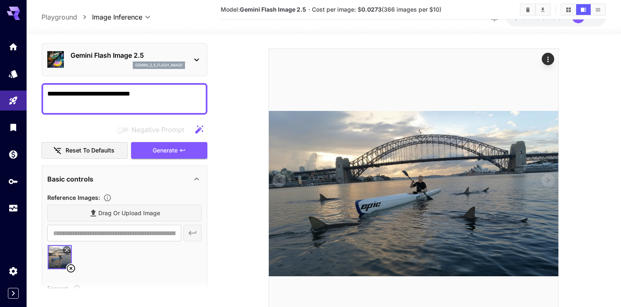
scroll to position [89, 0]
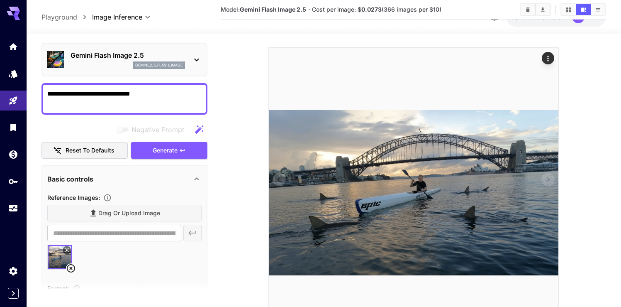
click at [411, 224] on img at bounding box center [414, 193] width 290 height 290
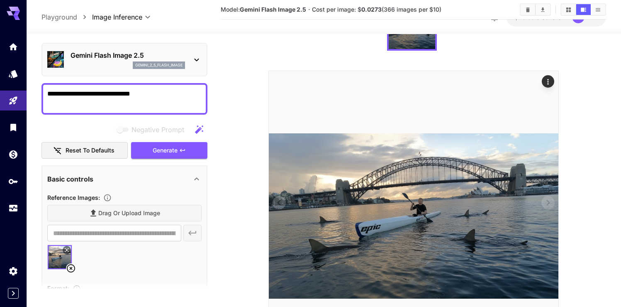
scroll to position [0, 0]
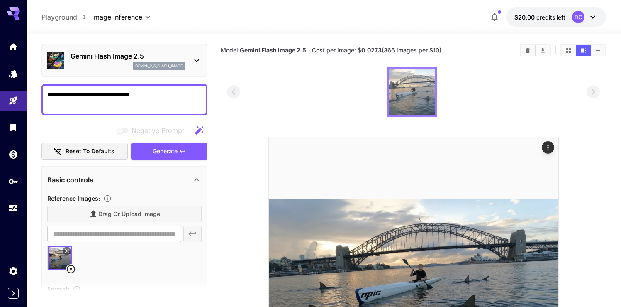
click at [398, 102] on img at bounding box center [412, 91] width 46 height 46
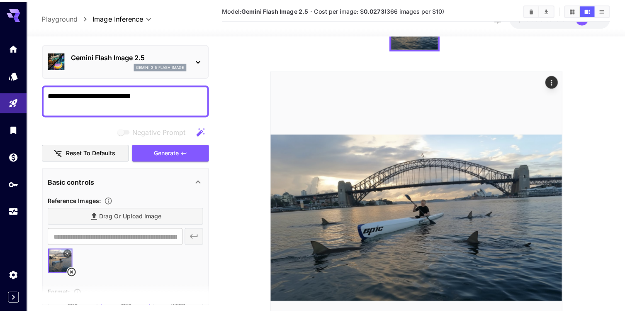
scroll to position [67, 0]
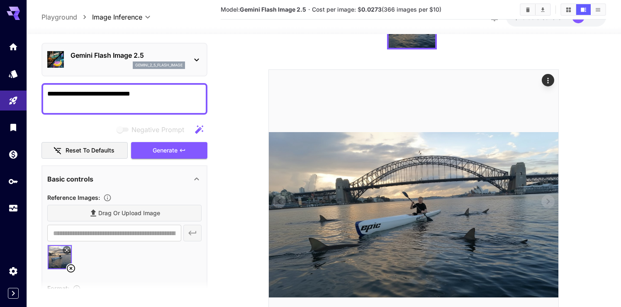
click at [548, 83] on icon "Actions" at bounding box center [547, 80] width 1 height 5
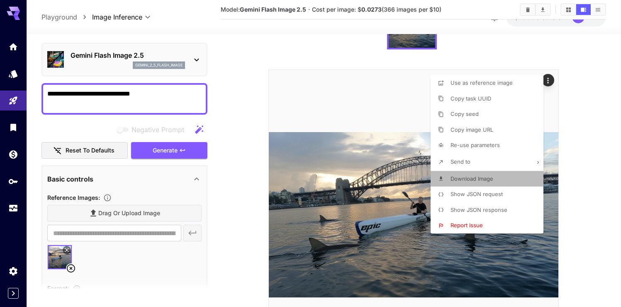
click at [456, 175] on span "Download Image" at bounding box center [471, 178] width 43 height 7
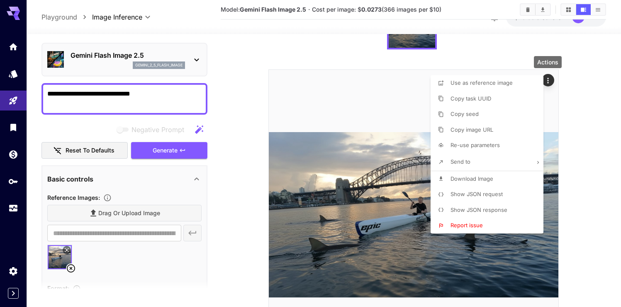
click at [565, 115] on div at bounding box center [310, 153] width 621 height 307
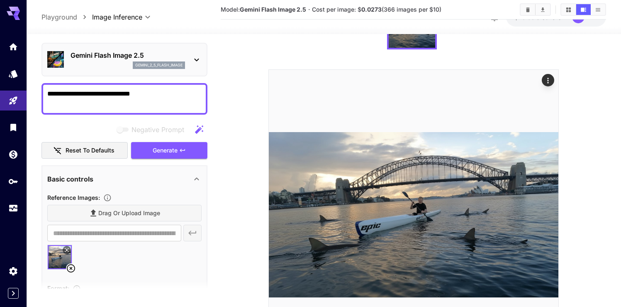
click at [71, 268] on icon at bounding box center [71, 268] width 8 height 8
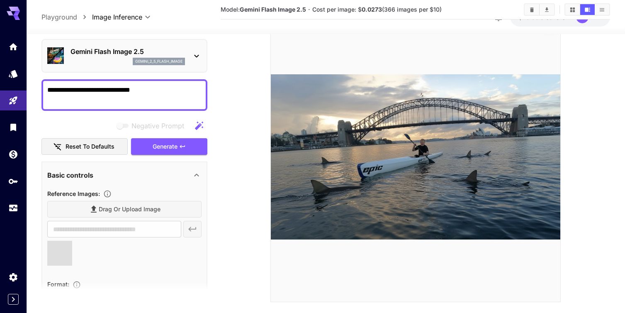
scroll to position [126, 0]
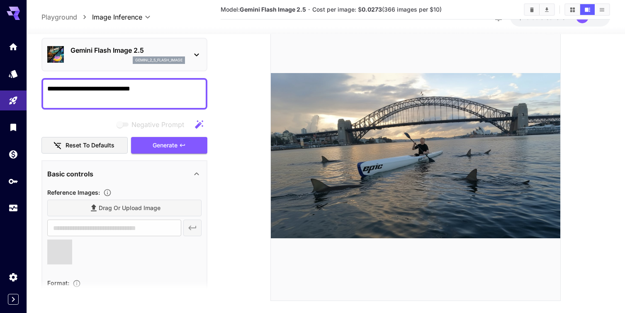
type input "**********"
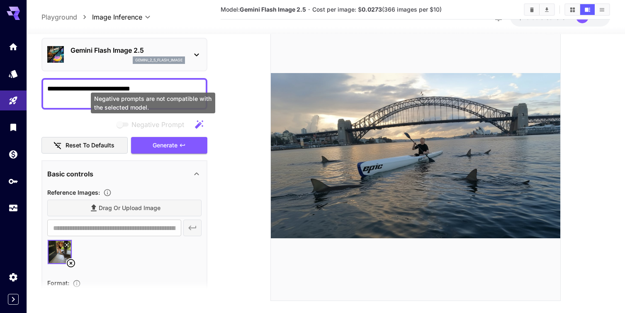
click at [153, 92] on div "Negative prompts are not compatible with the selected model." at bounding box center [153, 105] width 126 height 27
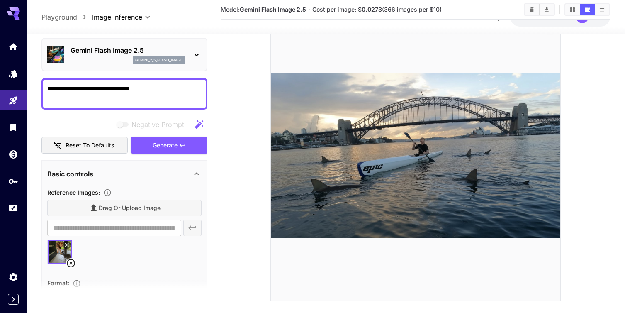
click at [151, 87] on textarea "**********" at bounding box center [124, 94] width 154 height 20
type textarea "*"
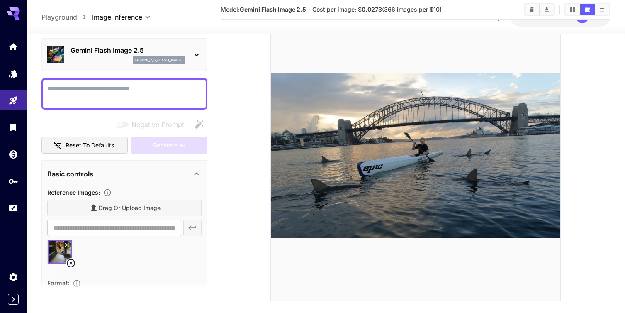
click at [71, 262] on icon at bounding box center [71, 263] width 10 height 10
type input "**********"
click at [64, 95] on textarea "Negative Prompt" at bounding box center [124, 94] width 154 height 20
type textarea "*"
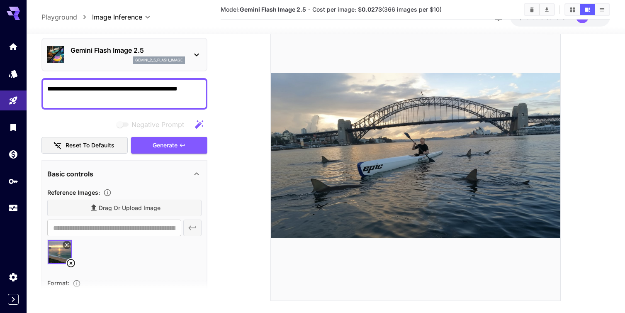
click at [172, 90] on textarea "**********" at bounding box center [124, 94] width 154 height 20
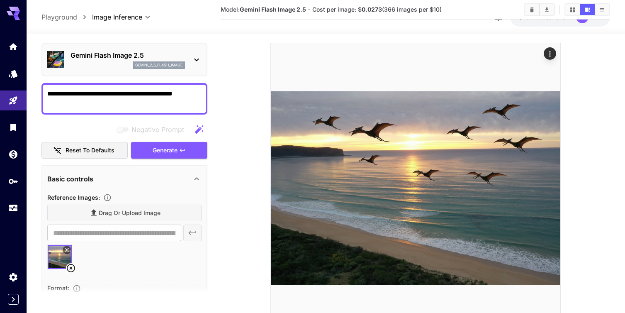
scroll to position [95, 0]
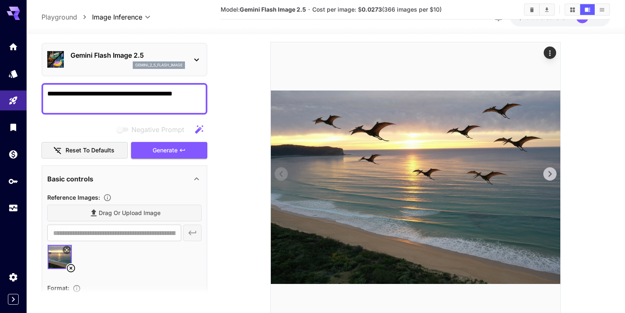
type textarea "**********"
click at [472, 182] on img at bounding box center [416, 187] width 290 height 290
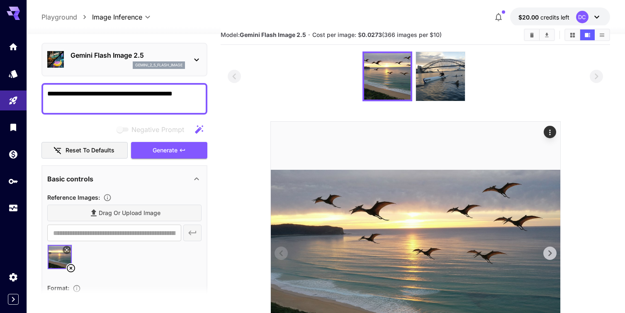
scroll to position [19, 0]
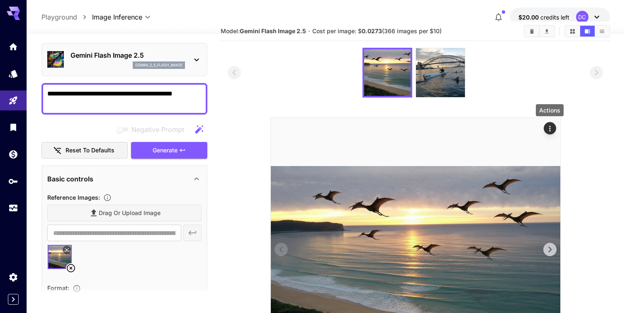
click at [550, 128] on icon "Actions" at bounding box center [550, 128] width 8 height 8
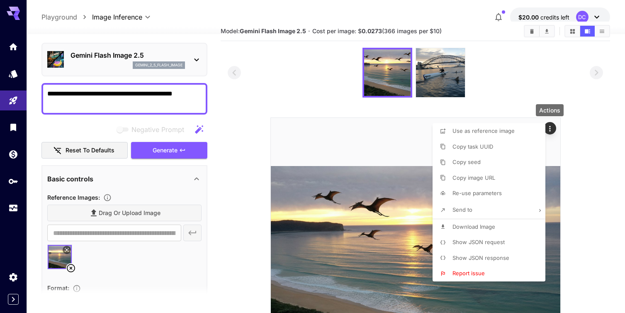
click at [469, 229] on span "Download Image" at bounding box center [474, 226] width 43 height 7
click at [72, 269] on div at bounding box center [312, 156] width 625 height 313
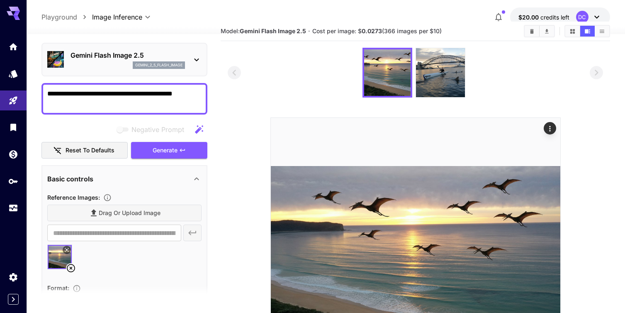
click at [72, 269] on icon at bounding box center [71, 268] width 10 height 10
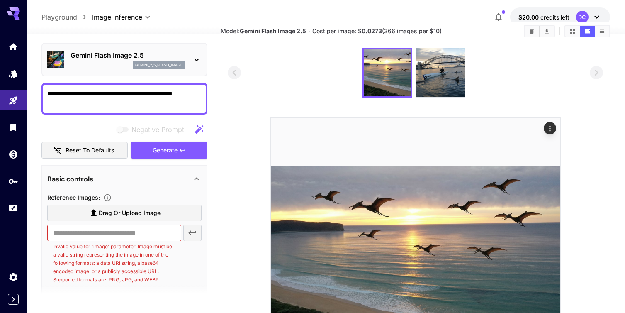
click at [200, 95] on textarea "**********" at bounding box center [124, 99] width 154 height 20
type textarea "*"
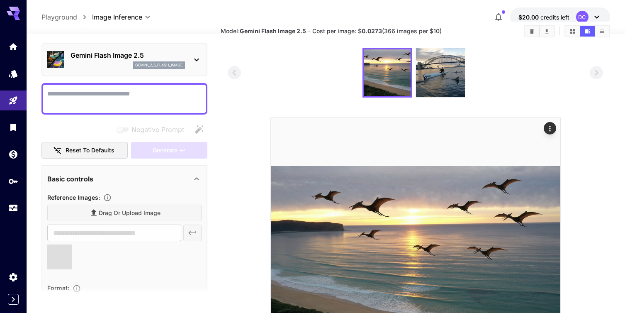
type input "**********"
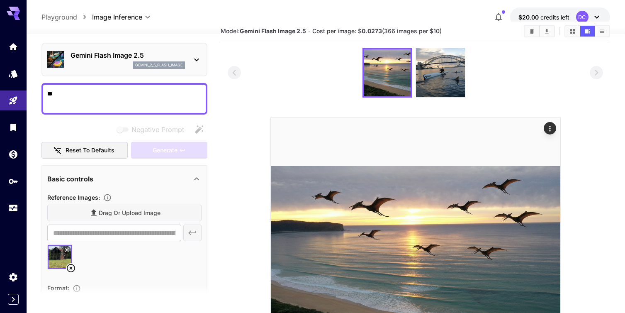
type textarea "*"
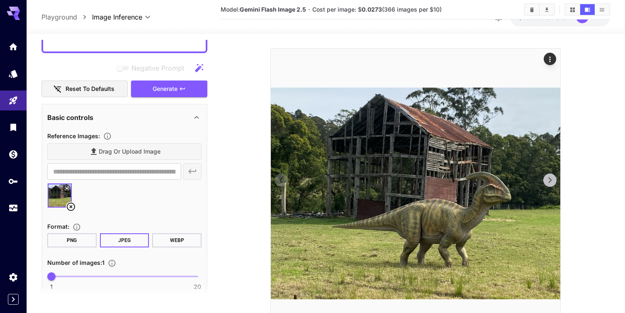
scroll to position [90, 0]
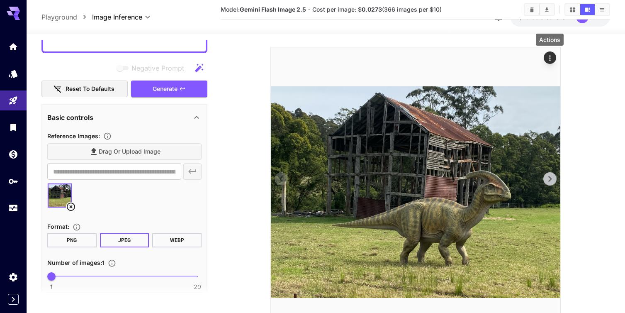
type textarea "**********"
click at [552, 56] on icon "Actions" at bounding box center [550, 58] width 8 height 8
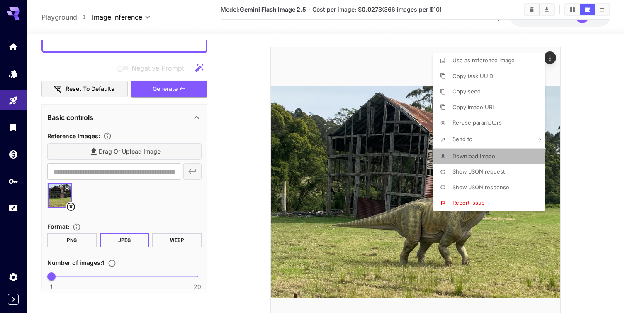
click at [482, 156] on span "Download Image" at bounding box center [474, 156] width 43 height 7
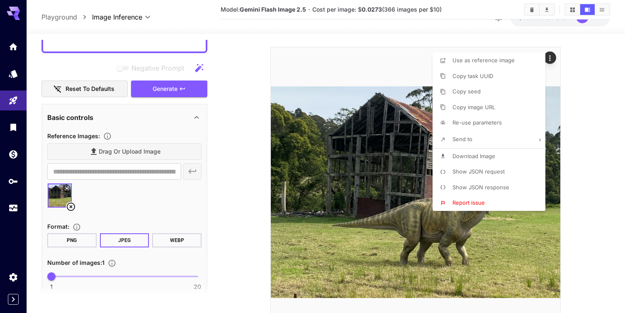
click at [71, 207] on div at bounding box center [312, 156] width 625 height 313
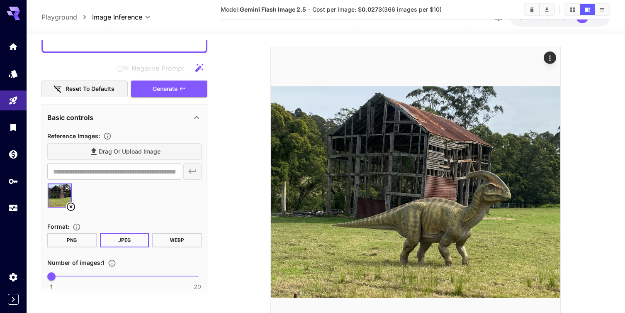
click at [71, 207] on icon at bounding box center [71, 206] width 8 height 8
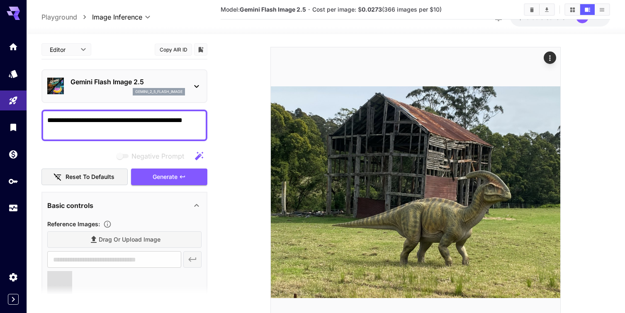
click at [69, 131] on textarea "**********" at bounding box center [124, 125] width 154 height 20
type input "**********"
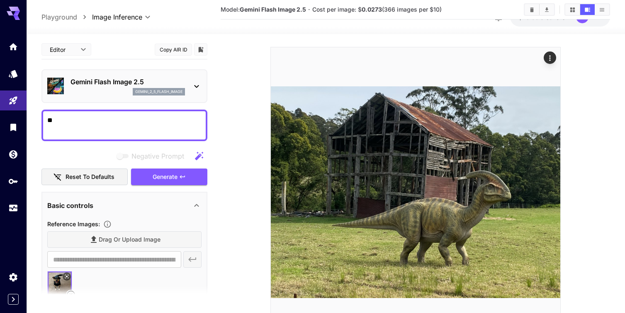
type textarea "*"
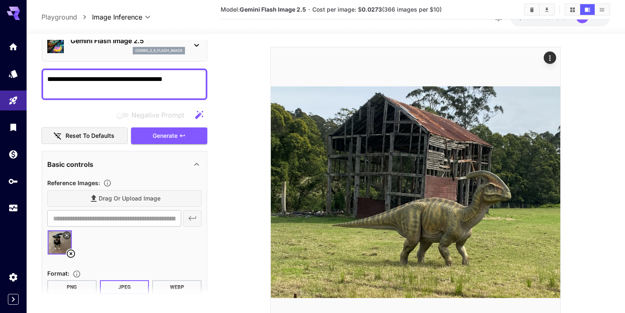
scroll to position [52, 0]
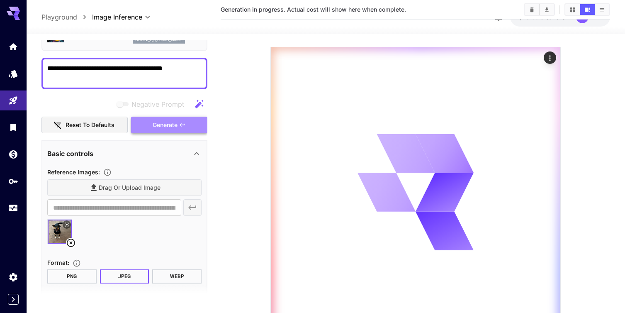
click at [169, 121] on span "Generate" at bounding box center [165, 125] width 25 height 10
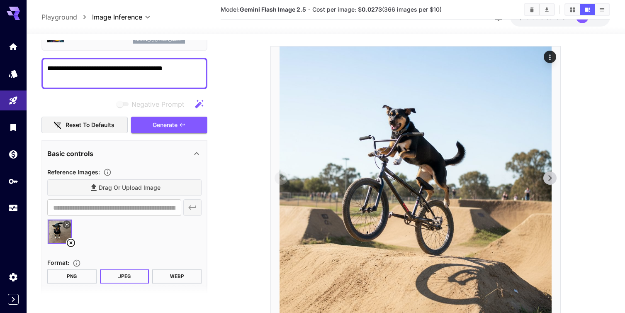
scroll to position [61, 0]
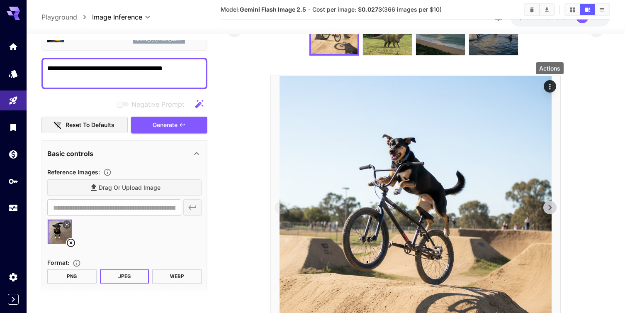
click at [550, 82] on div "Actions" at bounding box center [550, 86] width 8 height 10
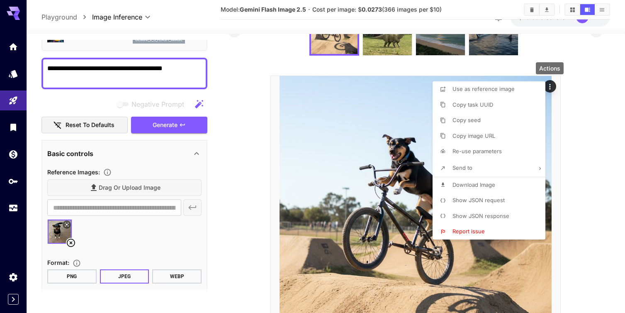
click at [462, 183] on span "Download Image" at bounding box center [474, 184] width 43 height 7
click at [172, 69] on div at bounding box center [312, 156] width 625 height 313
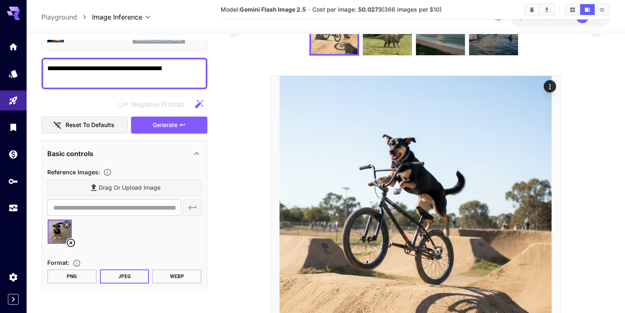
click at [171, 67] on textarea "**********" at bounding box center [124, 73] width 154 height 20
type textarea "**********"
click at [70, 241] on icon at bounding box center [71, 243] width 10 height 10
type input "**********"
click at [173, 125] on span "Generate" at bounding box center [165, 125] width 25 height 10
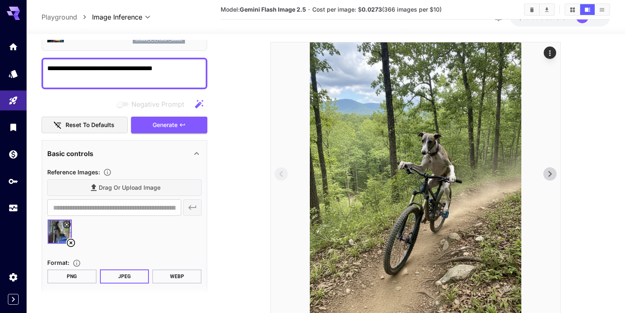
scroll to position [90, 0]
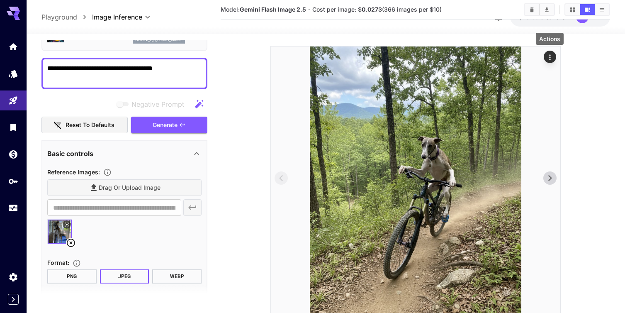
click at [548, 56] on icon "Actions" at bounding box center [550, 57] width 8 height 8
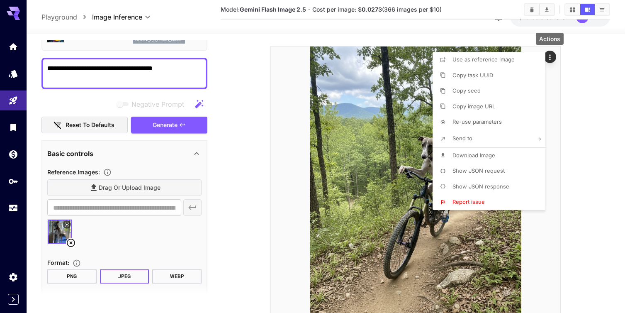
click at [477, 155] on span "Download Image" at bounding box center [474, 155] width 43 height 7
click at [581, 117] on div at bounding box center [312, 156] width 625 height 313
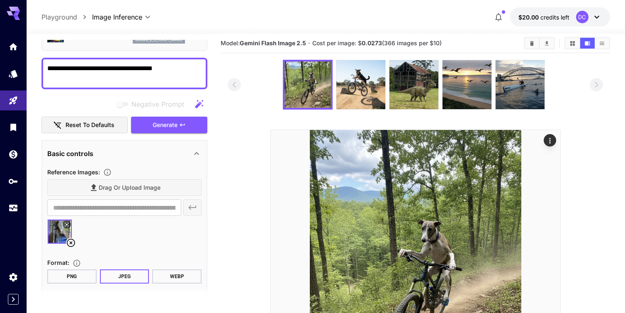
scroll to position [0, 0]
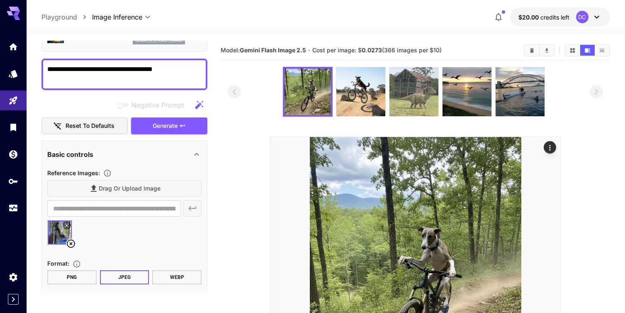
click at [422, 107] on img at bounding box center [413, 91] width 49 height 49
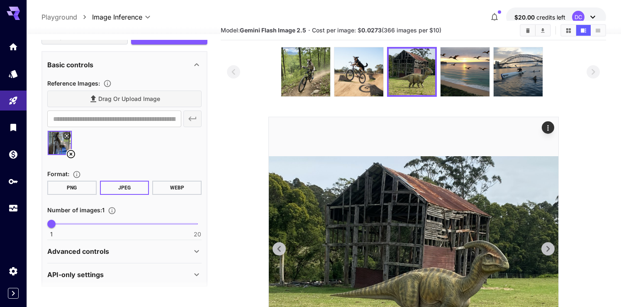
scroll to position [21, 0]
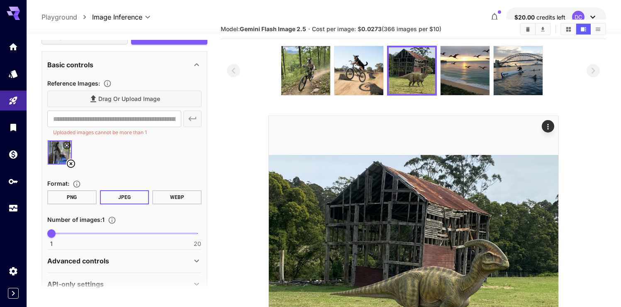
click at [195, 260] on icon at bounding box center [197, 260] width 10 height 10
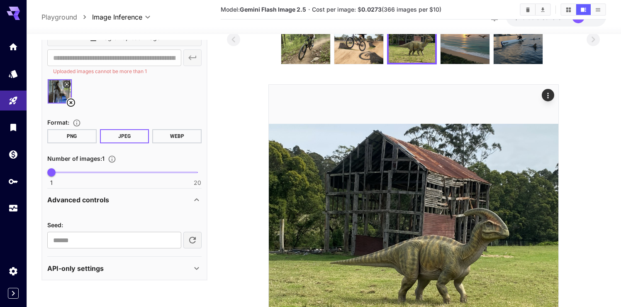
scroll to position [54, 0]
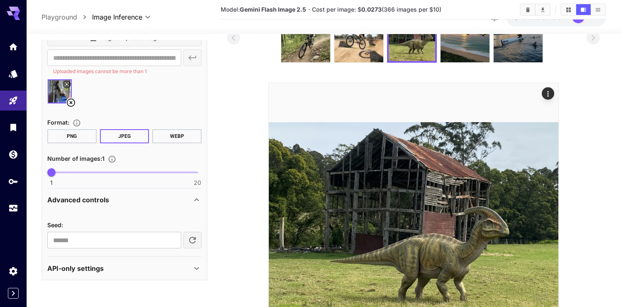
click at [199, 198] on icon at bounding box center [197, 200] width 10 height 10
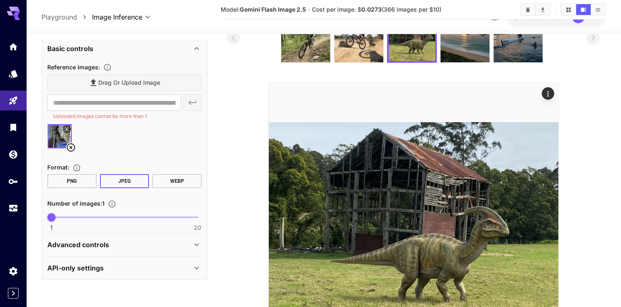
scroll to position [156, 0]
click at [144, 118] on p "Uploaded images cannot be more than 1" at bounding box center [114, 116] width 122 height 8
click at [193, 104] on div "**********" at bounding box center [124, 108] width 154 height 26
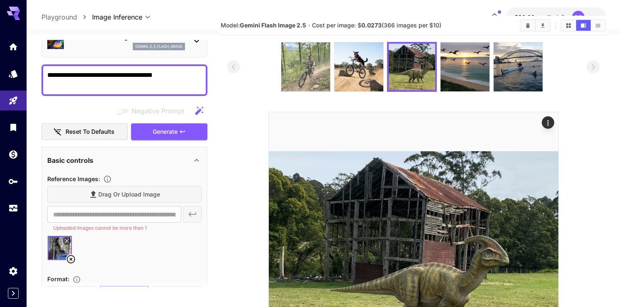
scroll to position [26, 0]
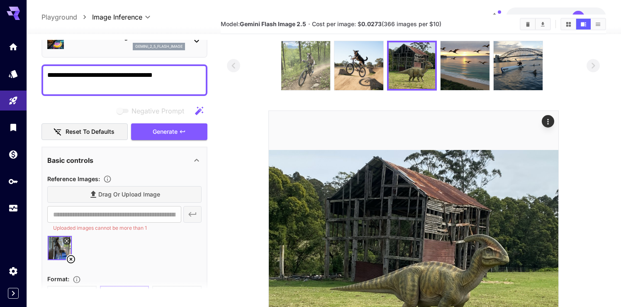
click at [301, 73] on img at bounding box center [305, 65] width 49 height 49
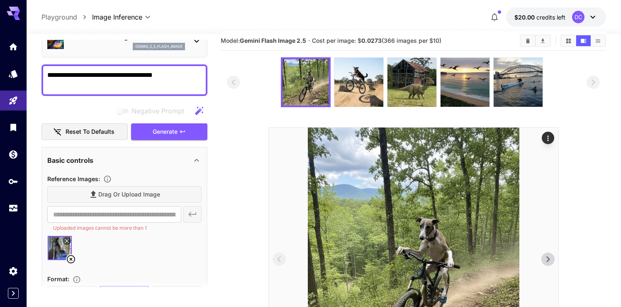
scroll to position [0, 0]
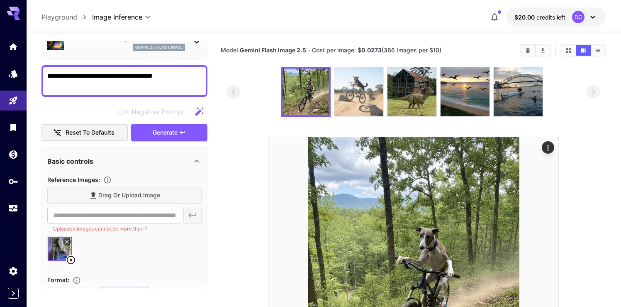
click at [370, 93] on img at bounding box center [358, 91] width 49 height 49
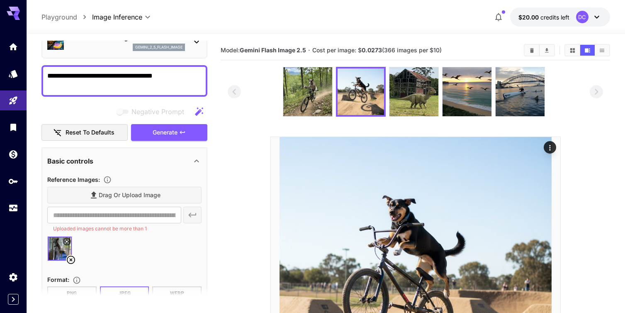
click at [89, 77] on textarea "**********" at bounding box center [124, 81] width 154 height 20
click at [112, 78] on textarea "**********" at bounding box center [124, 81] width 154 height 20
click at [138, 77] on textarea "**********" at bounding box center [124, 81] width 154 height 20
click at [182, 78] on textarea "**********" at bounding box center [124, 81] width 154 height 20
type textarea "**********"
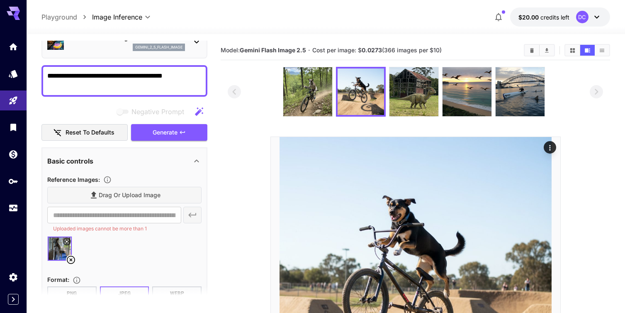
click at [69, 257] on icon at bounding box center [71, 260] width 10 height 10
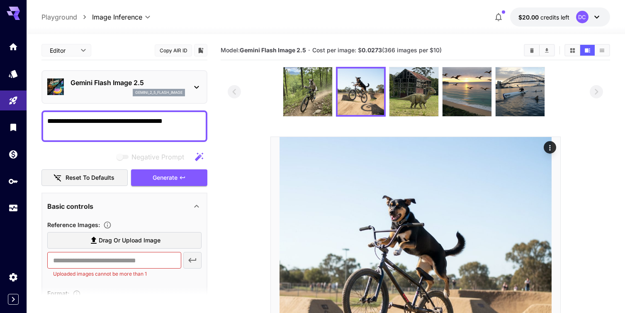
scroll to position [45, 0]
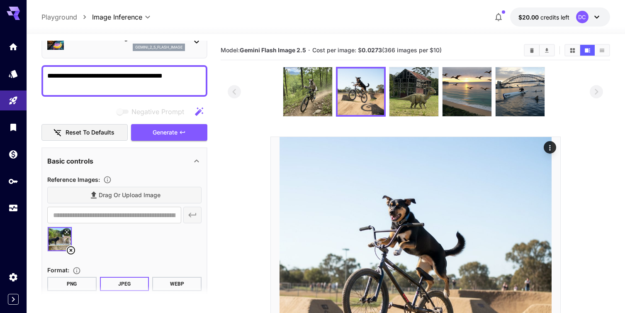
type input "**********"
click at [137, 77] on textarea "**********" at bounding box center [124, 81] width 154 height 20
type textarea "**********"
click at [174, 130] on span "Generate" at bounding box center [165, 132] width 25 height 10
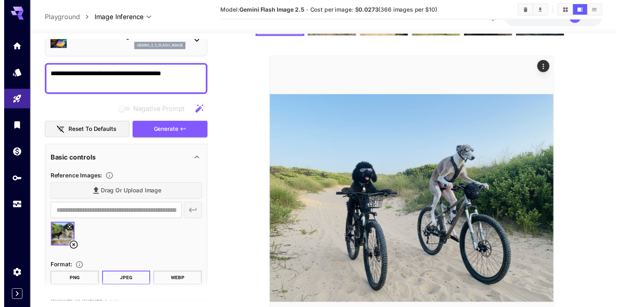
scroll to position [85, 0]
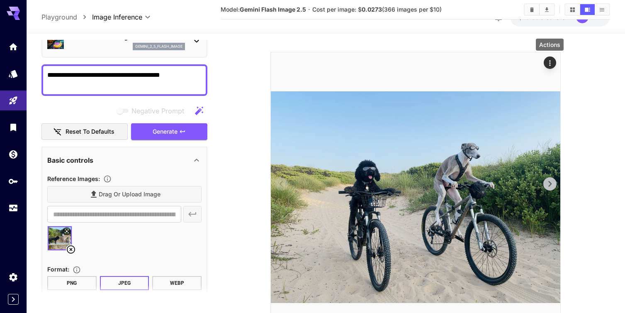
click at [548, 63] on icon "Actions" at bounding box center [550, 63] width 8 height 8
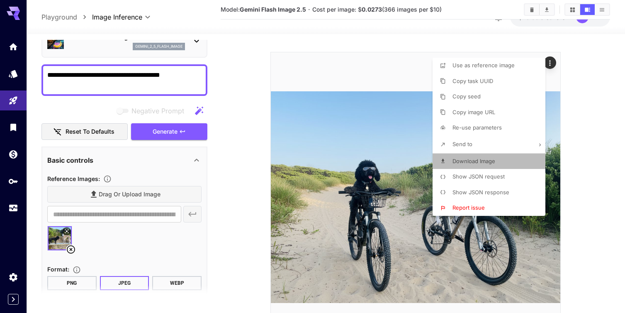
click at [486, 159] on span "Download Image" at bounding box center [474, 161] width 43 height 7
click at [300, 60] on div at bounding box center [312, 156] width 625 height 313
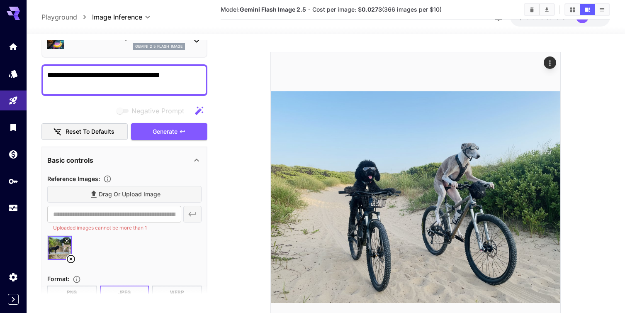
click at [72, 256] on icon at bounding box center [71, 259] width 10 height 10
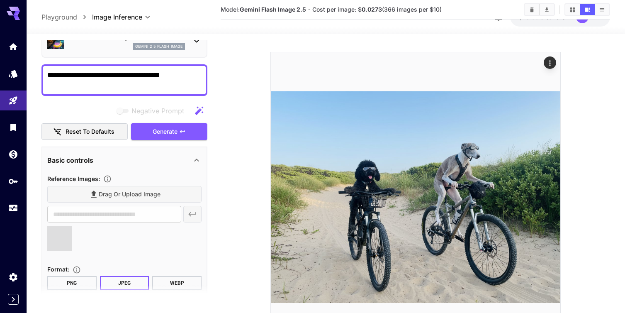
type input "**********"
click at [183, 75] on textarea "**********" at bounding box center [124, 80] width 154 height 20
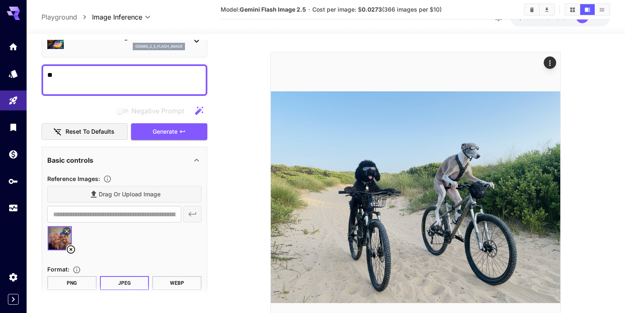
type textarea "*"
click at [168, 77] on textarea "**********" at bounding box center [124, 80] width 154 height 20
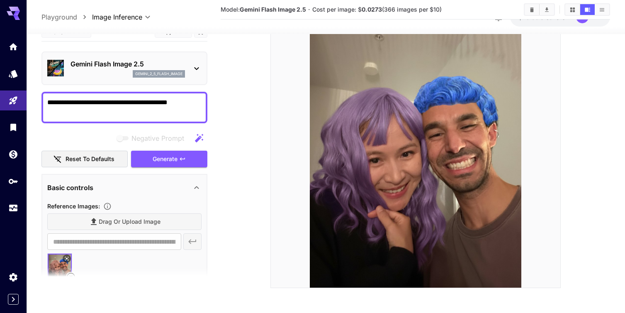
scroll to position [2, 0]
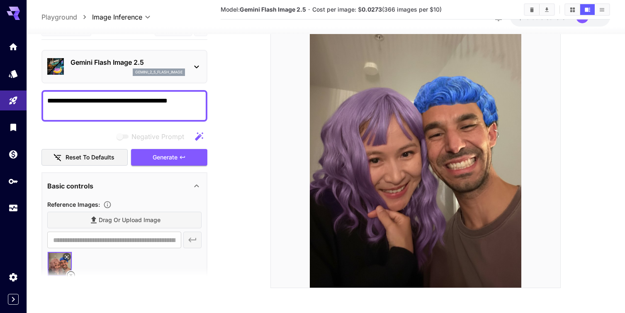
click at [187, 102] on textarea "**********" at bounding box center [124, 106] width 154 height 20
type textarea "**********"
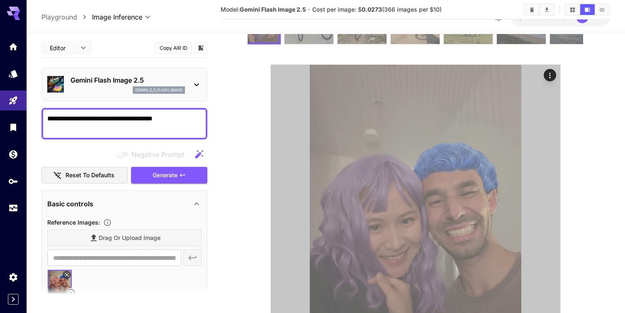
scroll to position [32, 0]
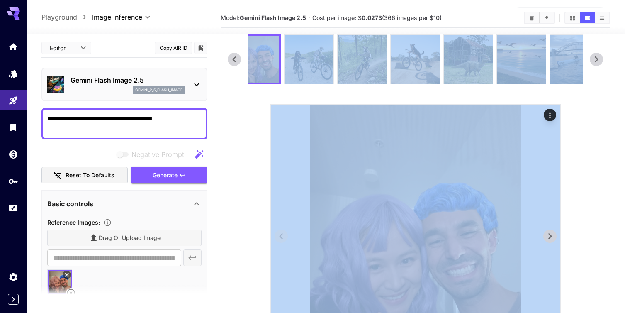
click at [550, 118] on icon "Actions" at bounding box center [549, 114] width 1 height 5
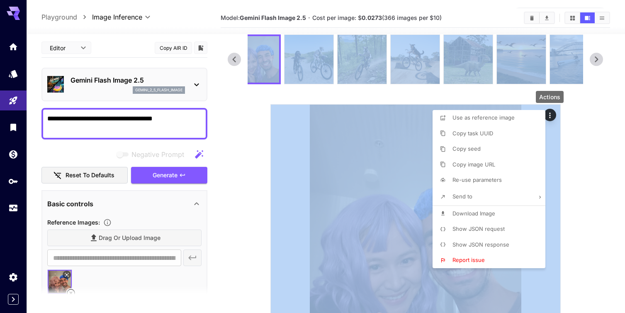
click at [475, 216] on span "Download Image" at bounding box center [474, 213] width 43 height 7
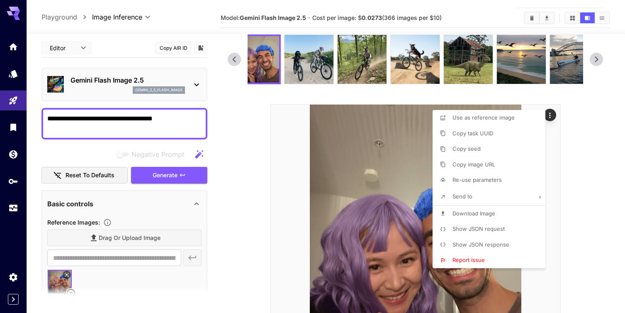
click at [599, 119] on div at bounding box center [312, 156] width 625 height 313
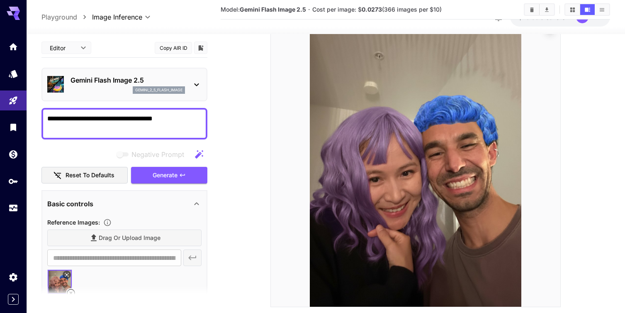
scroll to position [139, 0]
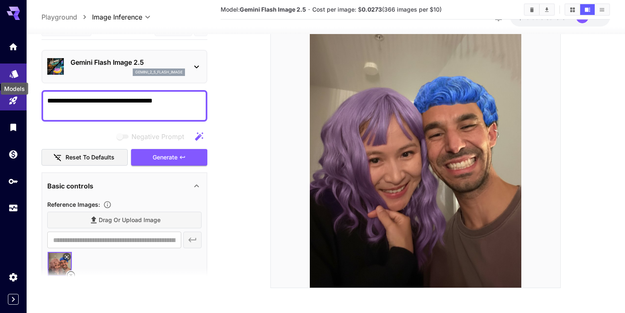
click at [12, 73] on icon "Models" at bounding box center [14, 71] width 9 height 8
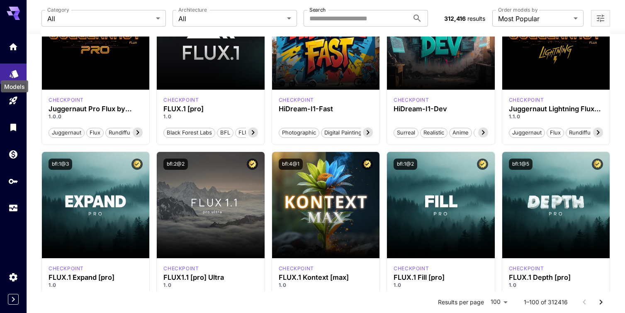
scroll to position [128, 0]
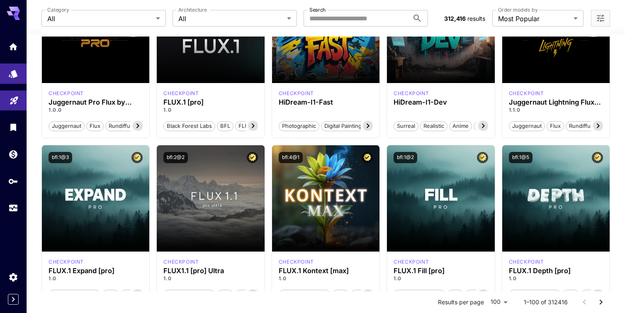
click at [11, 103] on icon "Playground" at bounding box center [14, 99] width 10 height 10
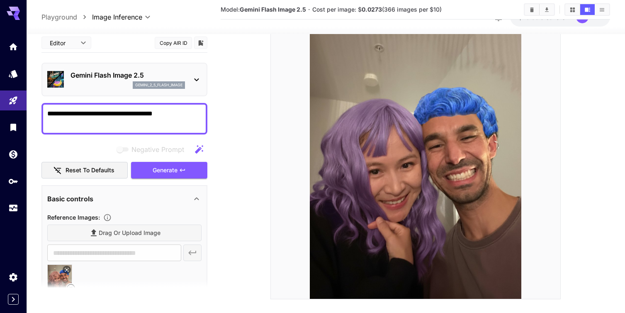
click at [182, 117] on textarea "**********" at bounding box center [124, 119] width 154 height 20
type textarea "*"
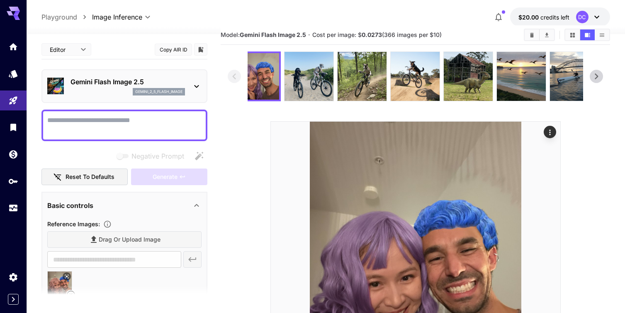
scroll to position [12, 0]
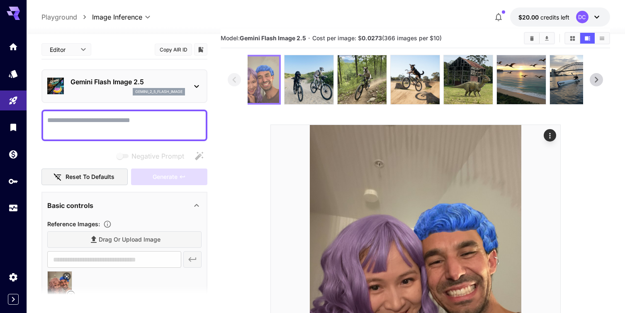
click at [264, 97] on img at bounding box center [256, 79] width 46 height 46
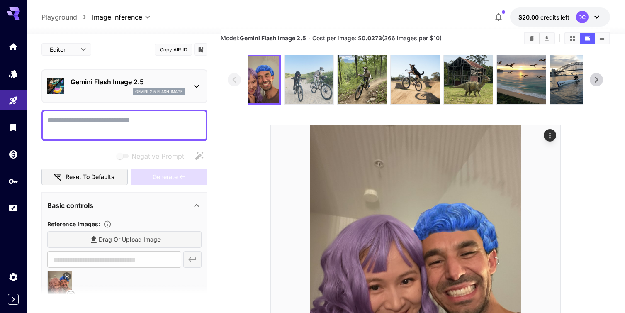
click at [311, 95] on img at bounding box center [309, 79] width 49 height 49
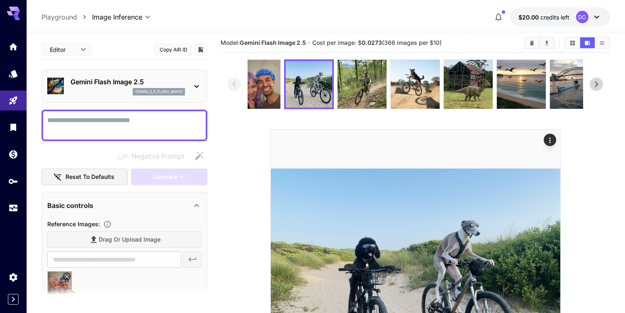
scroll to position [6, 0]
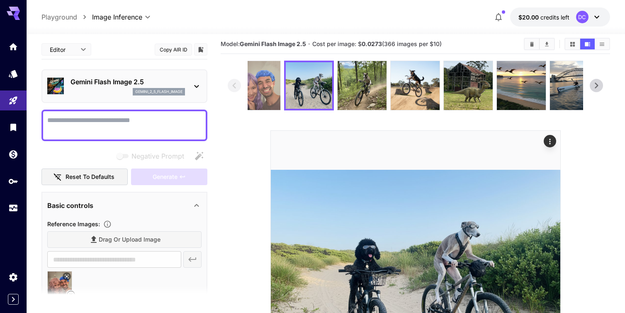
click at [272, 99] on img at bounding box center [255, 85] width 49 height 49
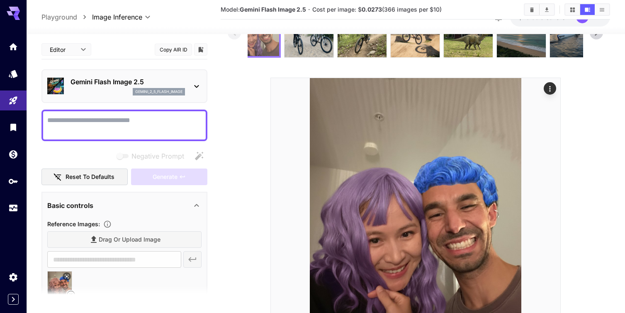
scroll to position [0, 0]
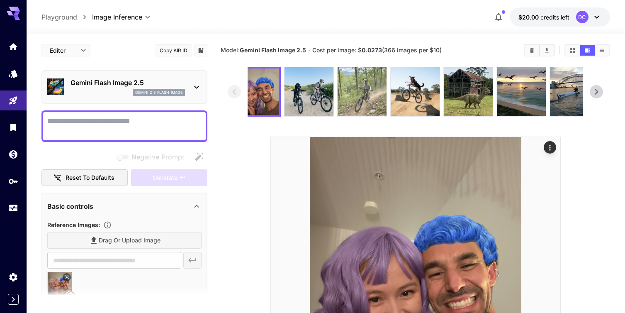
click at [365, 95] on img at bounding box center [362, 91] width 49 height 49
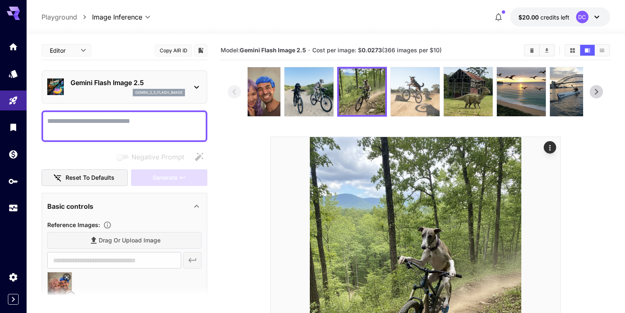
click at [414, 97] on img at bounding box center [415, 91] width 49 height 49
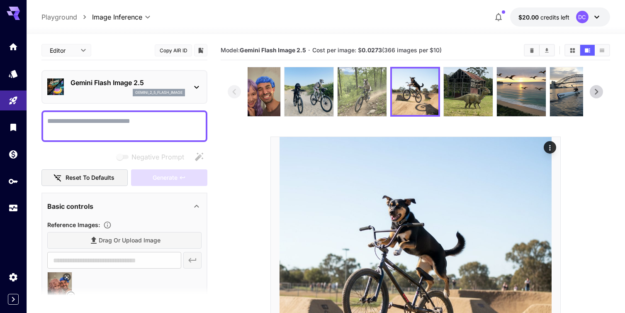
click at [365, 100] on img at bounding box center [362, 91] width 49 height 49
